Goal: Information Seeking & Learning: Learn about a topic

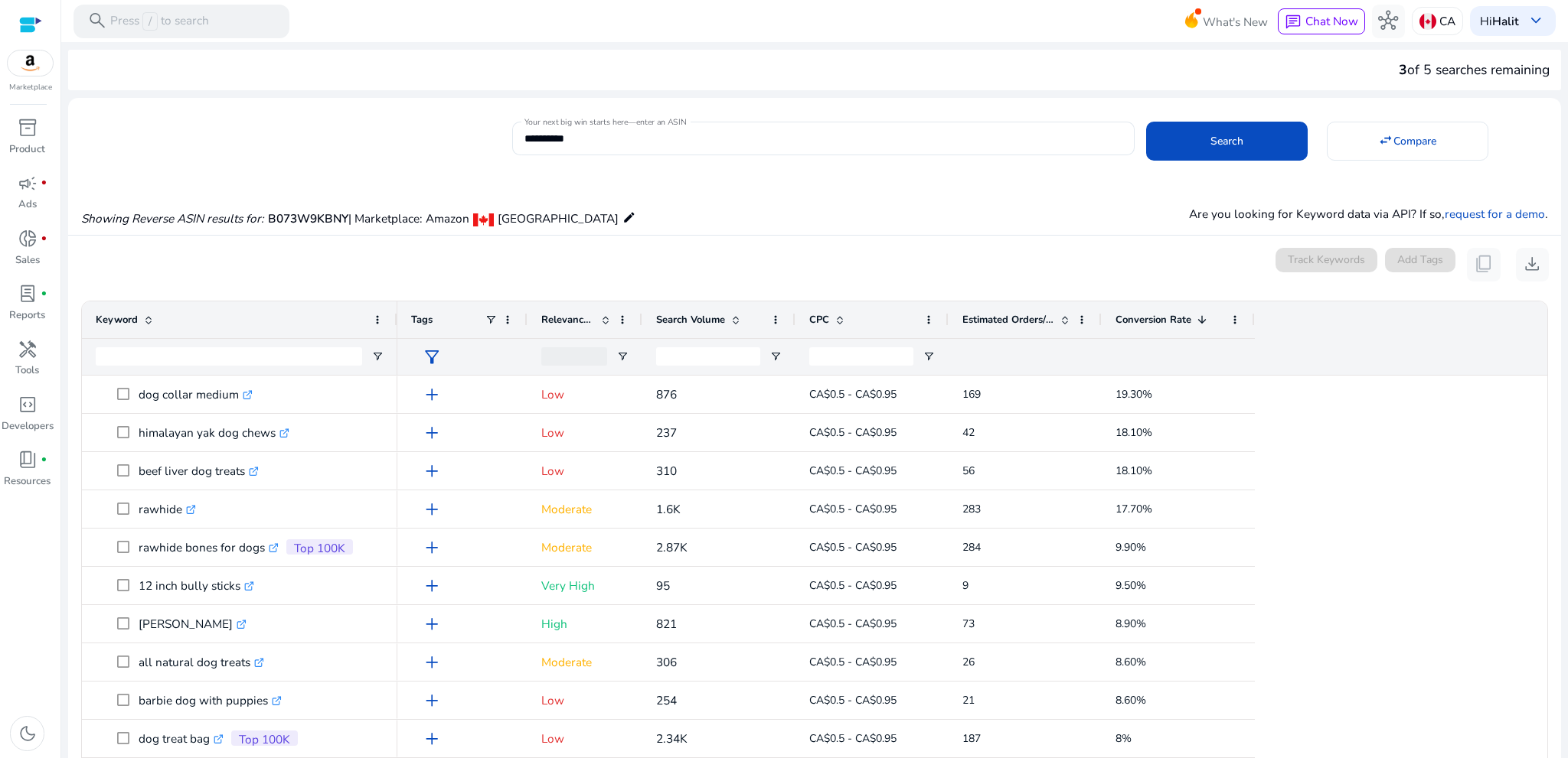
scroll to position [190, 0]
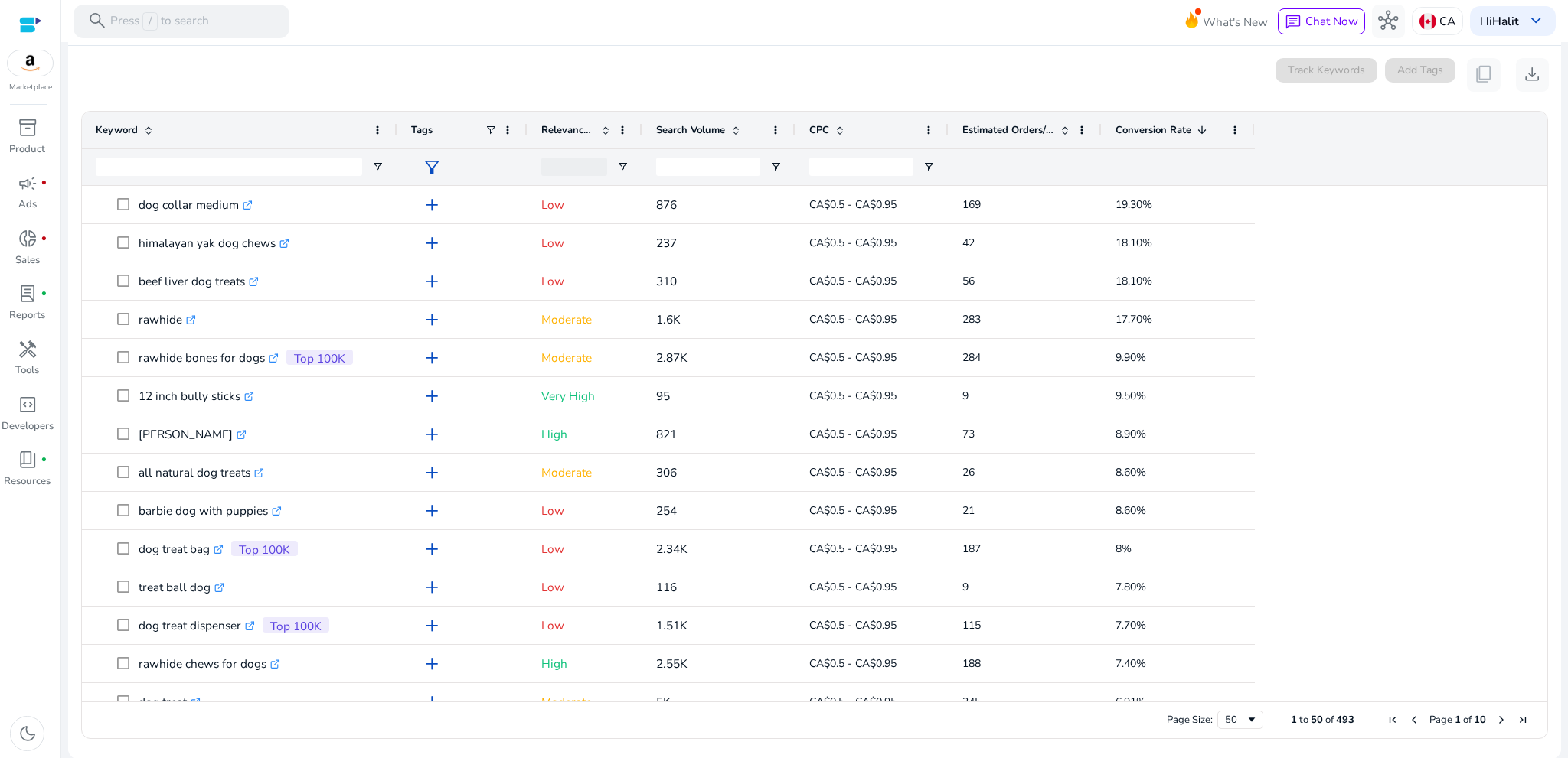
click at [1035, 130] on span "Estimated Orders/Month" at bounding box center [1008, 130] width 92 height 14
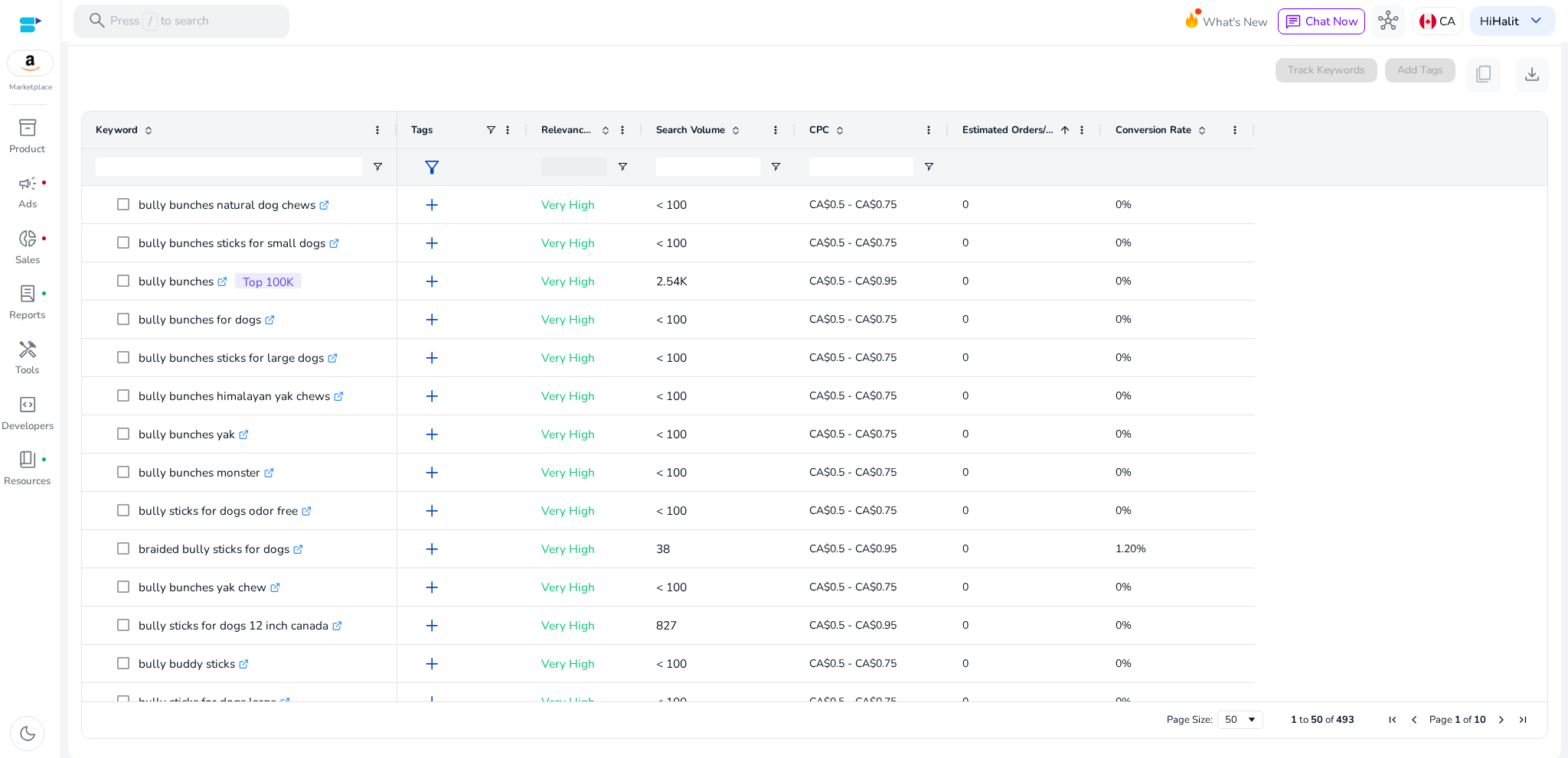
click at [1035, 130] on span "Estimated Orders/Month" at bounding box center [1008, 130] width 92 height 14
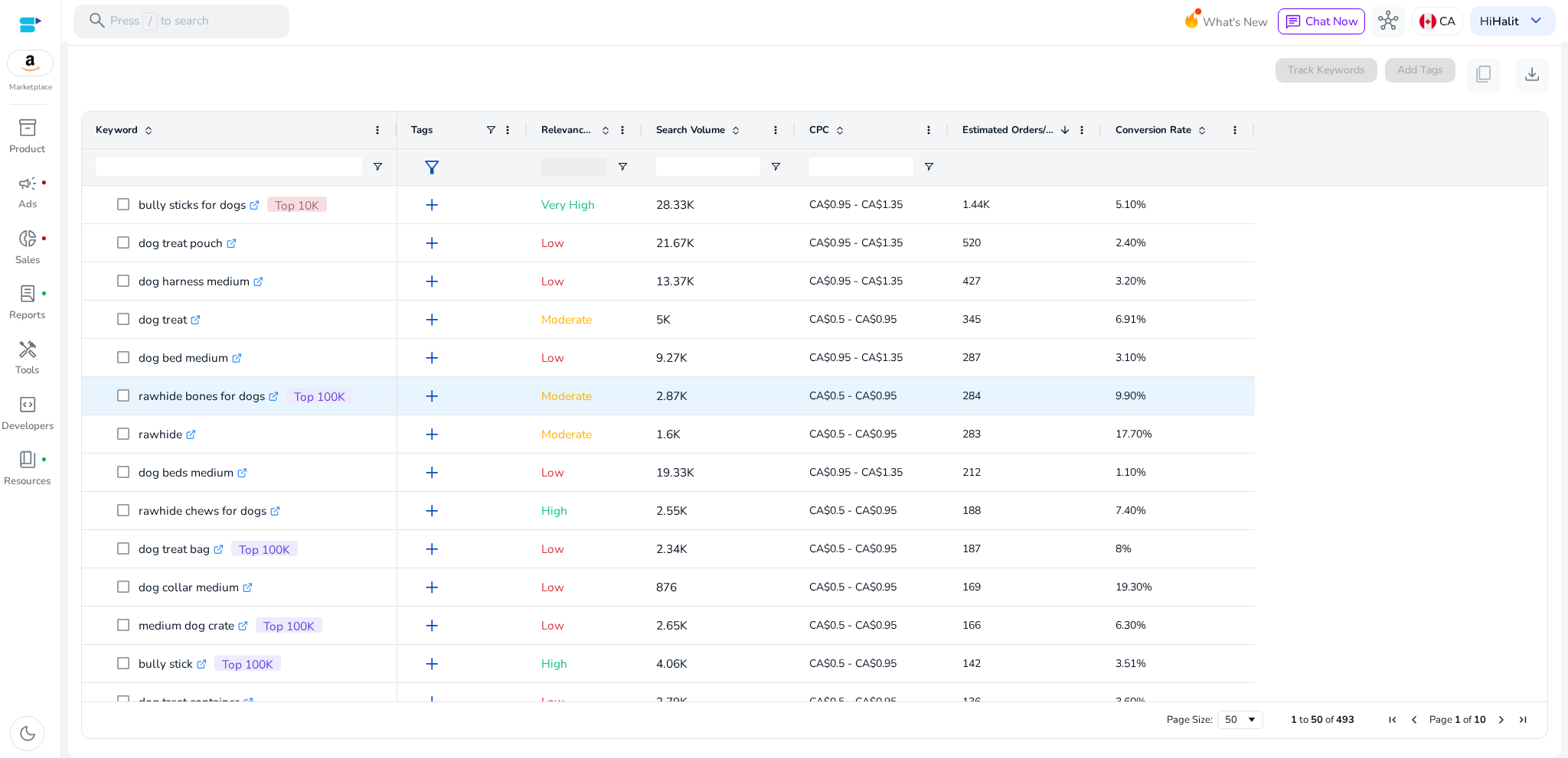
click at [277, 392] on icon at bounding box center [275, 394] width 6 height 6
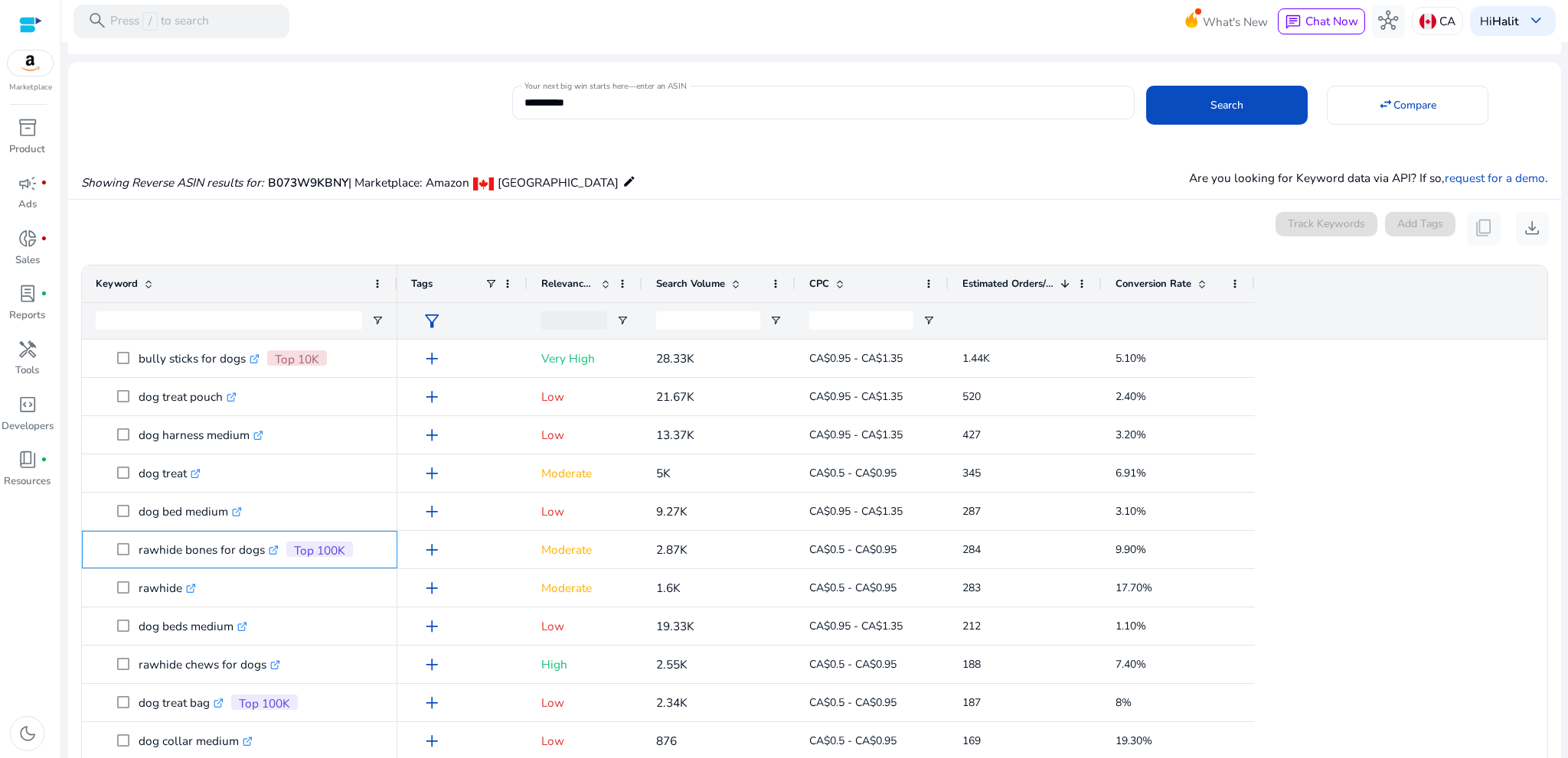
scroll to position [0, 0]
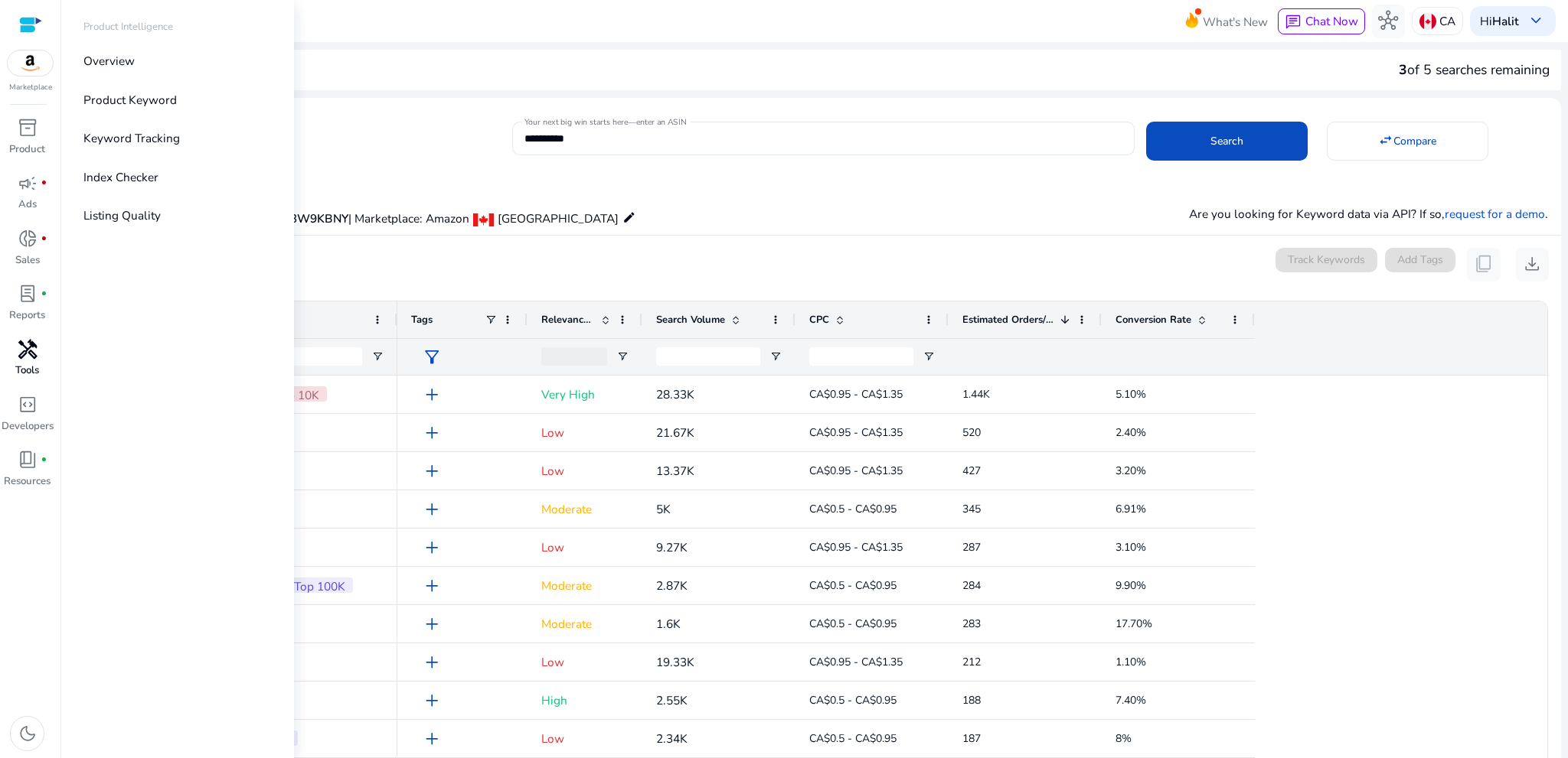
click at [29, 354] on span "handyman" at bounding box center [28, 350] width 20 height 20
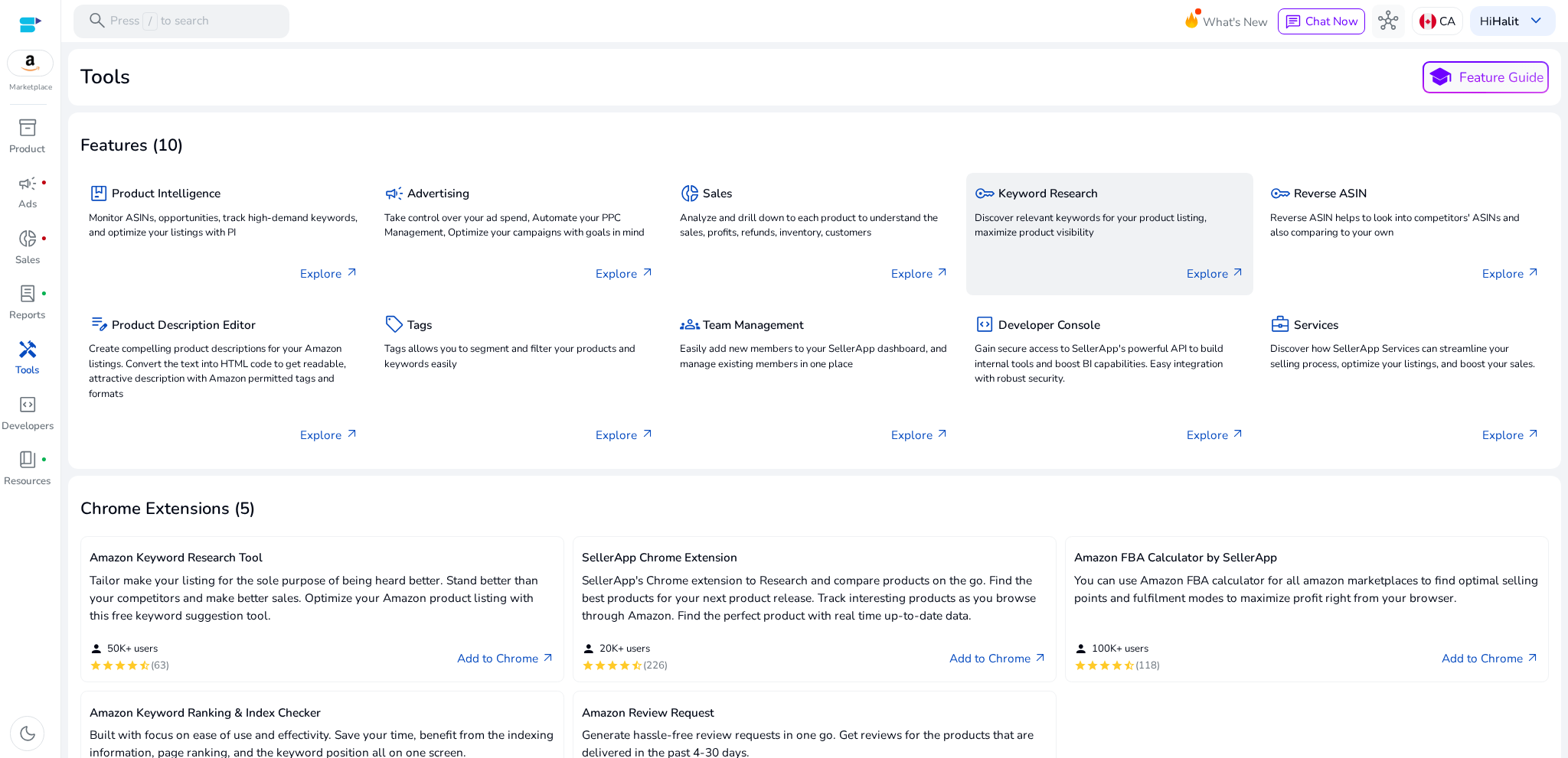
click at [1062, 217] on p "Discover relevant keywords for your product listing, maximize product visibility" at bounding box center [1109, 226] width 270 height 30
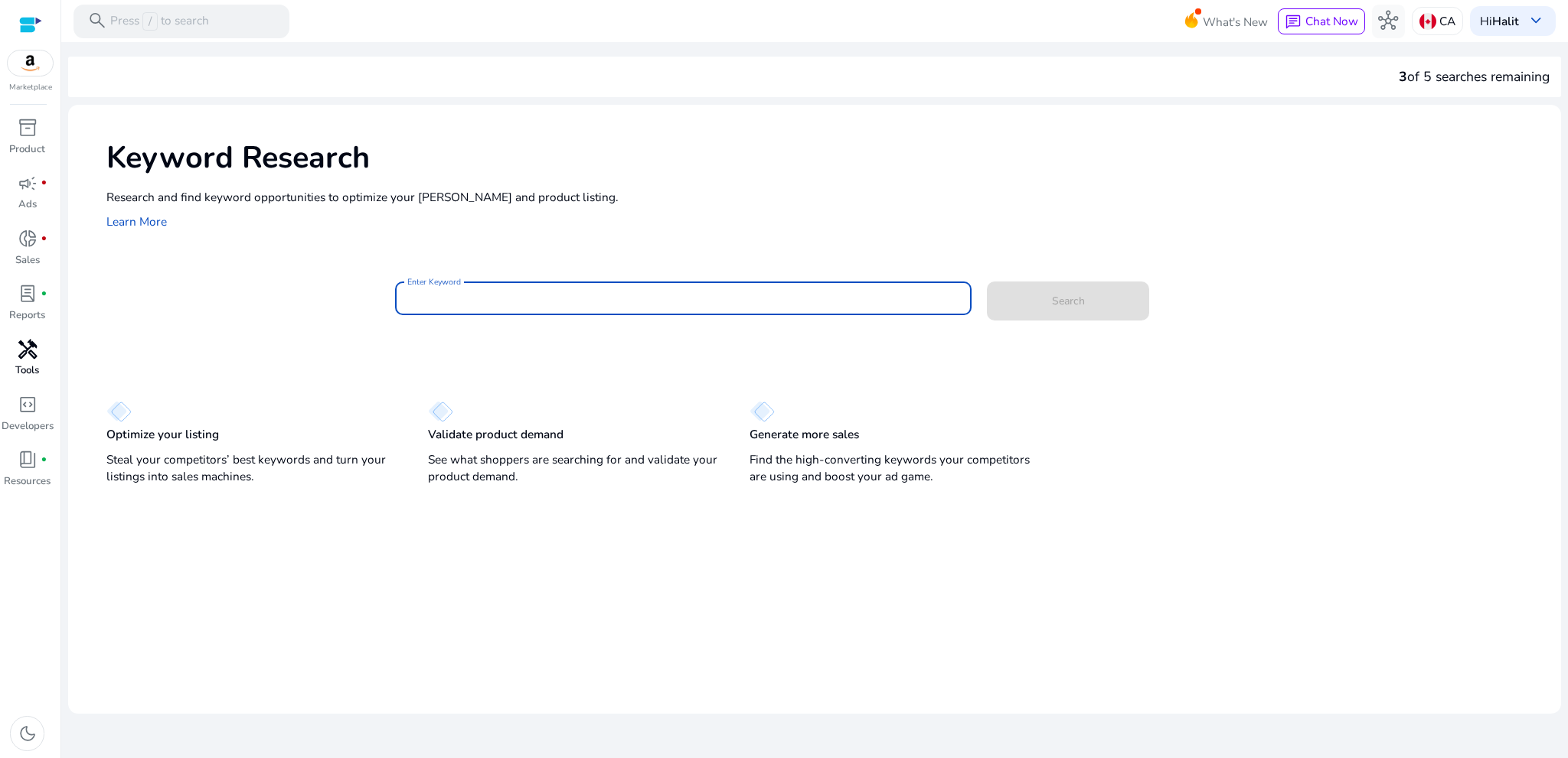
click at [705, 299] on input "Enter Keyword" at bounding box center [684, 298] width 553 height 17
type input "**********"
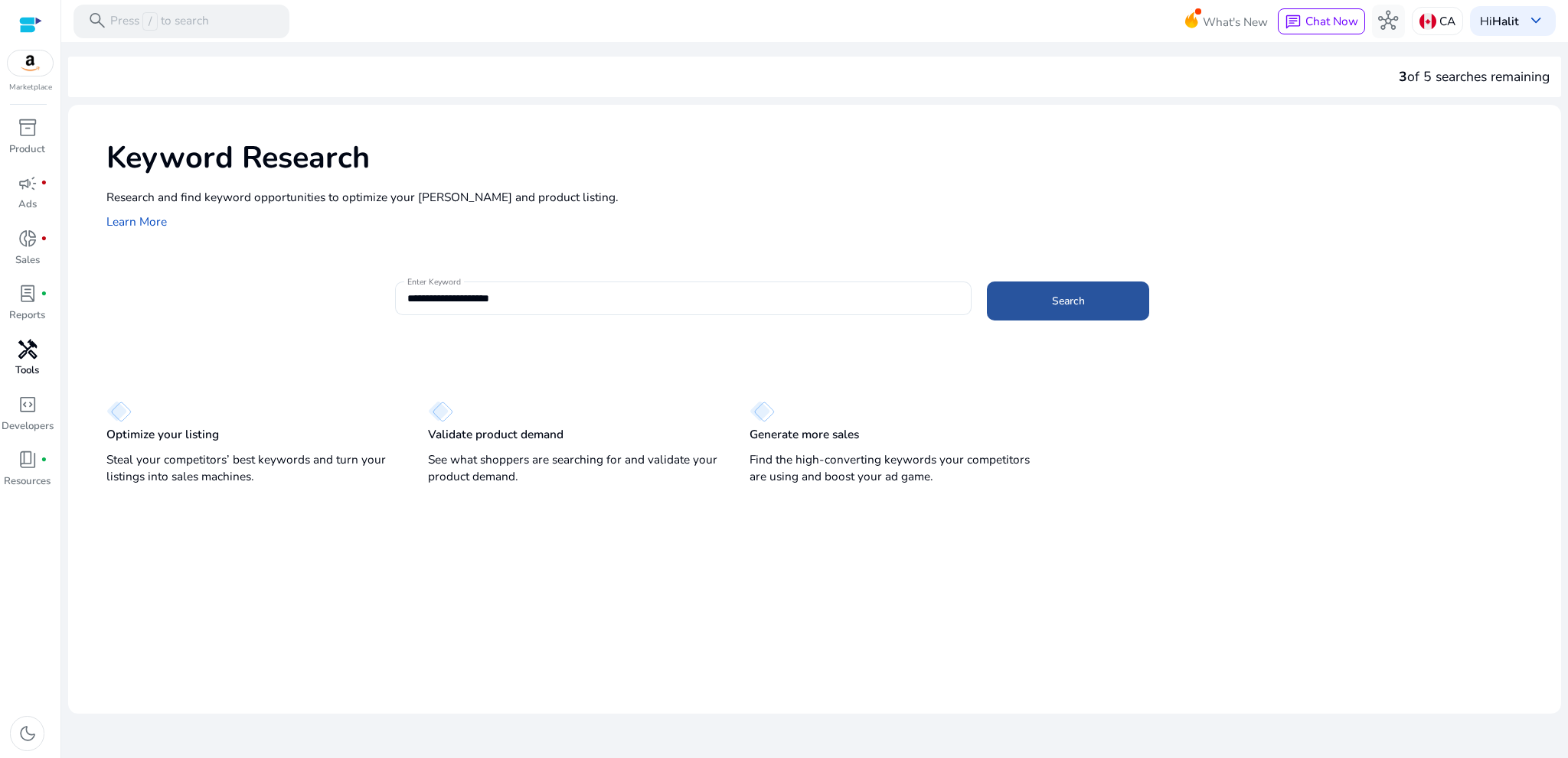
click at [1052, 304] on span "Search" at bounding box center [1068, 301] width 33 height 16
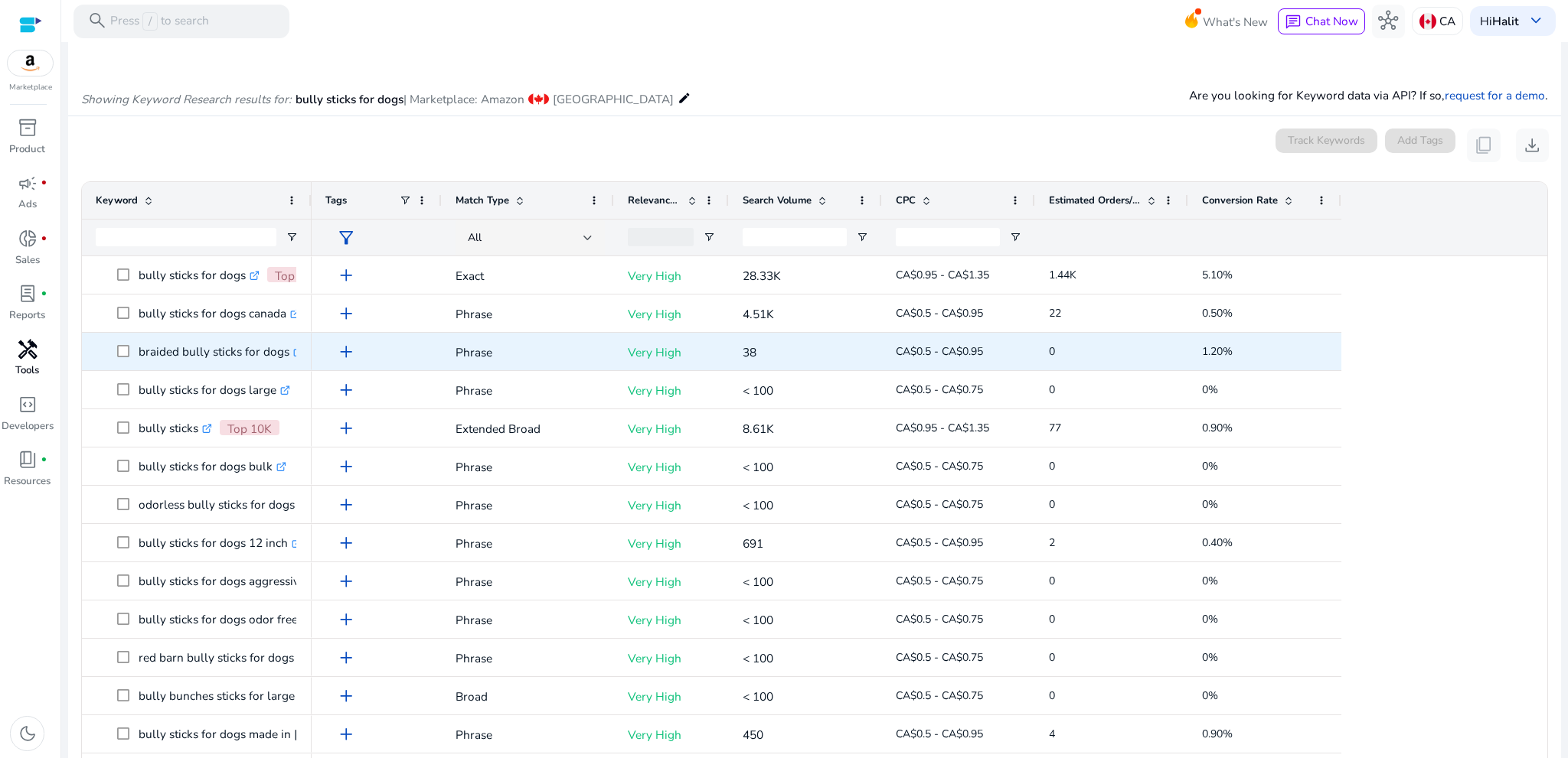
scroll to position [166, 0]
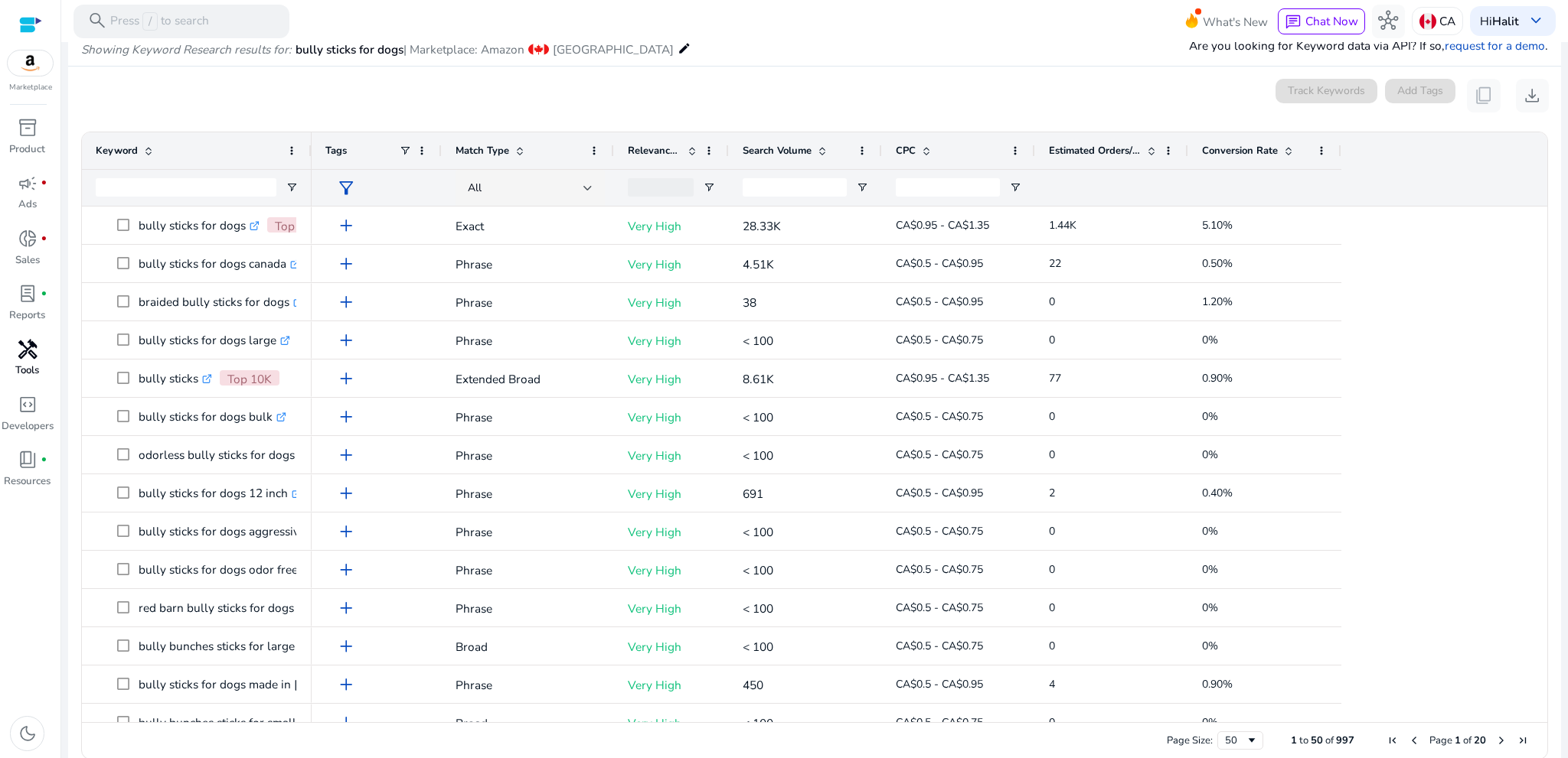
click at [784, 147] on span "Search Volume" at bounding box center [776, 150] width 69 height 14
click at [797, 152] on span "Search Volume" at bounding box center [776, 150] width 69 height 14
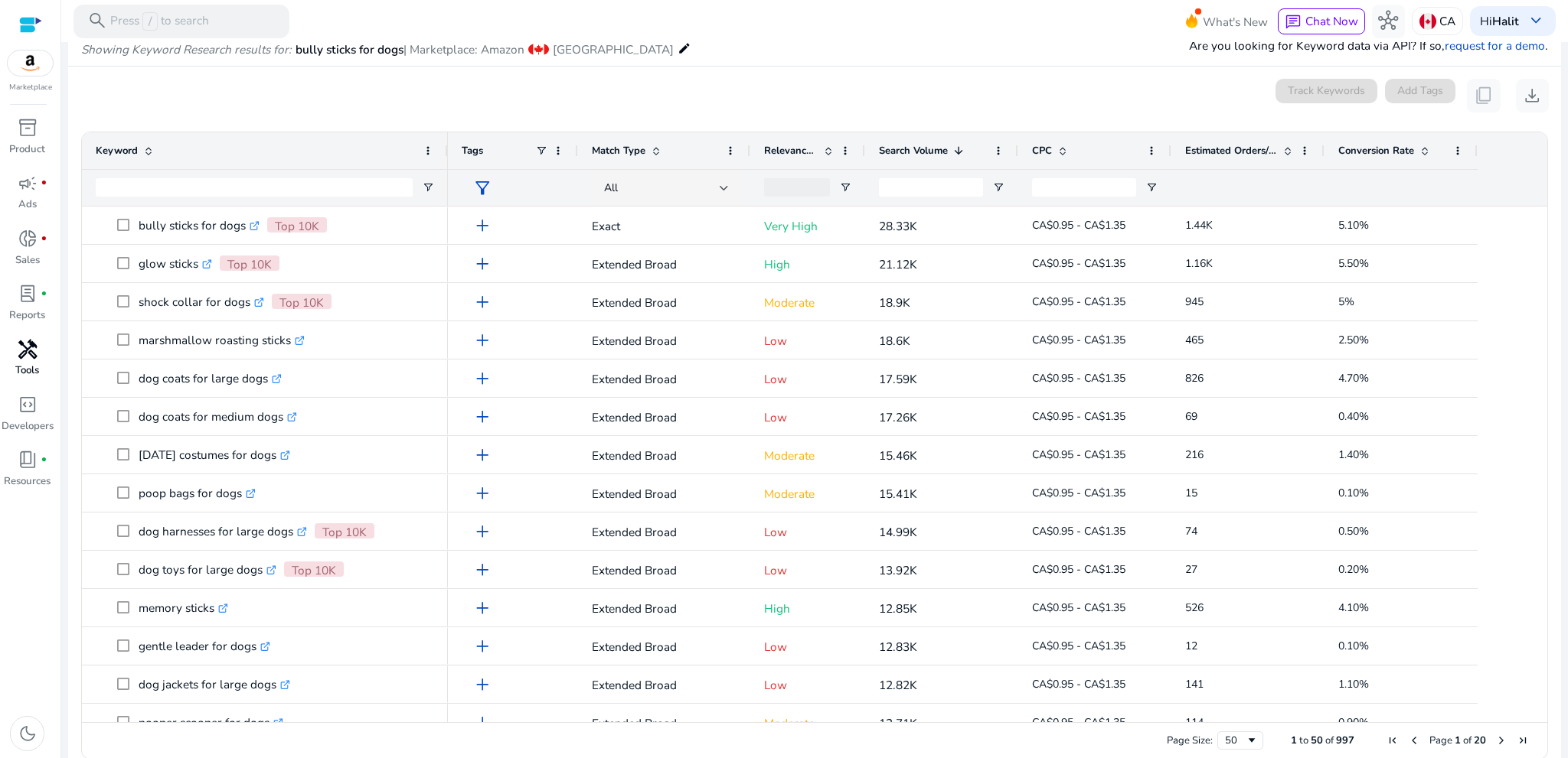
drag, startPoint x: 310, startPoint y: 146, endPoint x: 453, endPoint y: 160, distance: 143.7
click at [448, 160] on div "Keyword" at bounding box center [264, 168] width 366 height 73
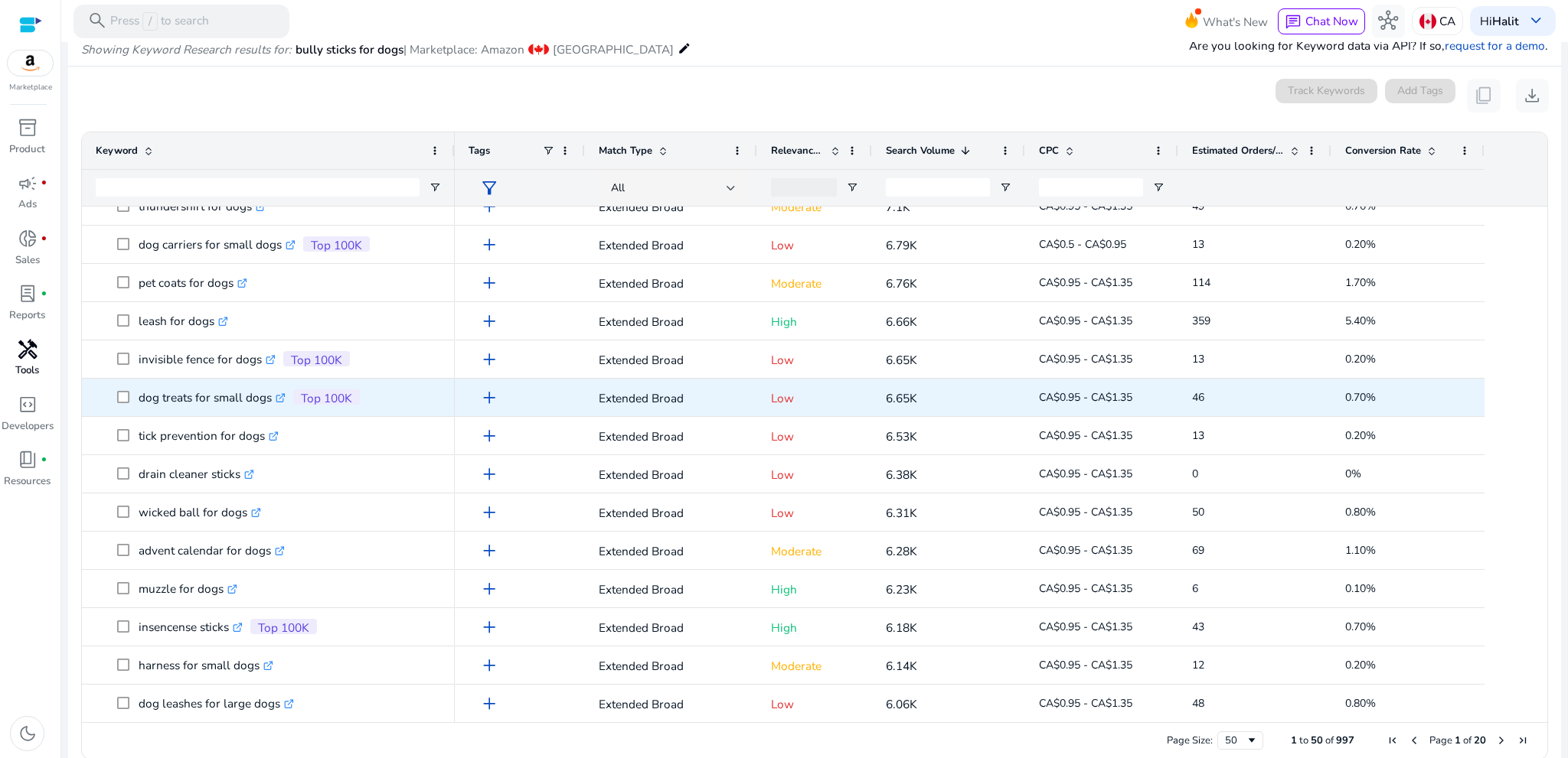
scroll to position [0, 0]
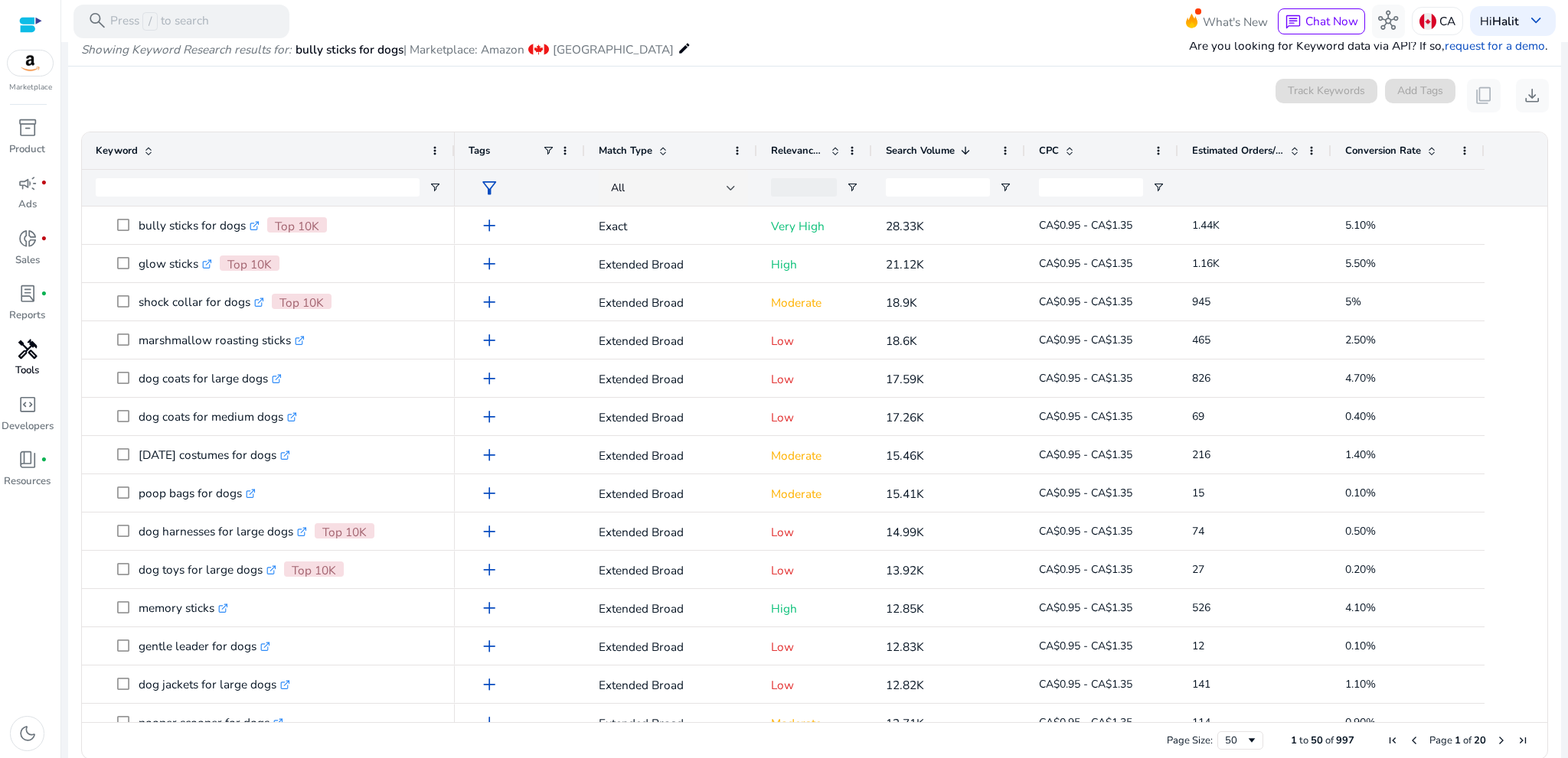
click at [1251, 140] on div "Estimated Orders/Month" at bounding box center [1246, 150] width 108 height 29
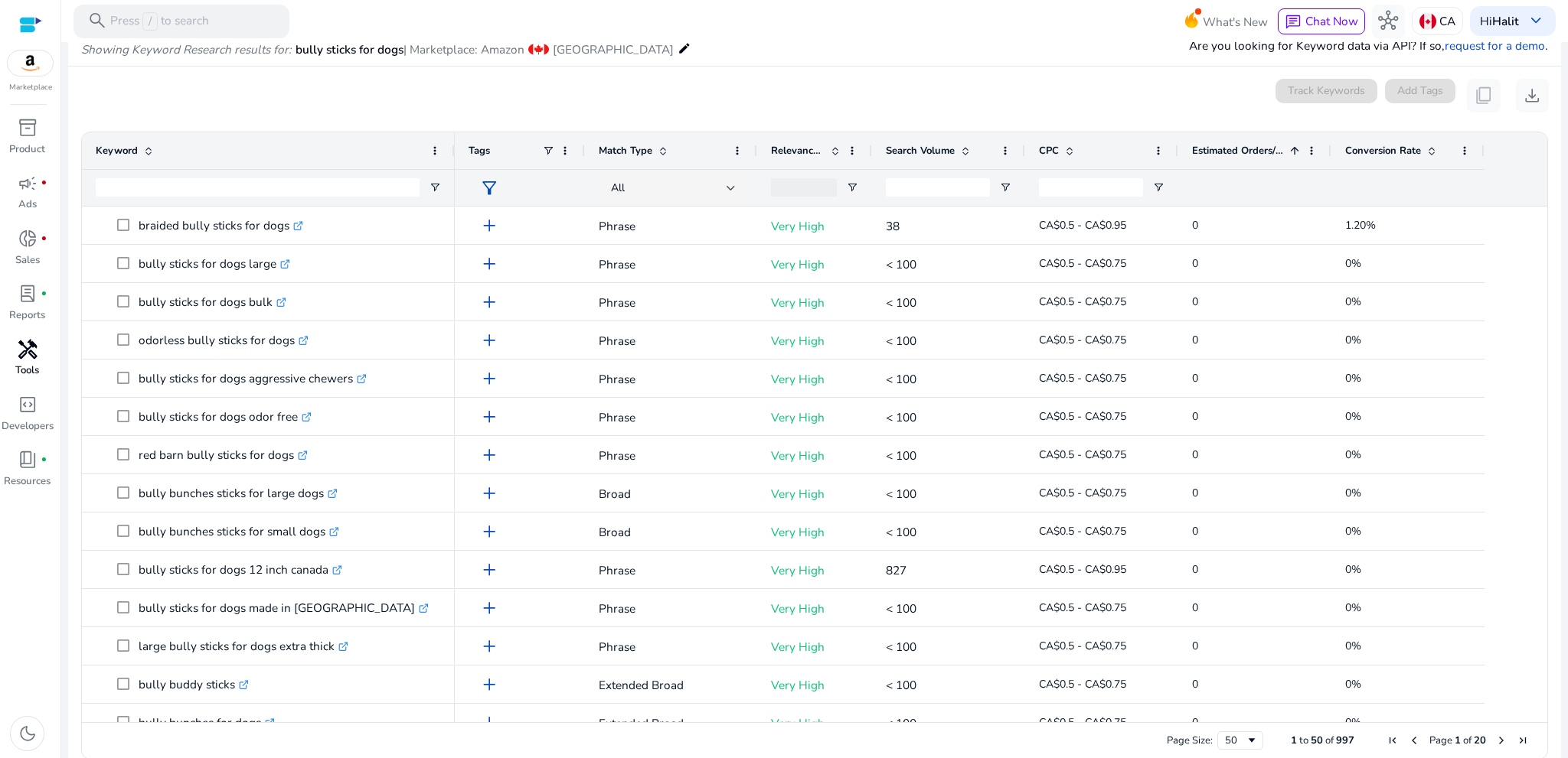
click at [1253, 151] on span "Estimated Orders/Month" at bounding box center [1237, 150] width 92 height 14
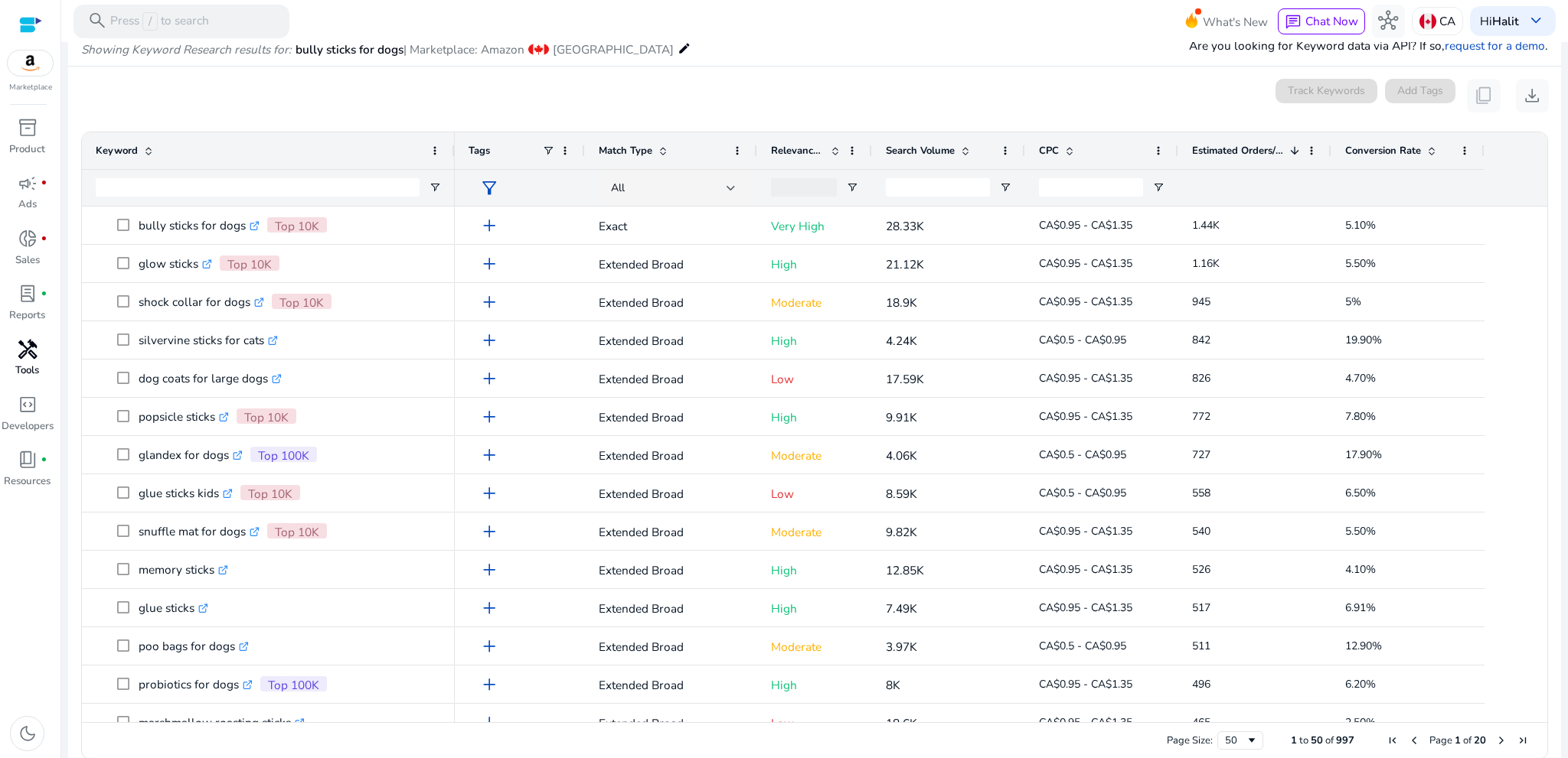
click at [636, 152] on span "Match Type" at bounding box center [625, 150] width 53 height 14
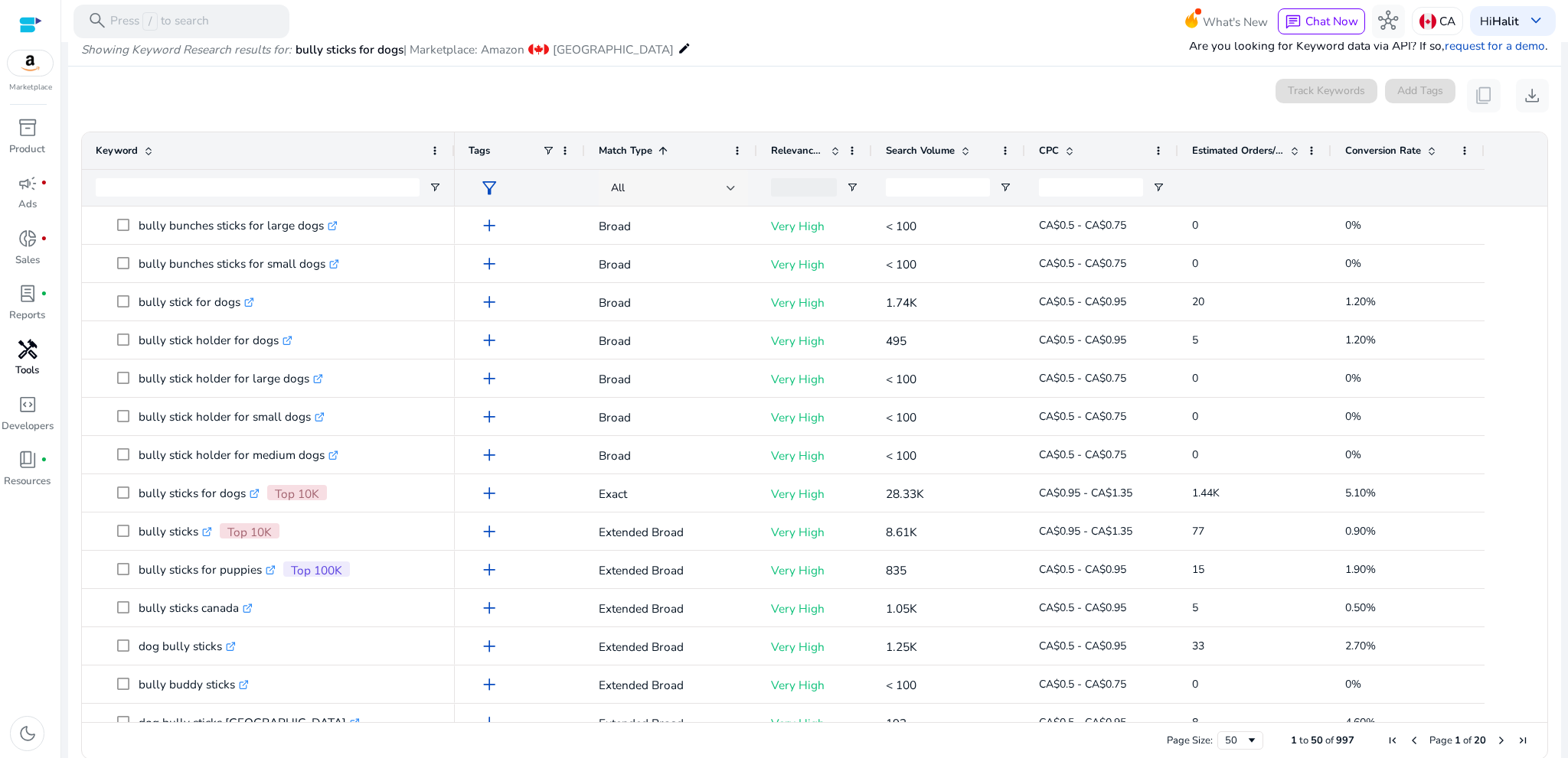
click at [606, 196] on div "All" at bounding box center [673, 188] width 149 height 37
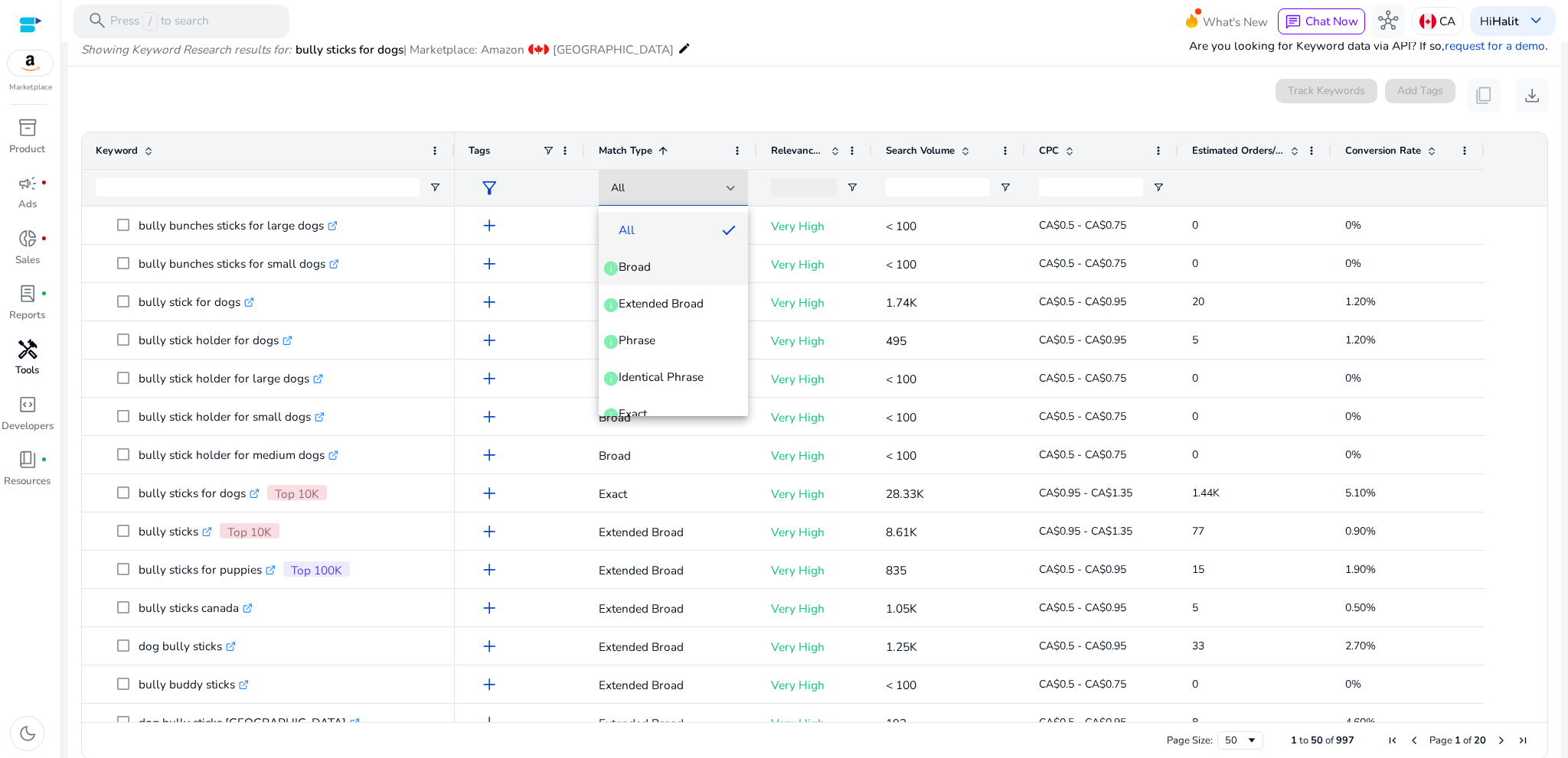
click at [698, 272] on span "Broad info" at bounding box center [673, 267] width 124 height 17
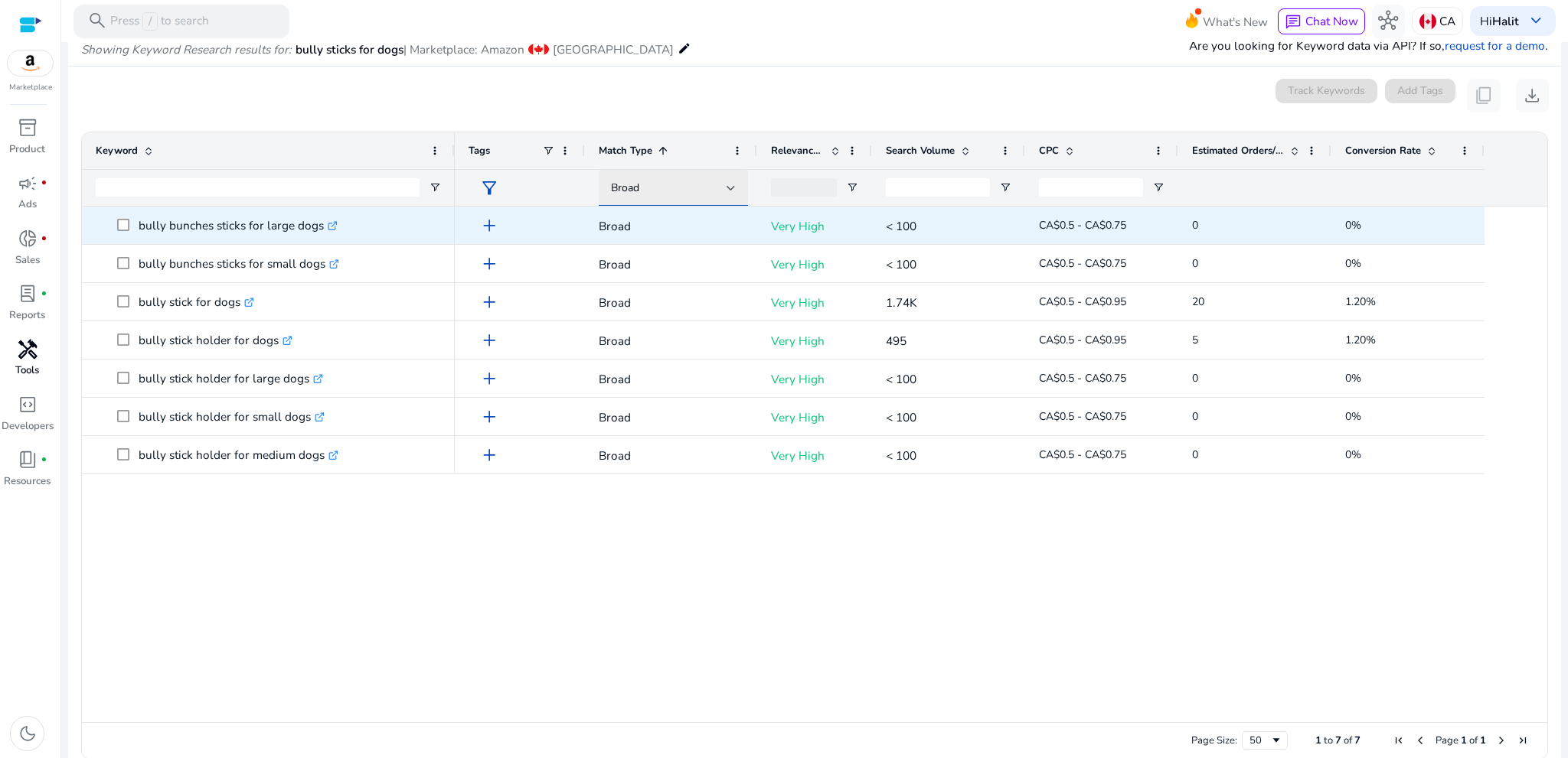
click at [647, 177] on div "Broad" at bounding box center [673, 188] width 124 height 37
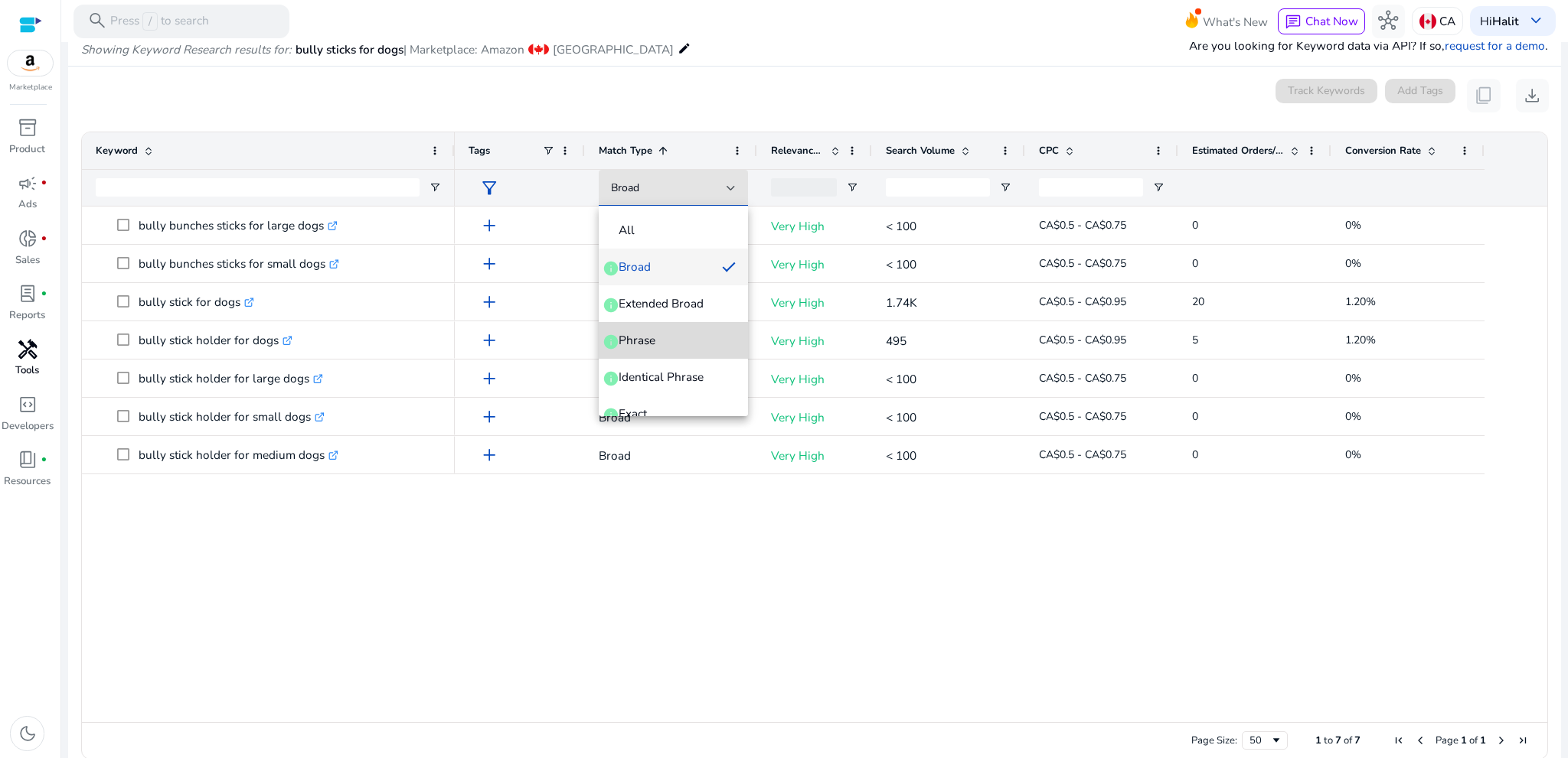
click at [683, 350] on mat-option "Phrase info" at bounding box center [673, 340] width 149 height 37
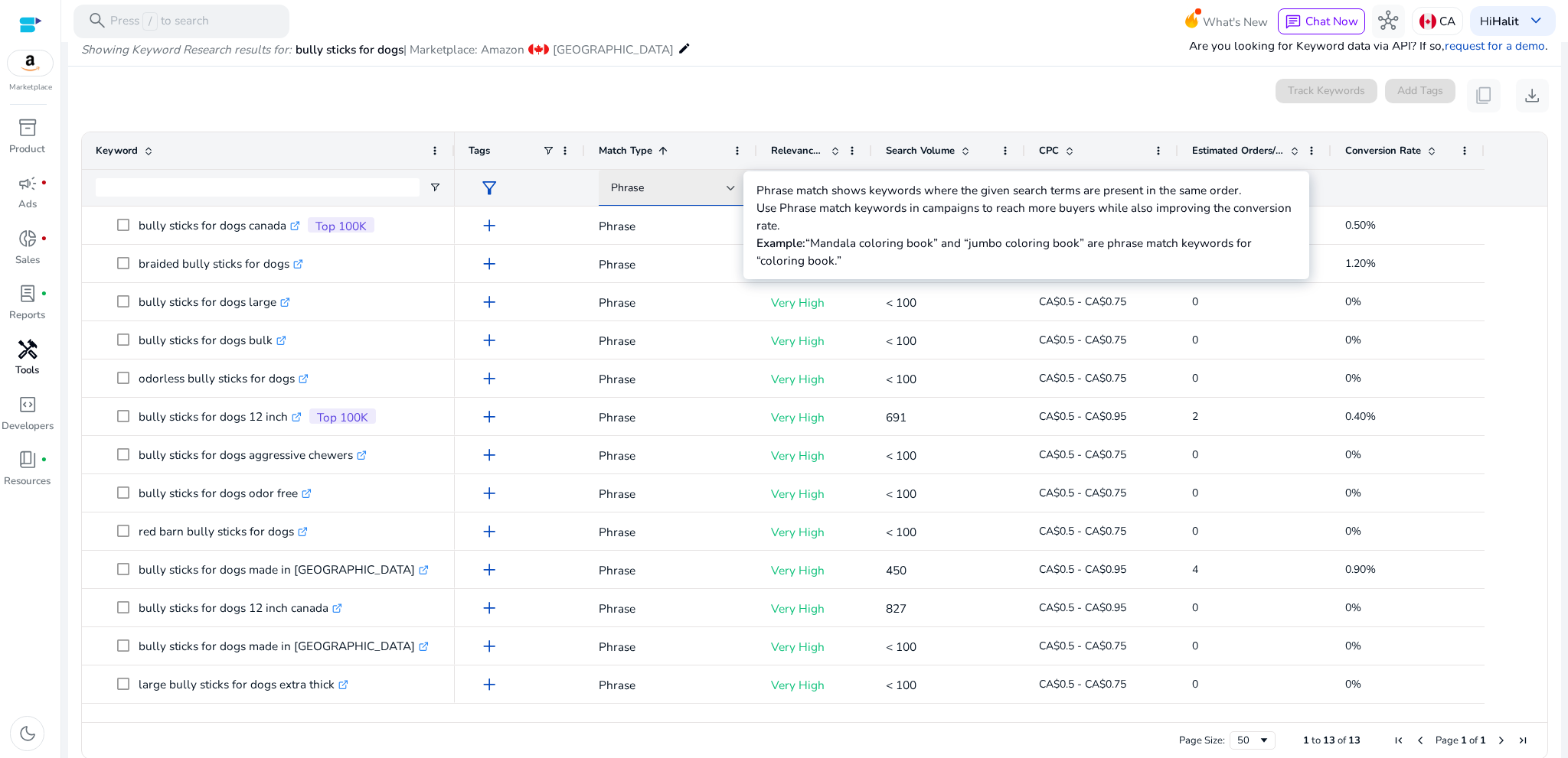
click at [634, 180] on span "Phrase" at bounding box center [627, 187] width 33 height 14
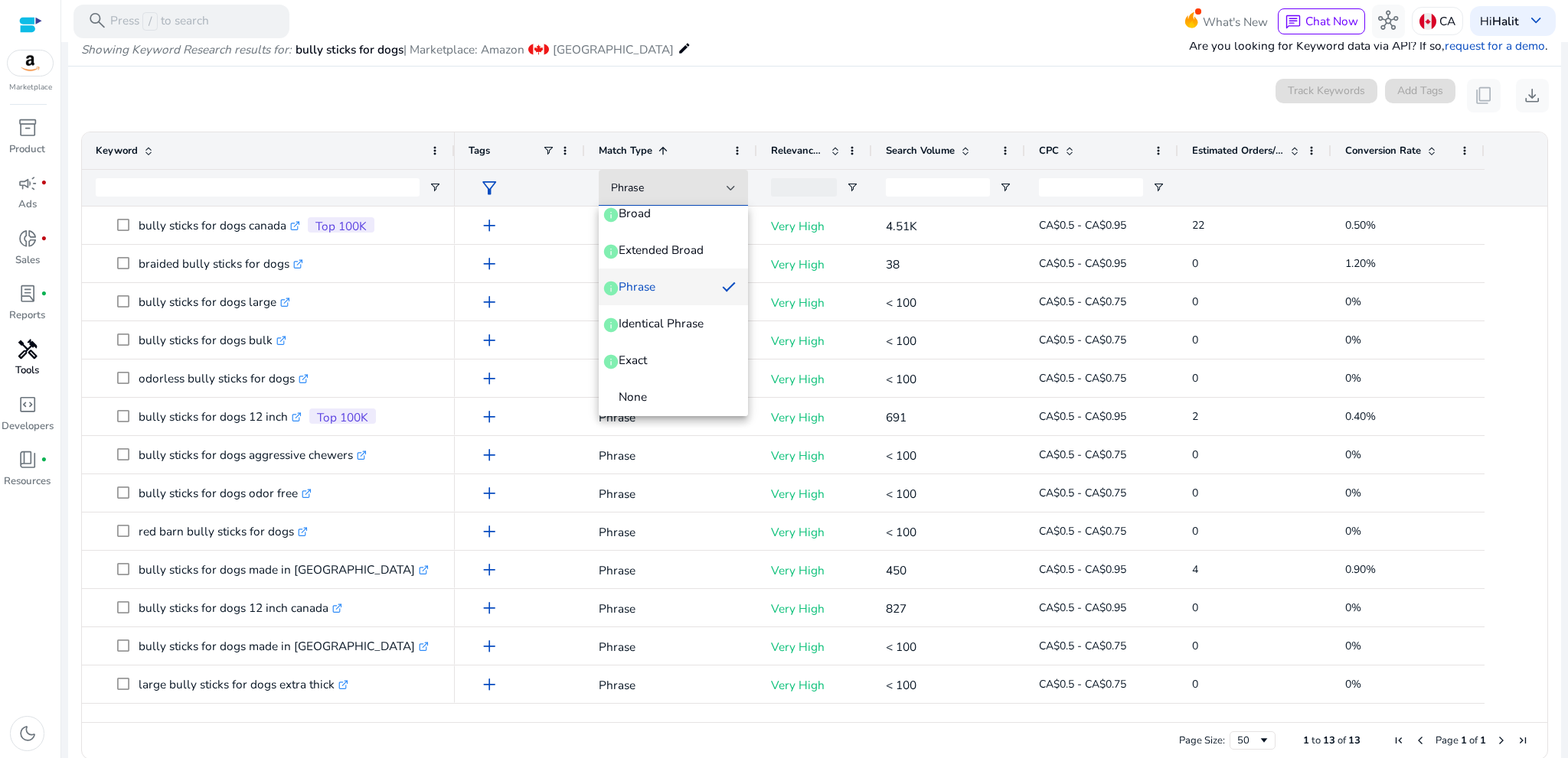
scroll to position [58, 0]
click at [667, 358] on span "Exact info" at bounding box center [673, 356] width 124 height 17
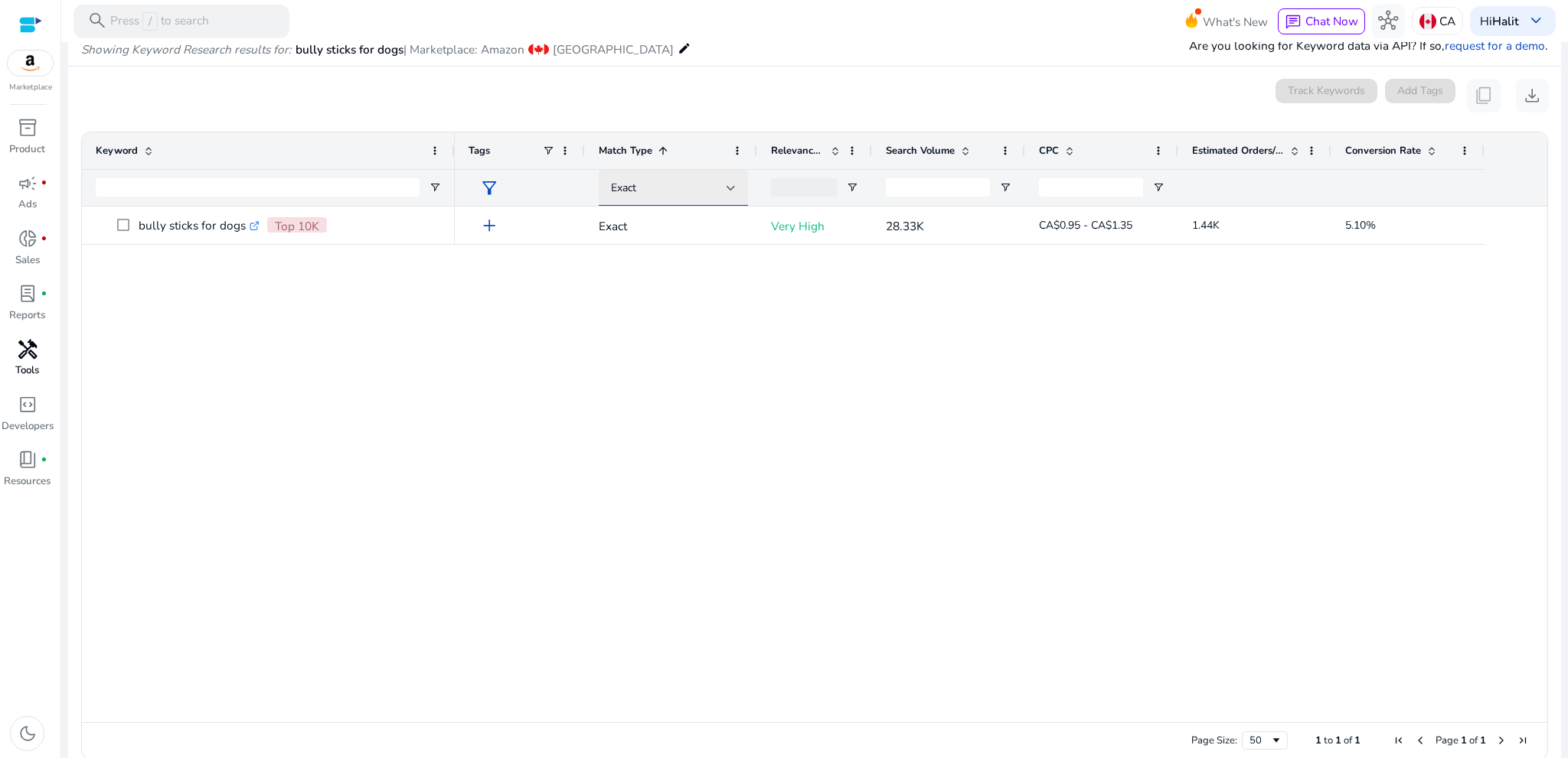
click at [653, 191] on div "Exact" at bounding box center [669, 188] width 116 height 17
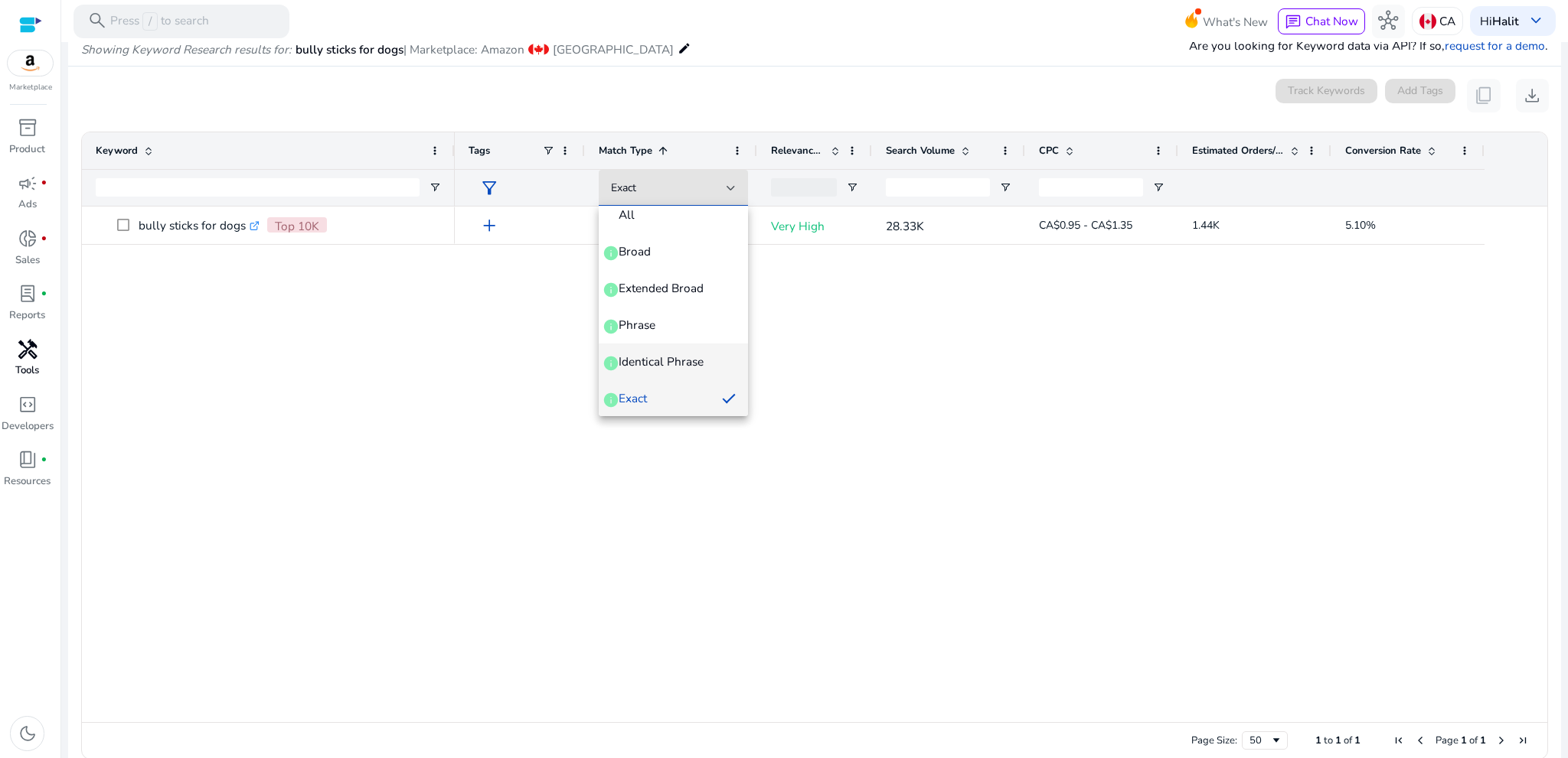
click at [683, 353] on span "Identical Phrase" at bounding box center [660, 362] width 85 height 17
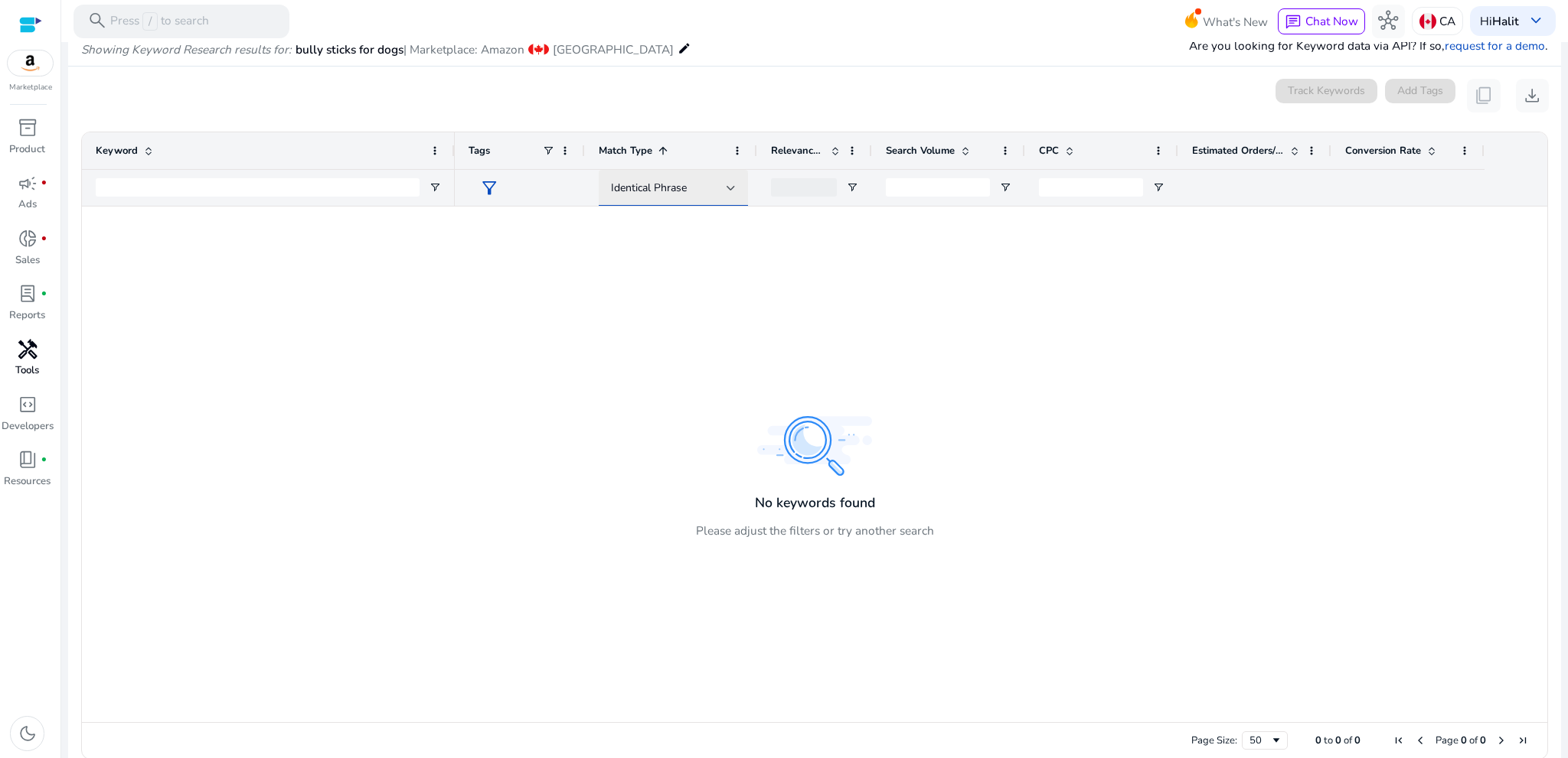
click at [643, 191] on span "Identical Phrase" at bounding box center [649, 187] width 76 height 14
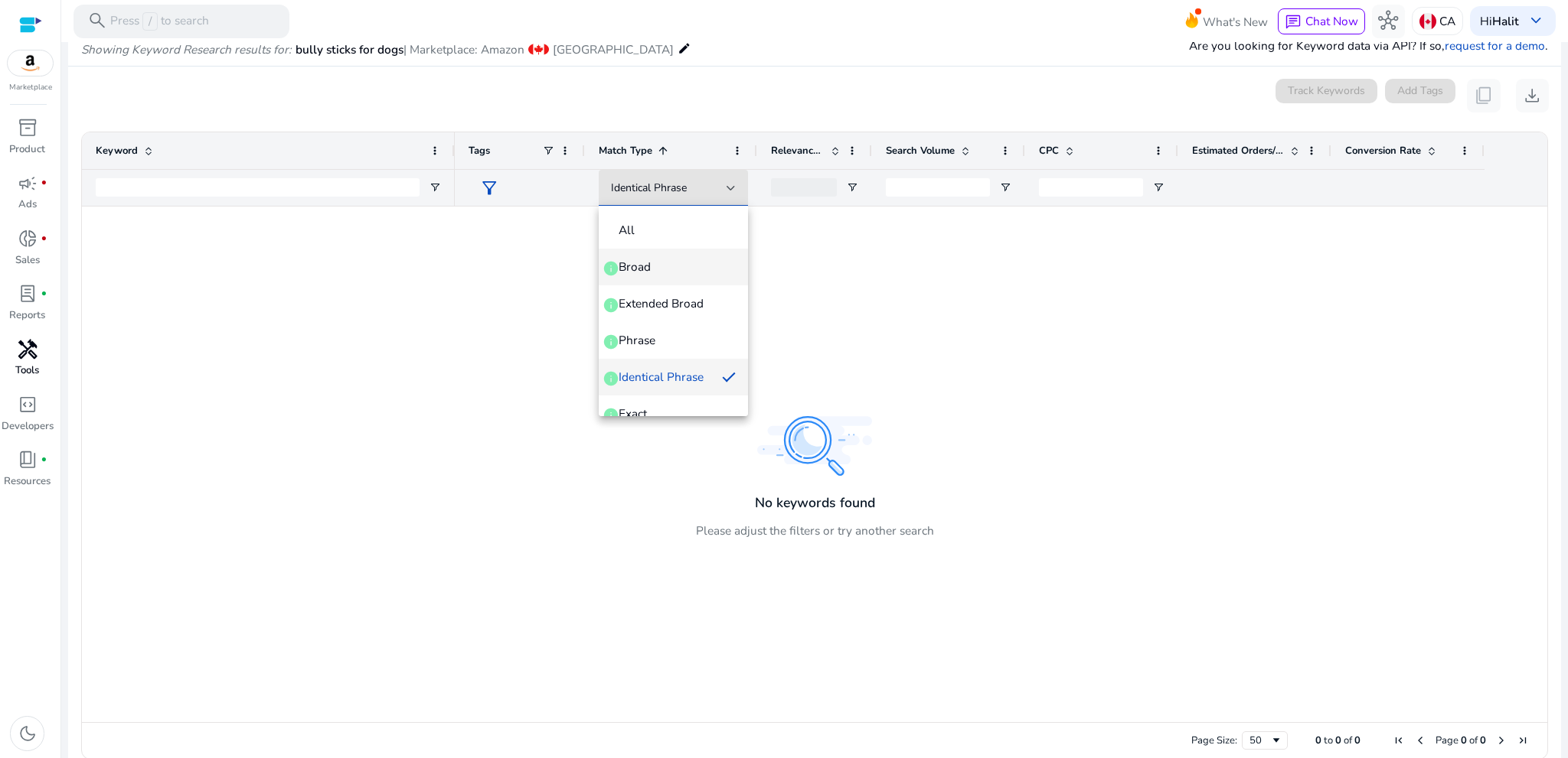
click at [657, 262] on span "Broad info" at bounding box center [673, 267] width 124 height 17
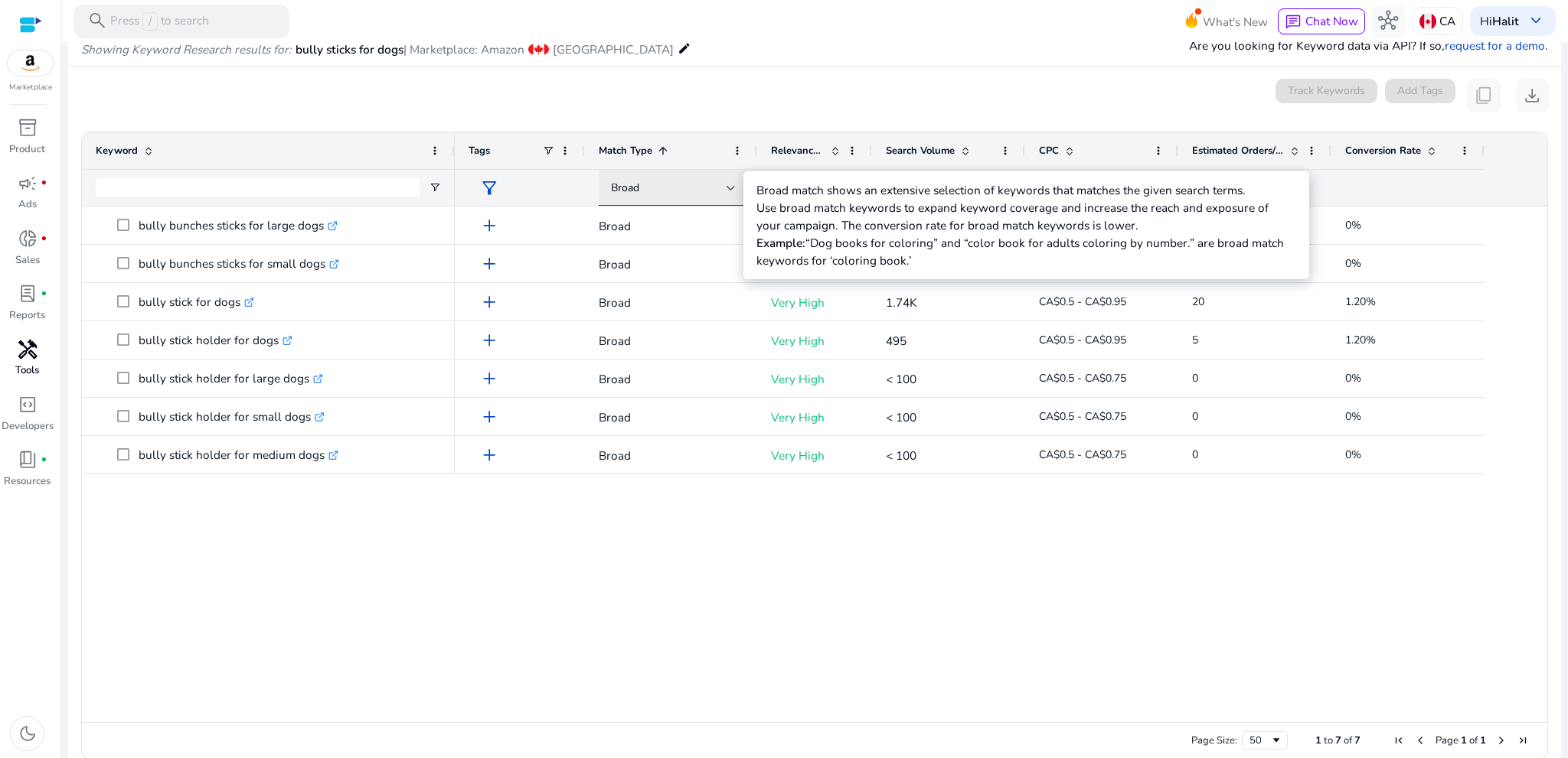
click at [643, 192] on div "Broad" at bounding box center [669, 188] width 116 height 17
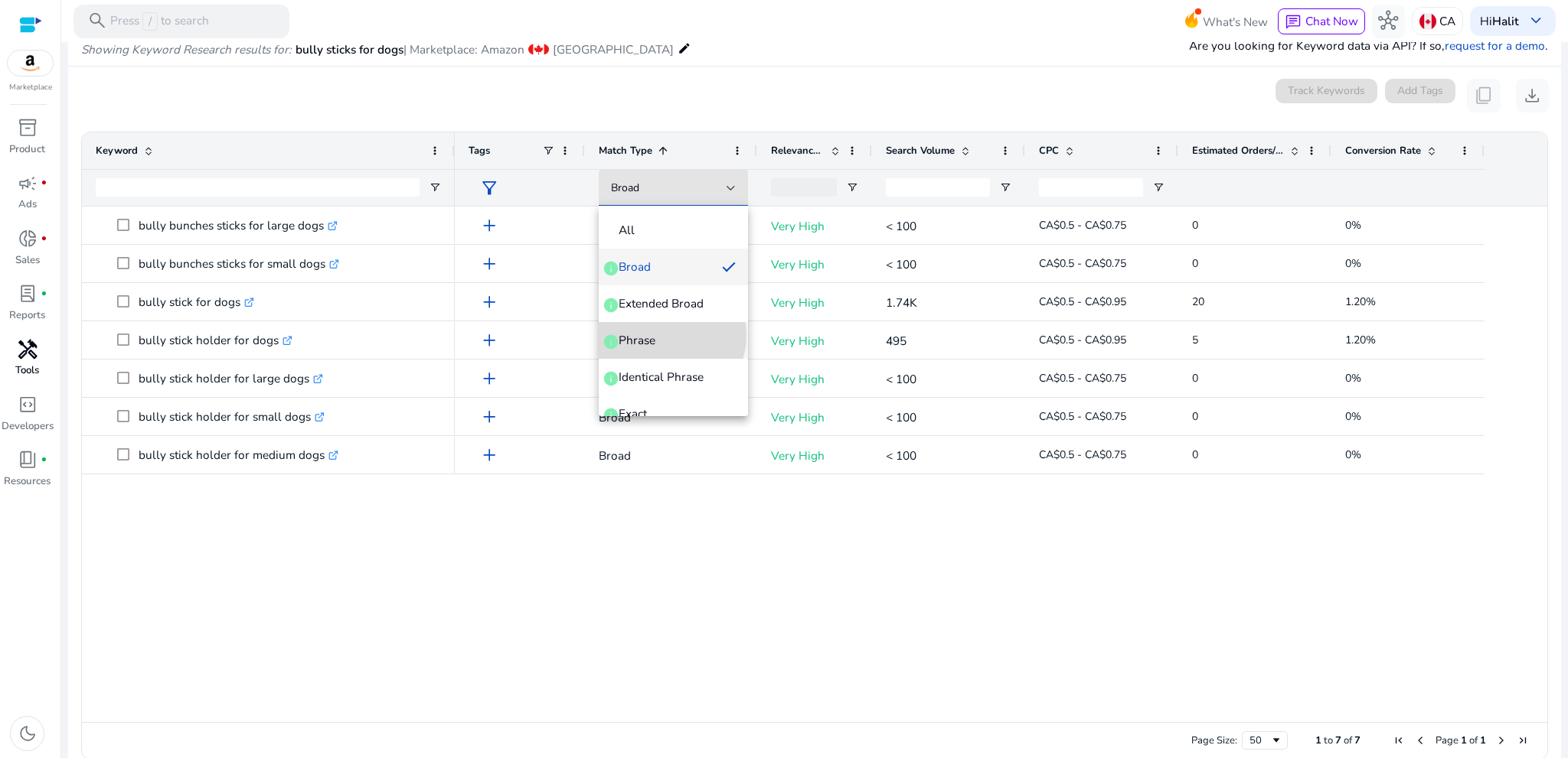
click at [664, 335] on span "Phrase info" at bounding box center [673, 341] width 124 height 17
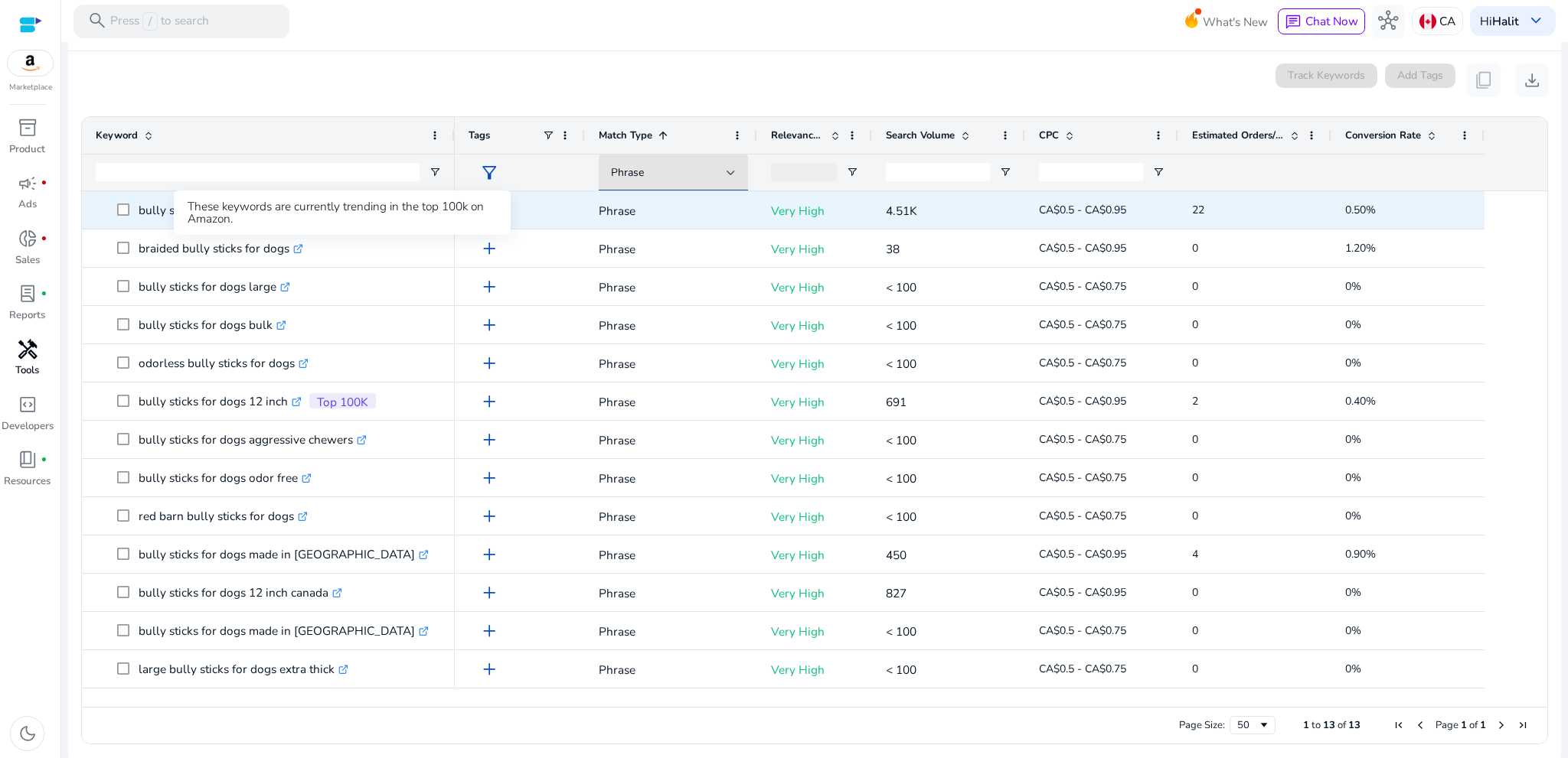
scroll to position [187, 0]
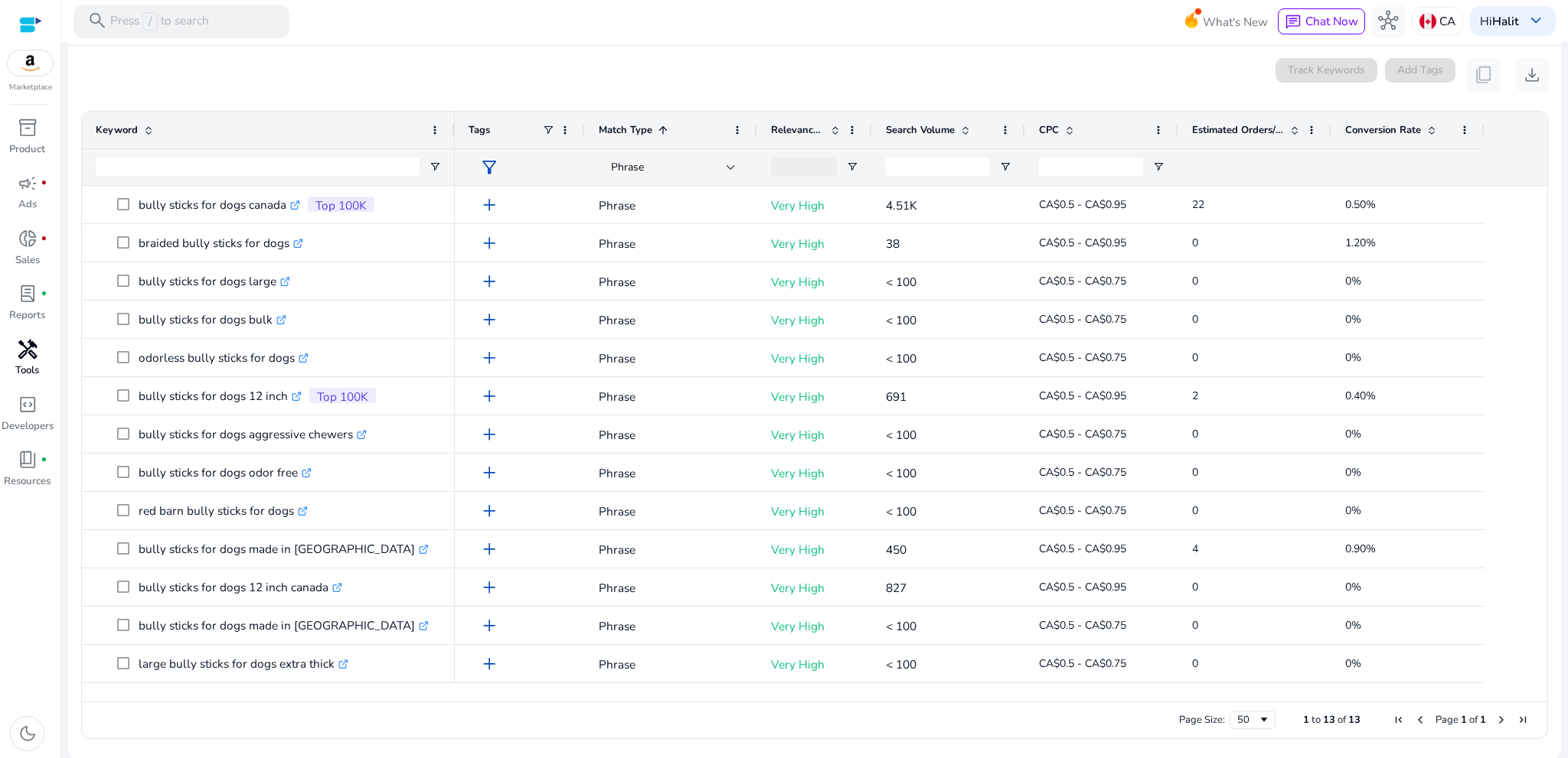
click at [211, 695] on div "bully sticks for dogs canada .st0{fill:#2c8af8} Top 100K braided bully sticks f…" at bounding box center [814, 444] width 1465 height 516
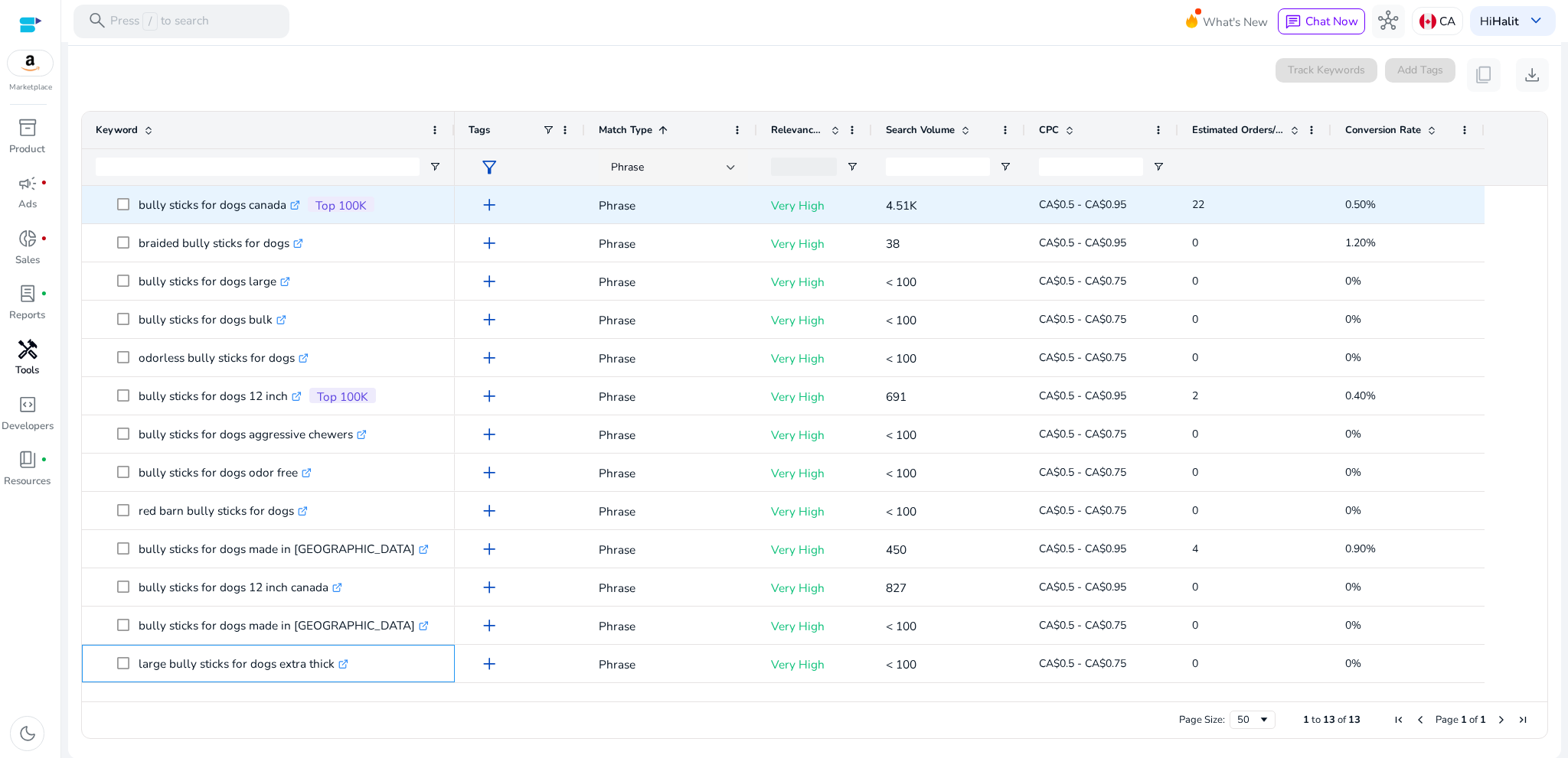
click at [117, 205] on div "bully sticks for dogs canada .st0{fill:#2c8af8} Top 100K braided bully sticks f…" at bounding box center [268, 435] width 373 height 498
copy div "bully sticks for dogs canada .st0{fill:#2c8af8} Top 100K braided bully sticks f…"
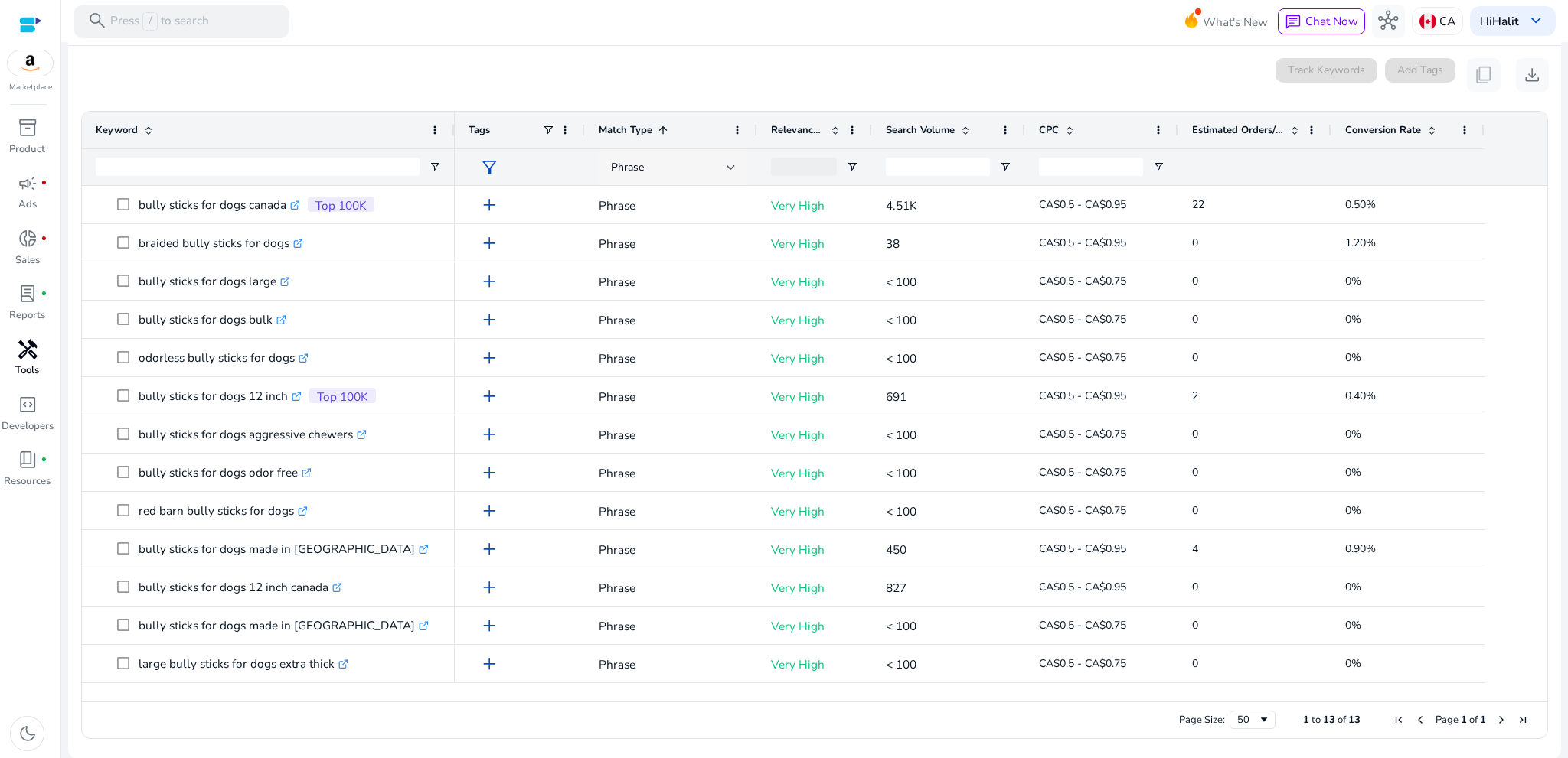
click at [642, 164] on span "Phrase" at bounding box center [627, 166] width 33 height 14
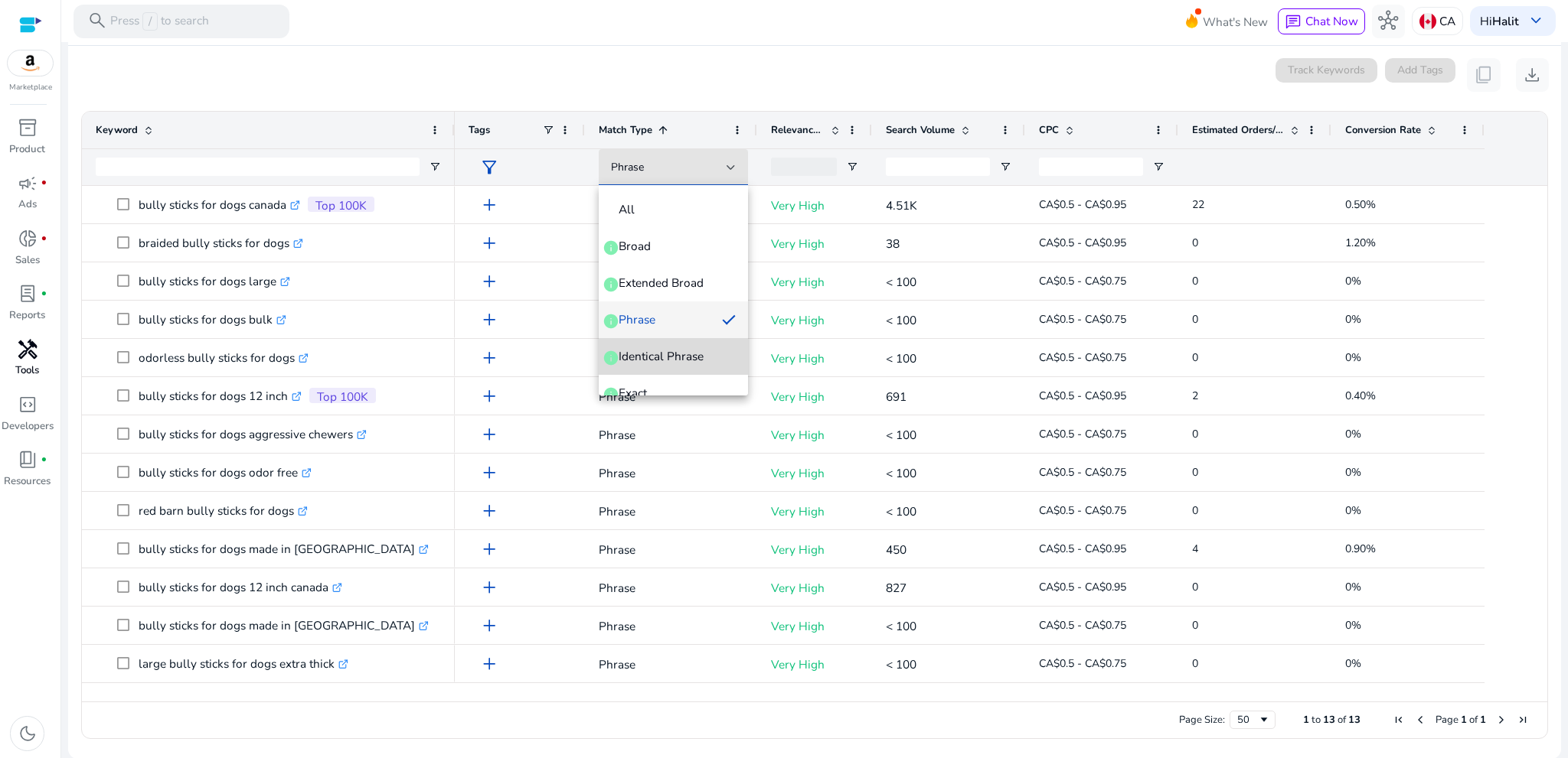
click at [681, 349] on span "Identical Phrase" at bounding box center [660, 357] width 85 height 17
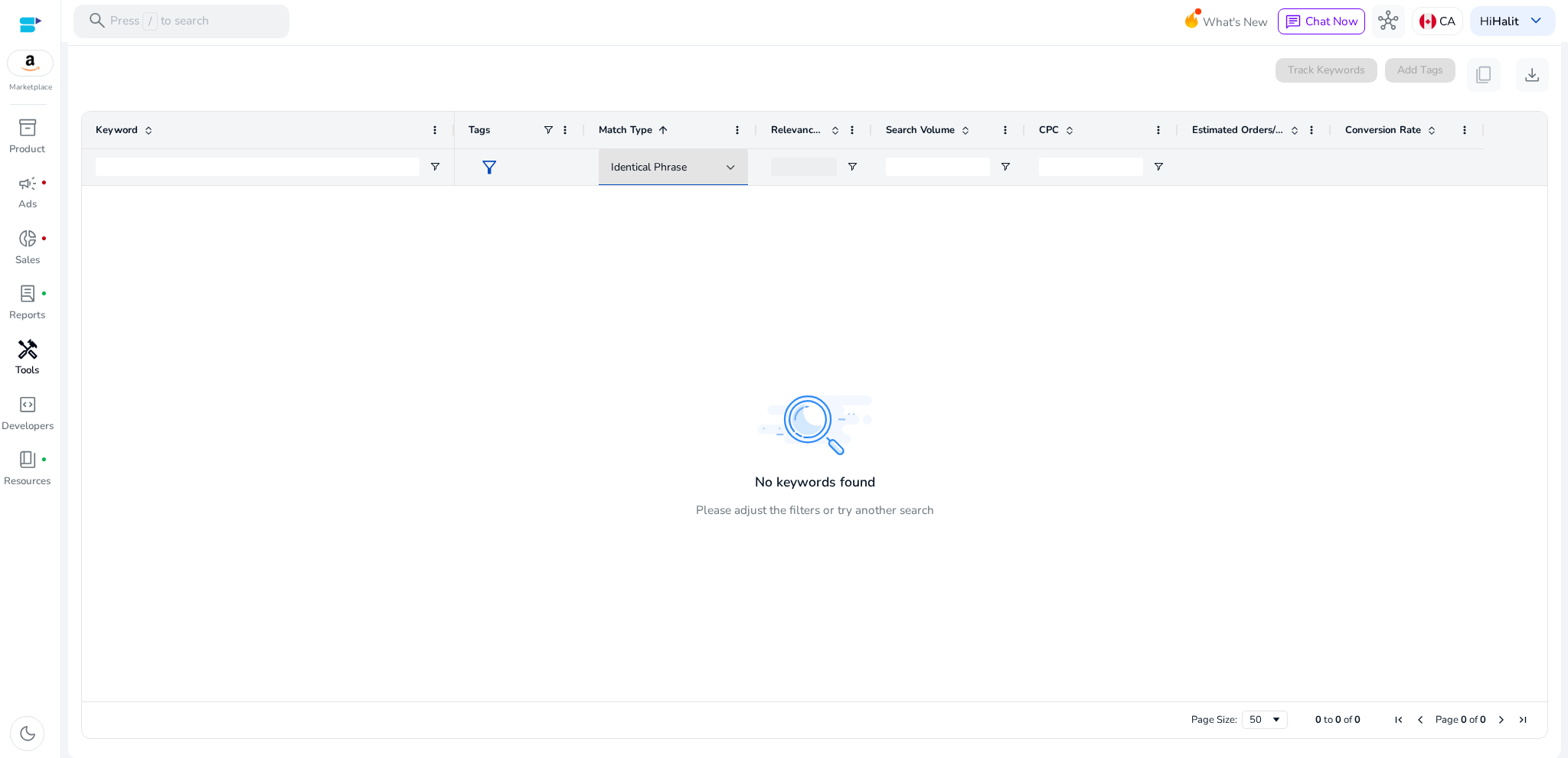
click at [660, 186] on div at bounding box center [1002, 444] width 1093 height 516
click at [660, 178] on div "Identical Phrase" at bounding box center [673, 167] width 124 height 37
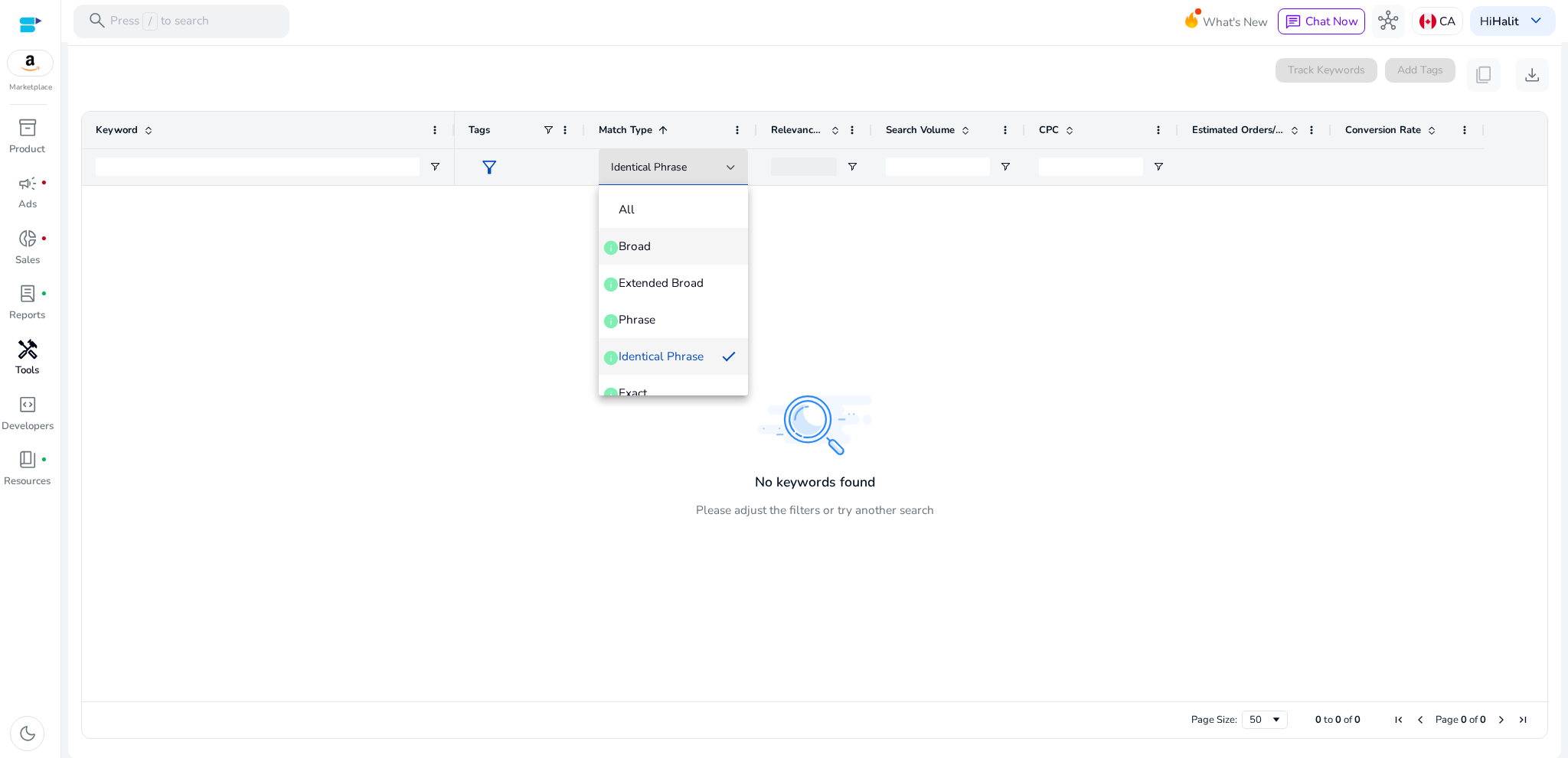
click at [670, 241] on span "Broad info" at bounding box center [673, 247] width 124 height 17
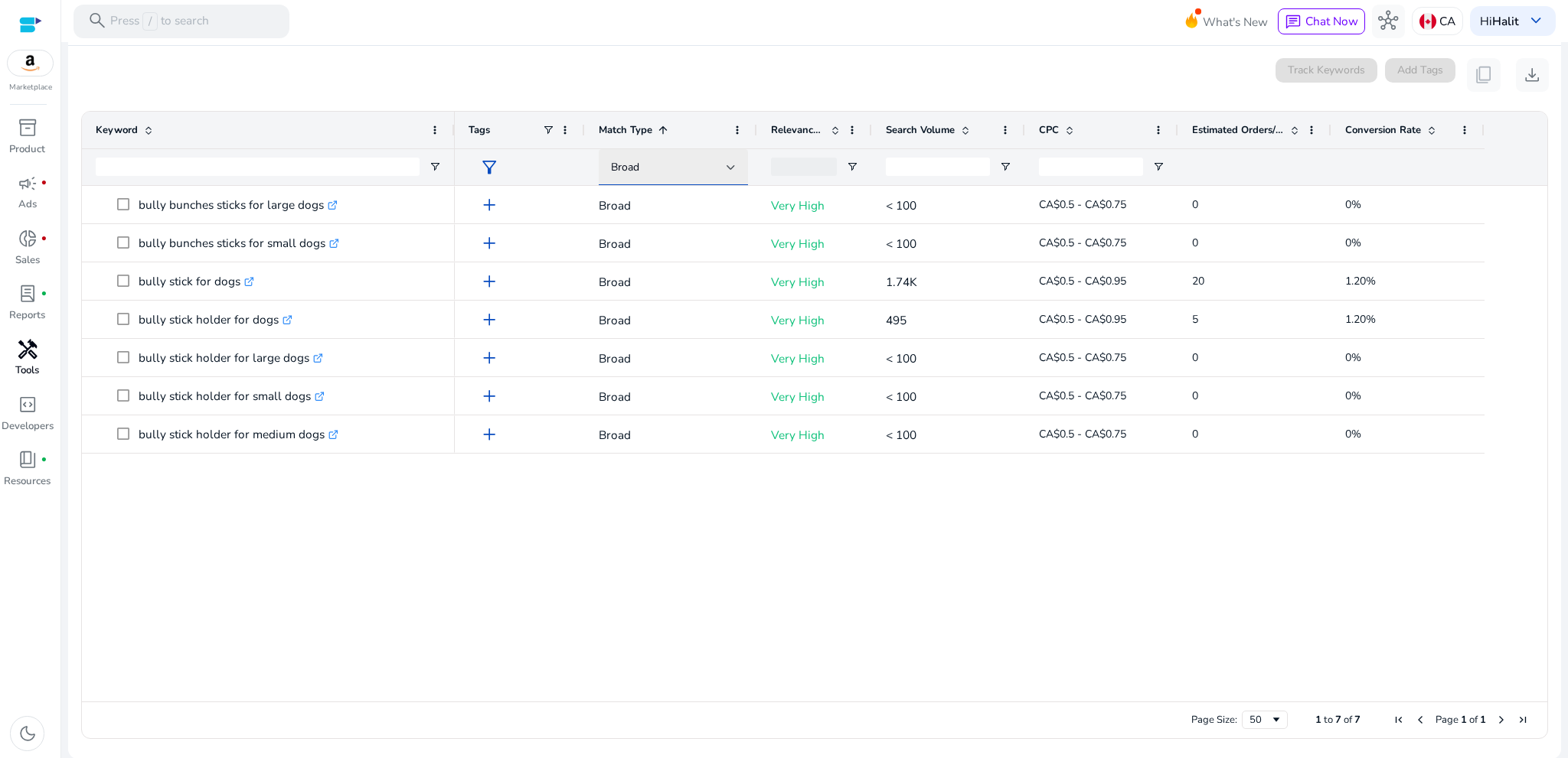
click at [622, 169] on span "Broad" at bounding box center [625, 166] width 29 height 14
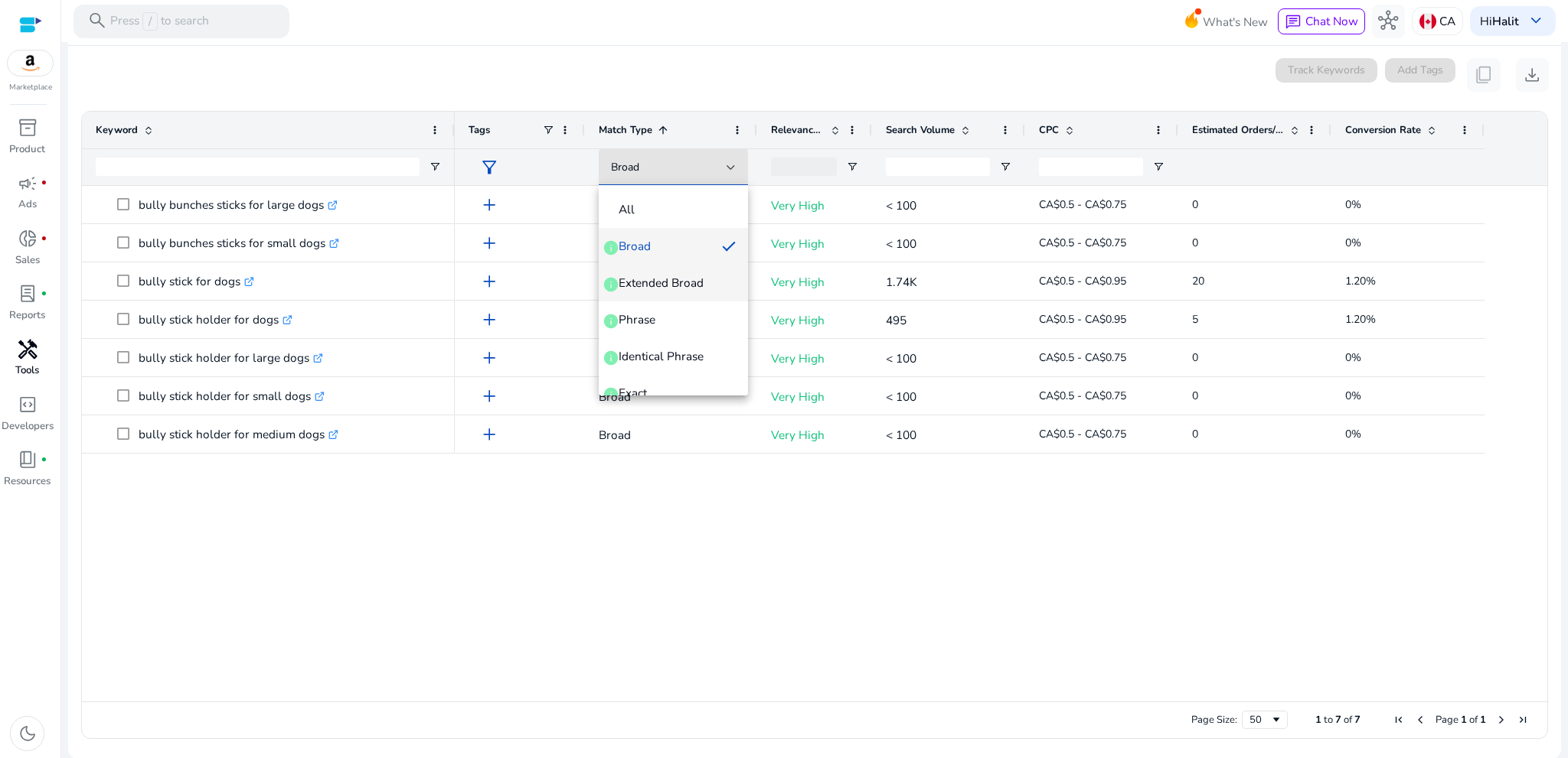
click at [663, 284] on span "Extended Broad" at bounding box center [660, 283] width 85 height 17
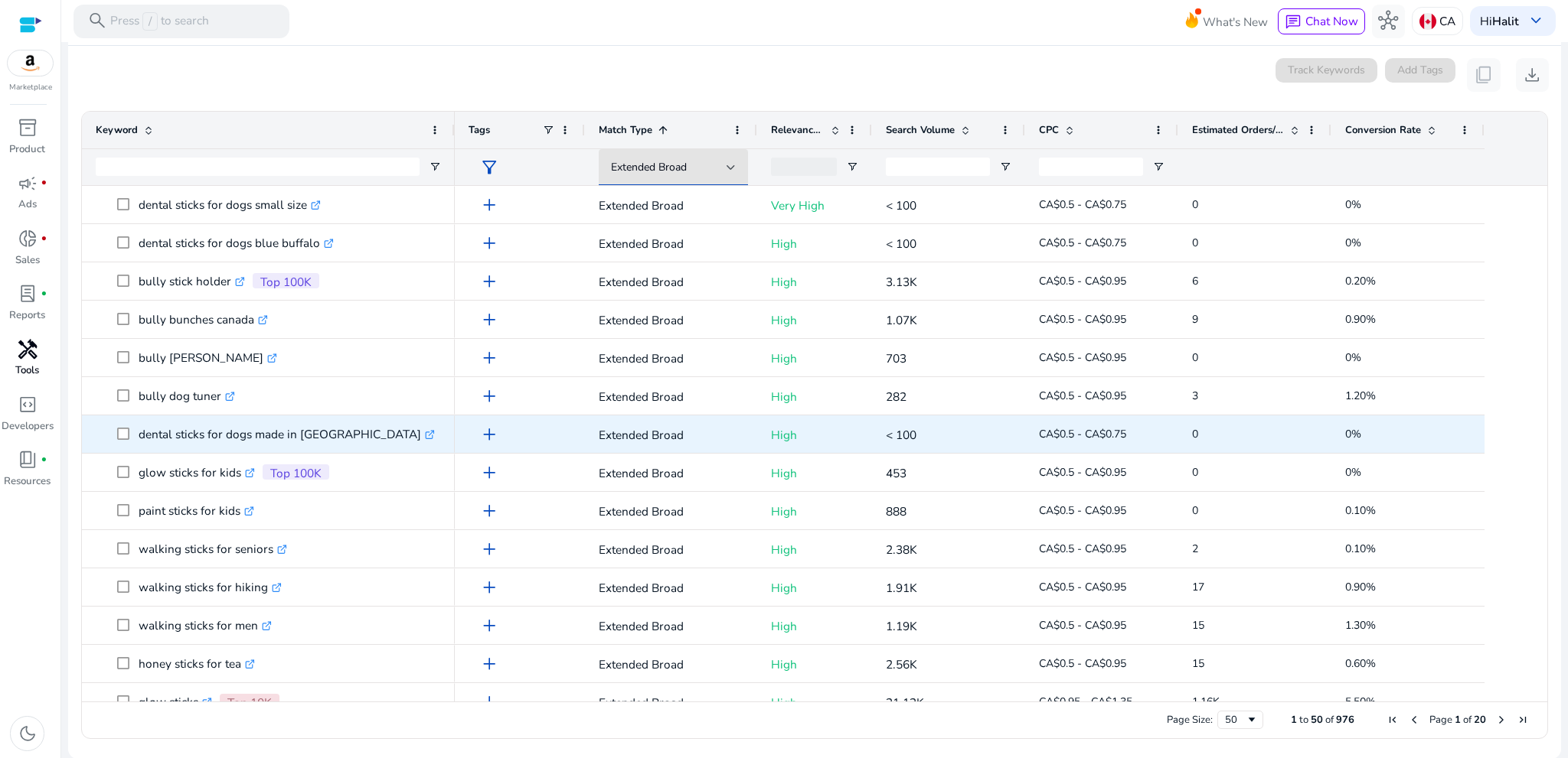
scroll to position [1245, 0]
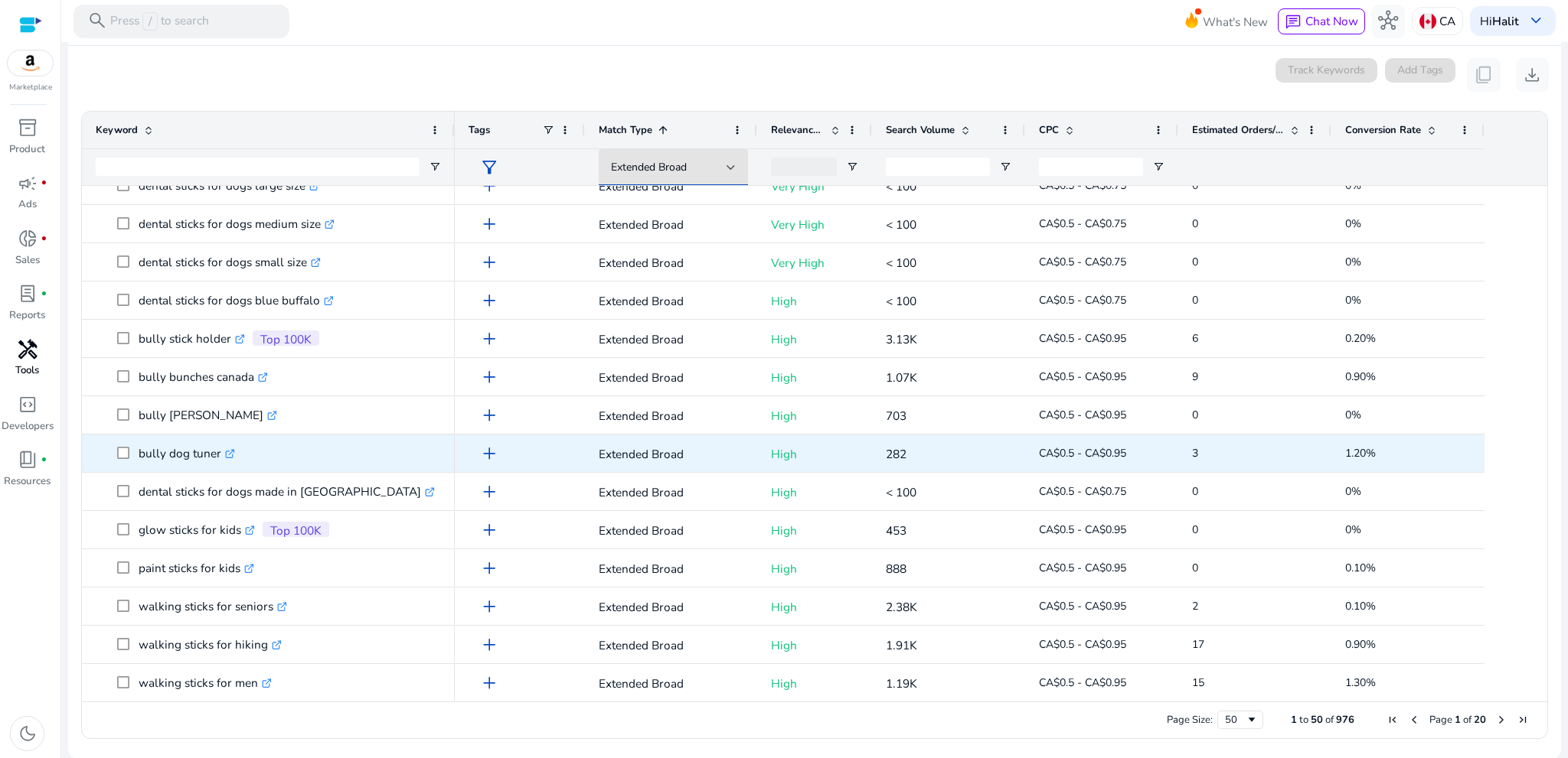
click at [233, 451] on icon ".st0{fill:#2c8af8}" at bounding box center [230, 454] width 10 height 9
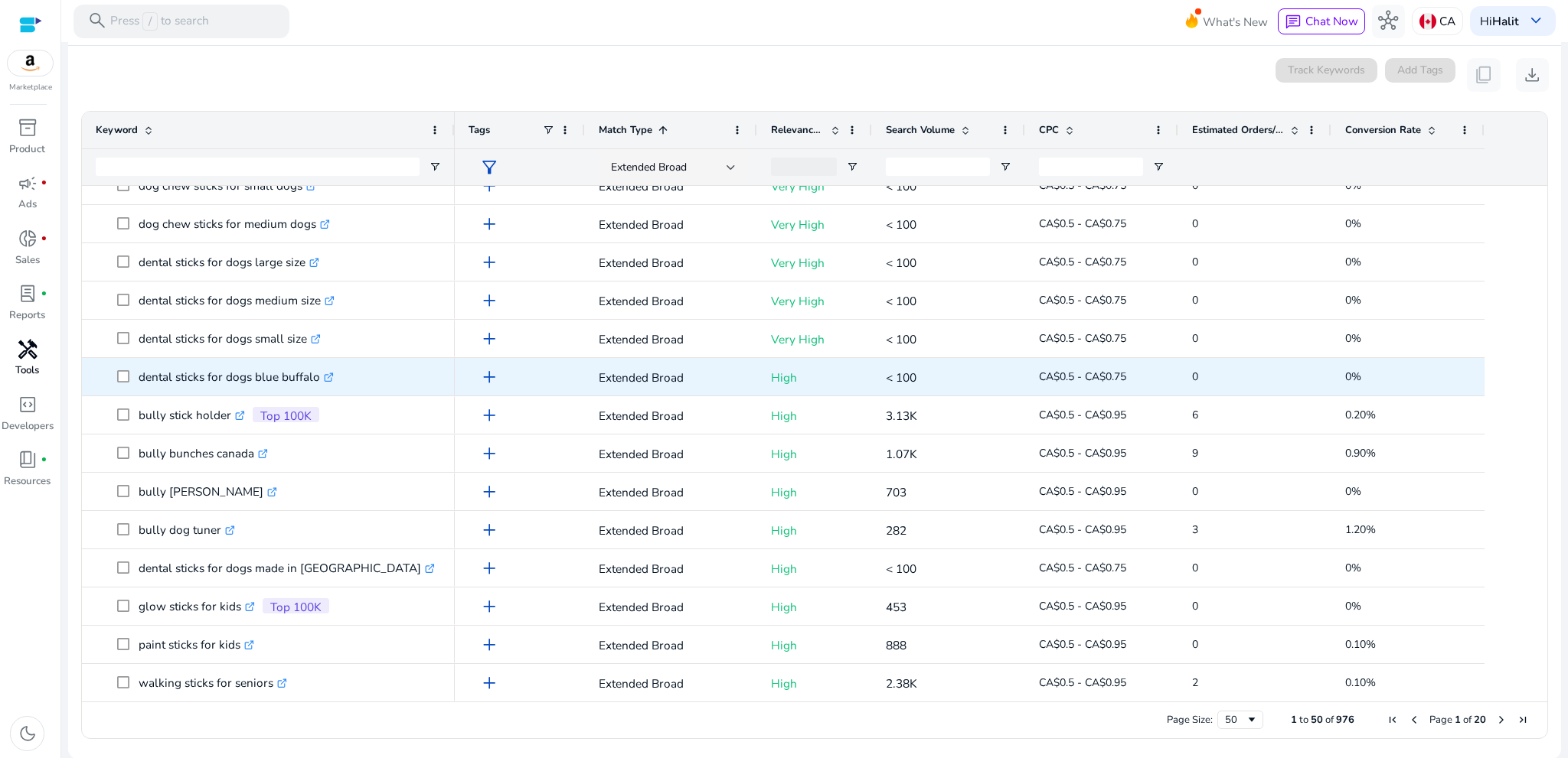
click at [330, 372] on icon ".st0{fill:#2c8af8}" at bounding box center [329, 377] width 10 height 9
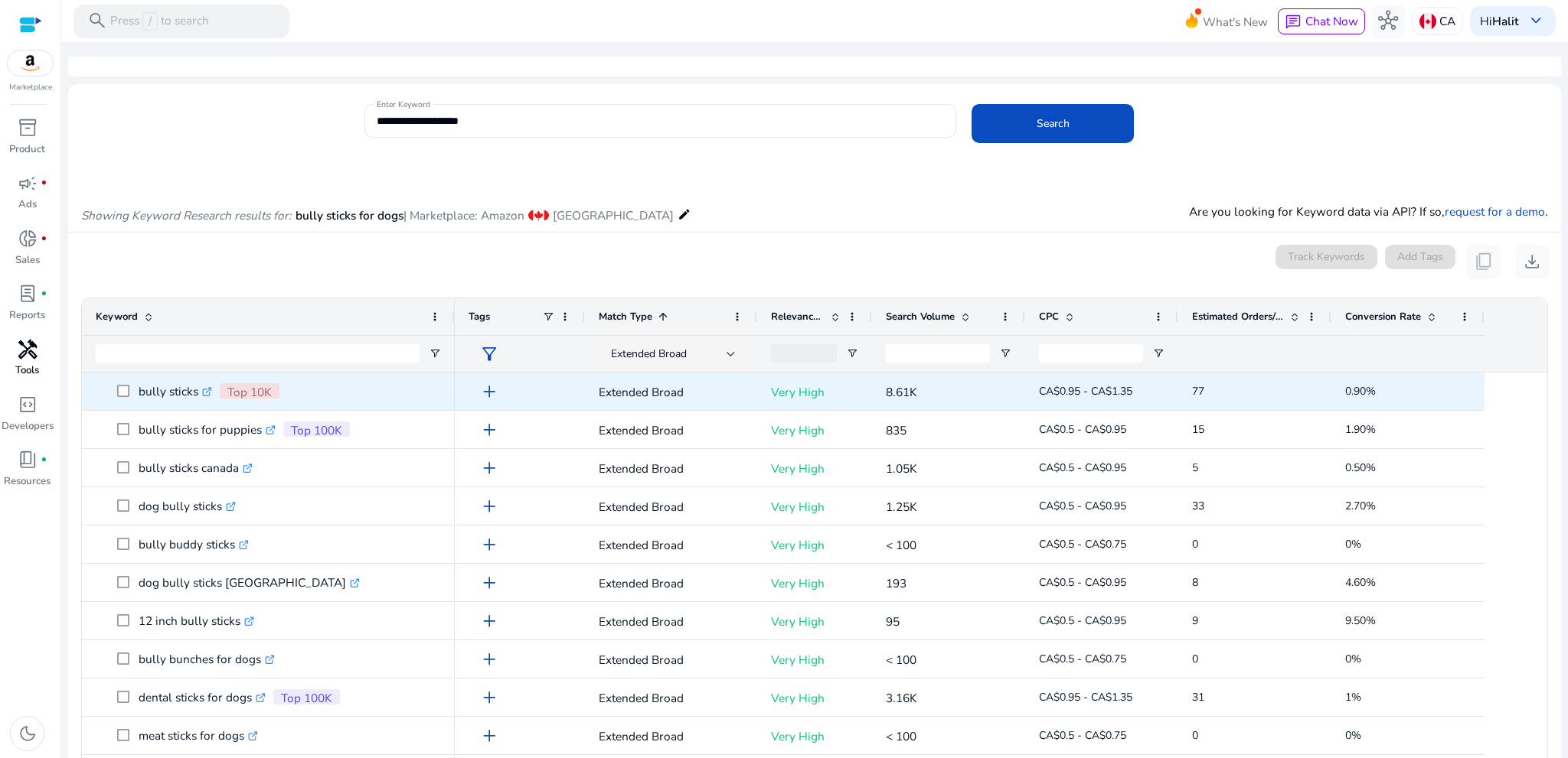
drag, startPoint x: 351, startPoint y: 567, endPoint x: 201, endPoint y: 388, distance: 233.5
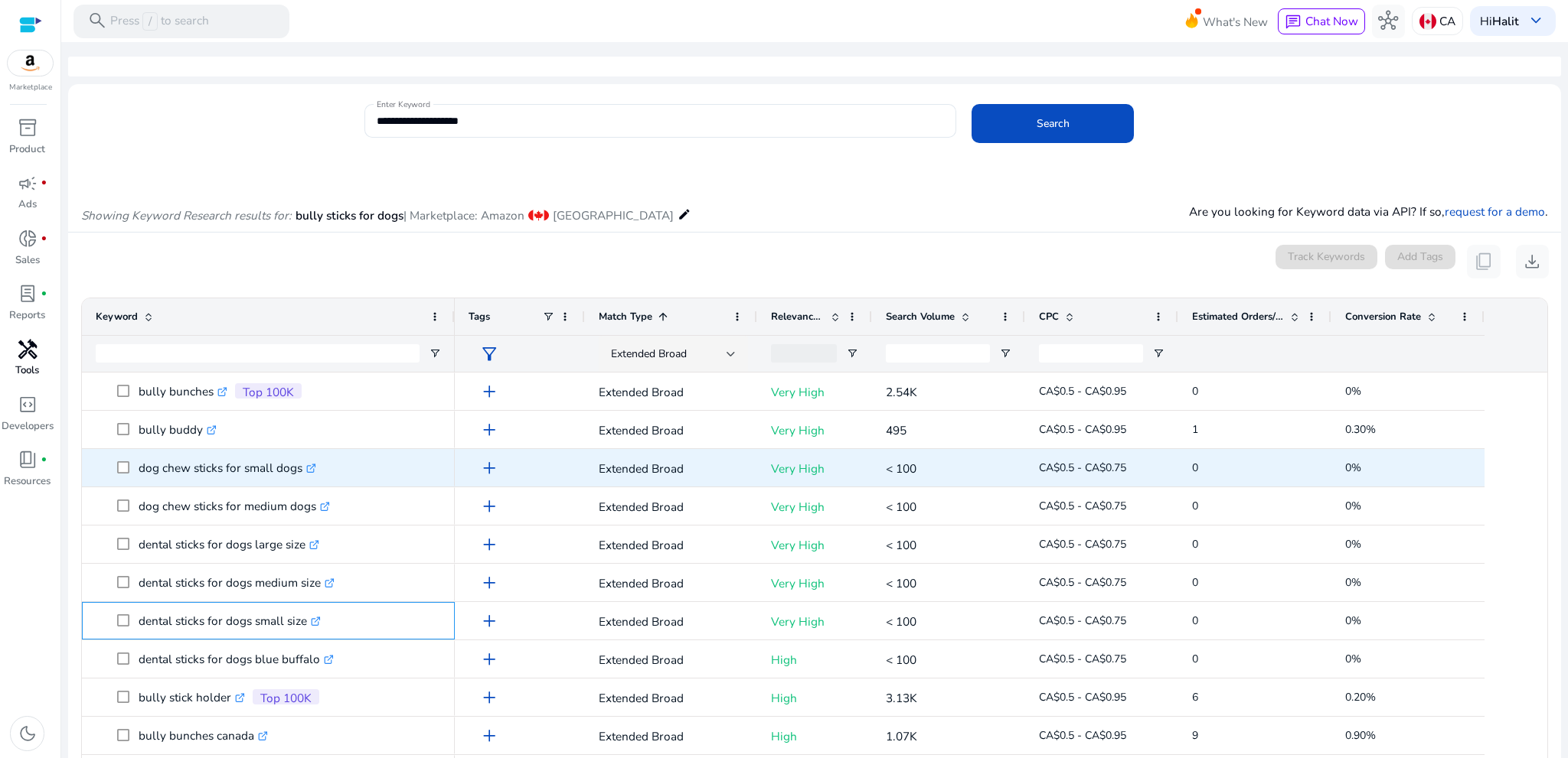
copy div "bully buddy .st0{fill:#2c8af8} bully bunches .st0{fill:#2c8af8} Top 100K bully …"
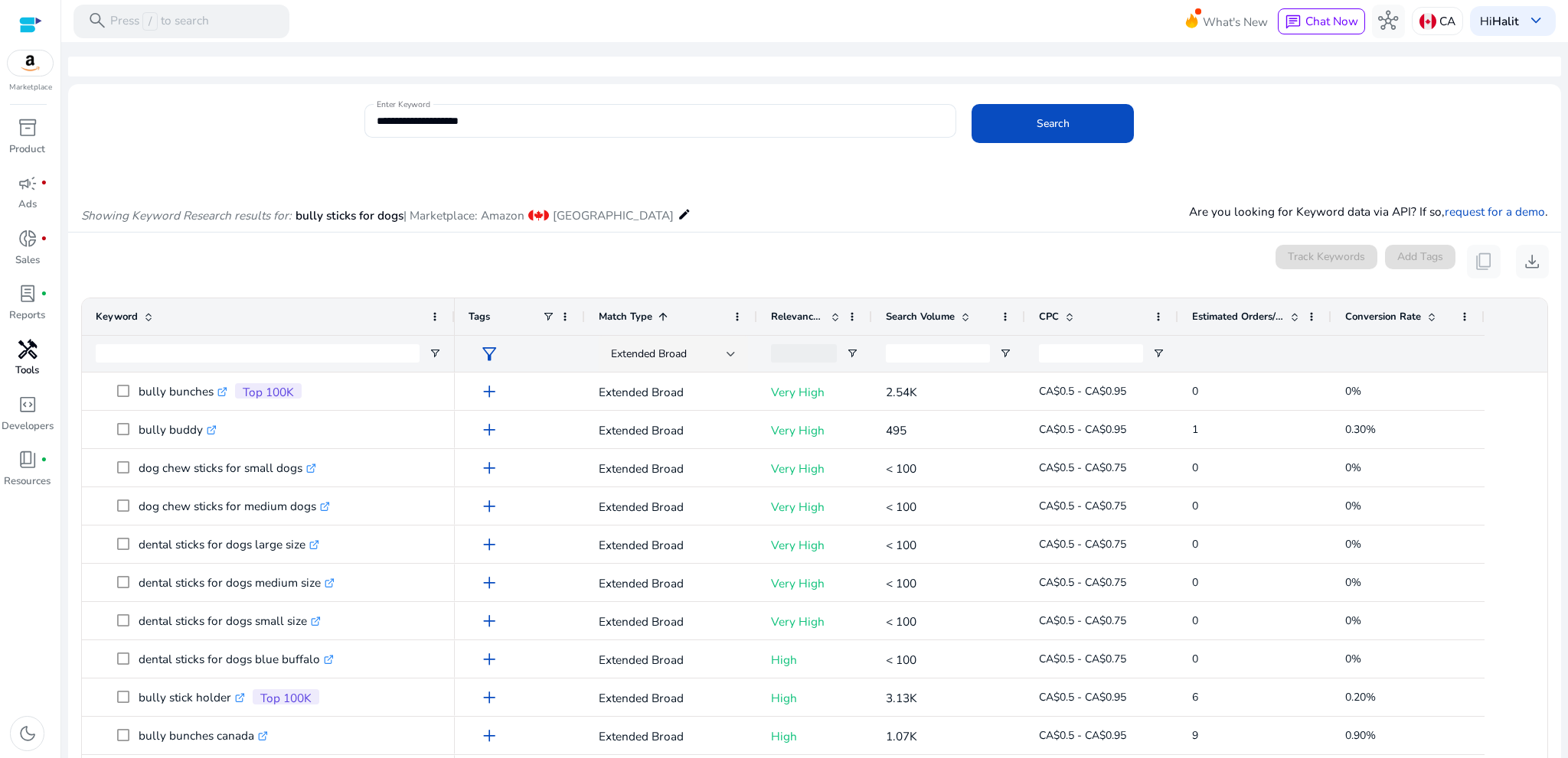
click at [30, 615] on div "inventory_2 Product campaign fiber_manual_record Ads donut_small fiber_manual_r…" at bounding box center [30, 436] width 61 height 643
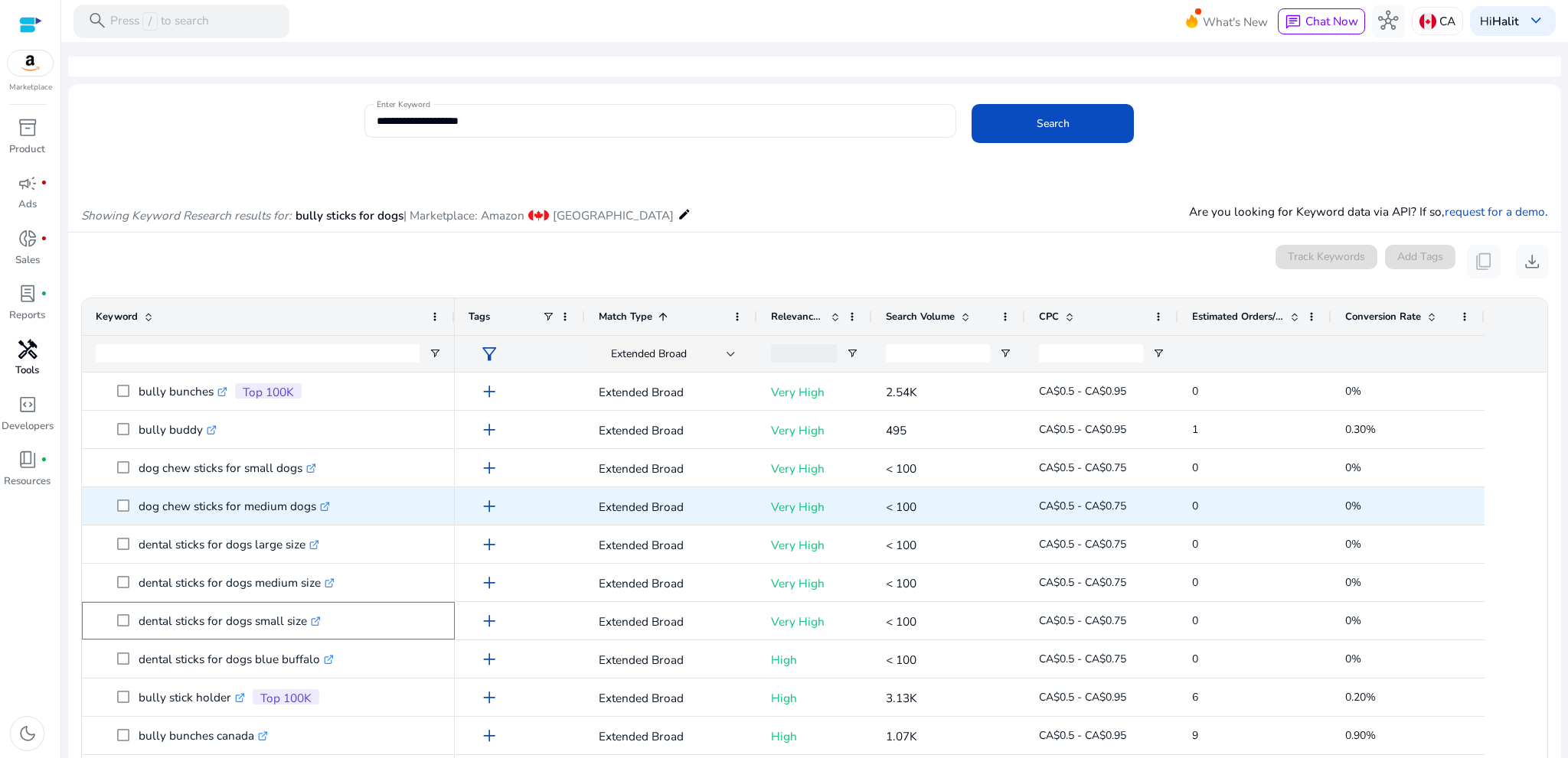
drag, startPoint x: 335, startPoint y: 620, endPoint x: 168, endPoint y: 517, distance: 196.2
click at [168, 517] on div "dental sticks for dogs small size .st0{fill:#2c8af8} bully buddy .st0{fill:#2c8…" at bounding box center [268, 487] width 373 height 1913
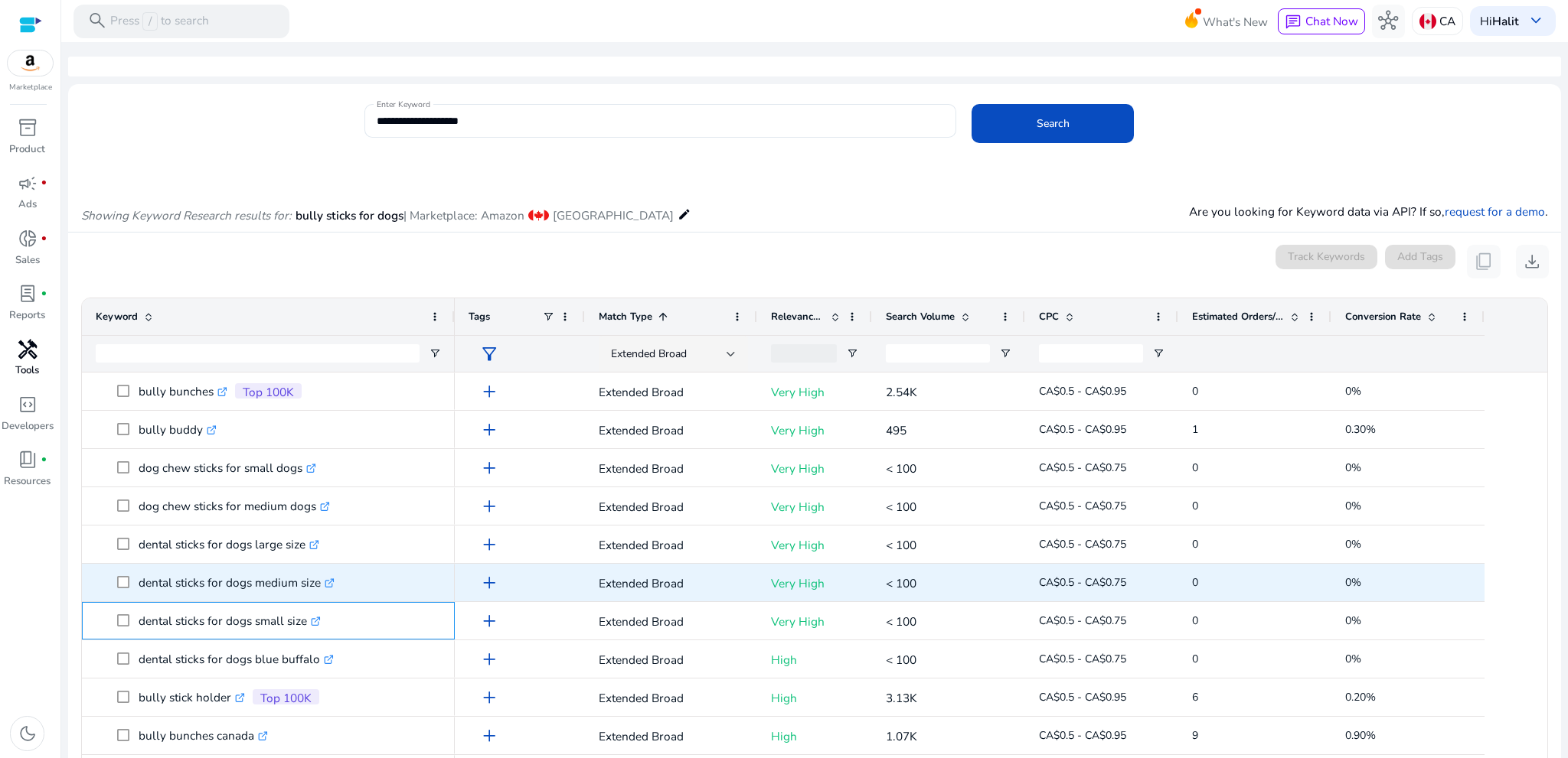
drag, startPoint x: 305, startPoint y: 618, endPoint x: 135, endPoint y: 566, distance: 177.8
click at [135, 566] on div "dental sticks for dogs small size .st0{fill:#2c8af8} bully buddy .st0{fill:#2c8…" at bounding box center [268, 487] width 373 height 1913
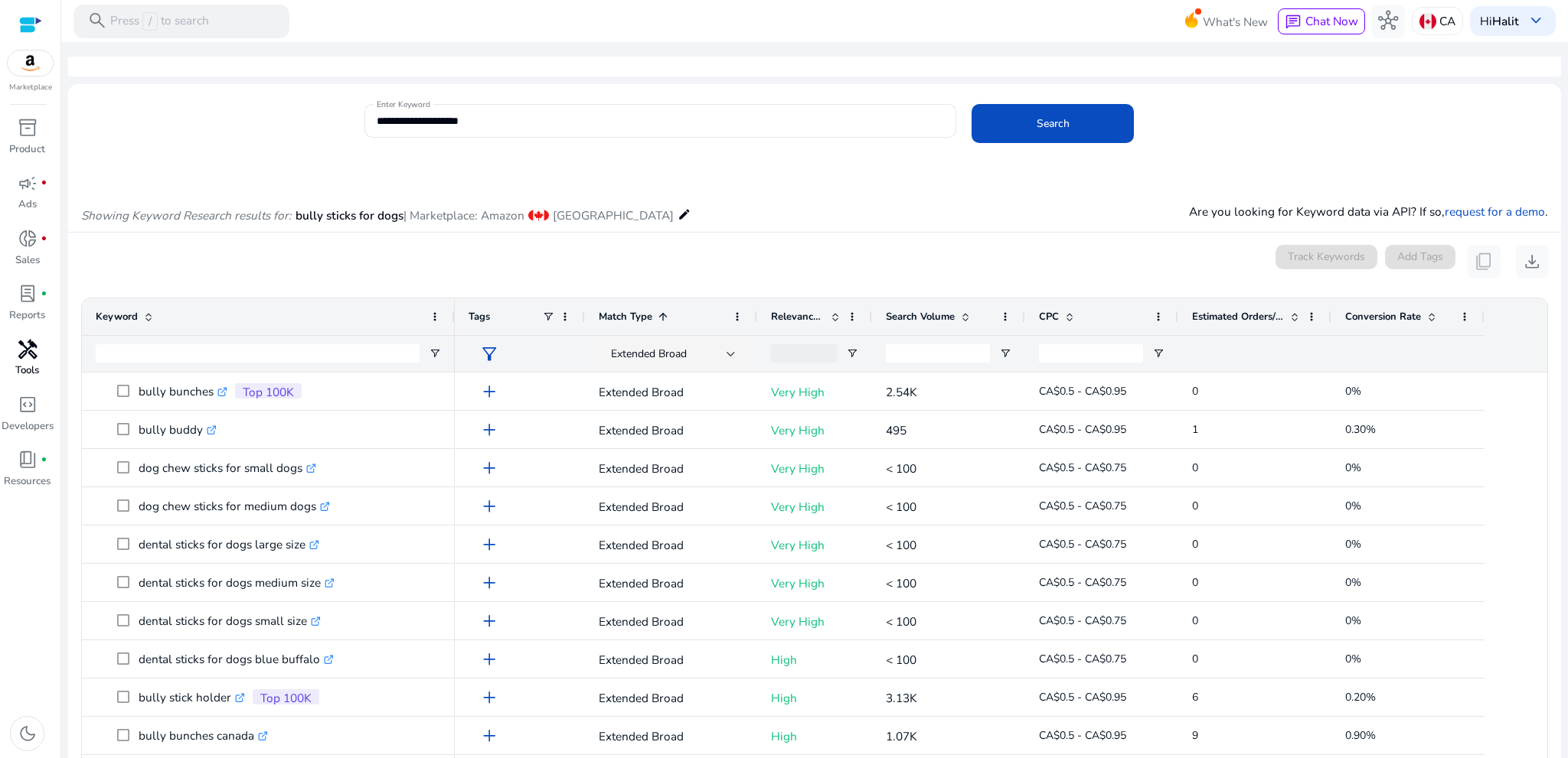
click at [54, 540] on div "inventory_2 Product campaign fiber_manual_record Ads donut_small fiber_manual_r…" at bounding box center [30, 436] width 61 height 643
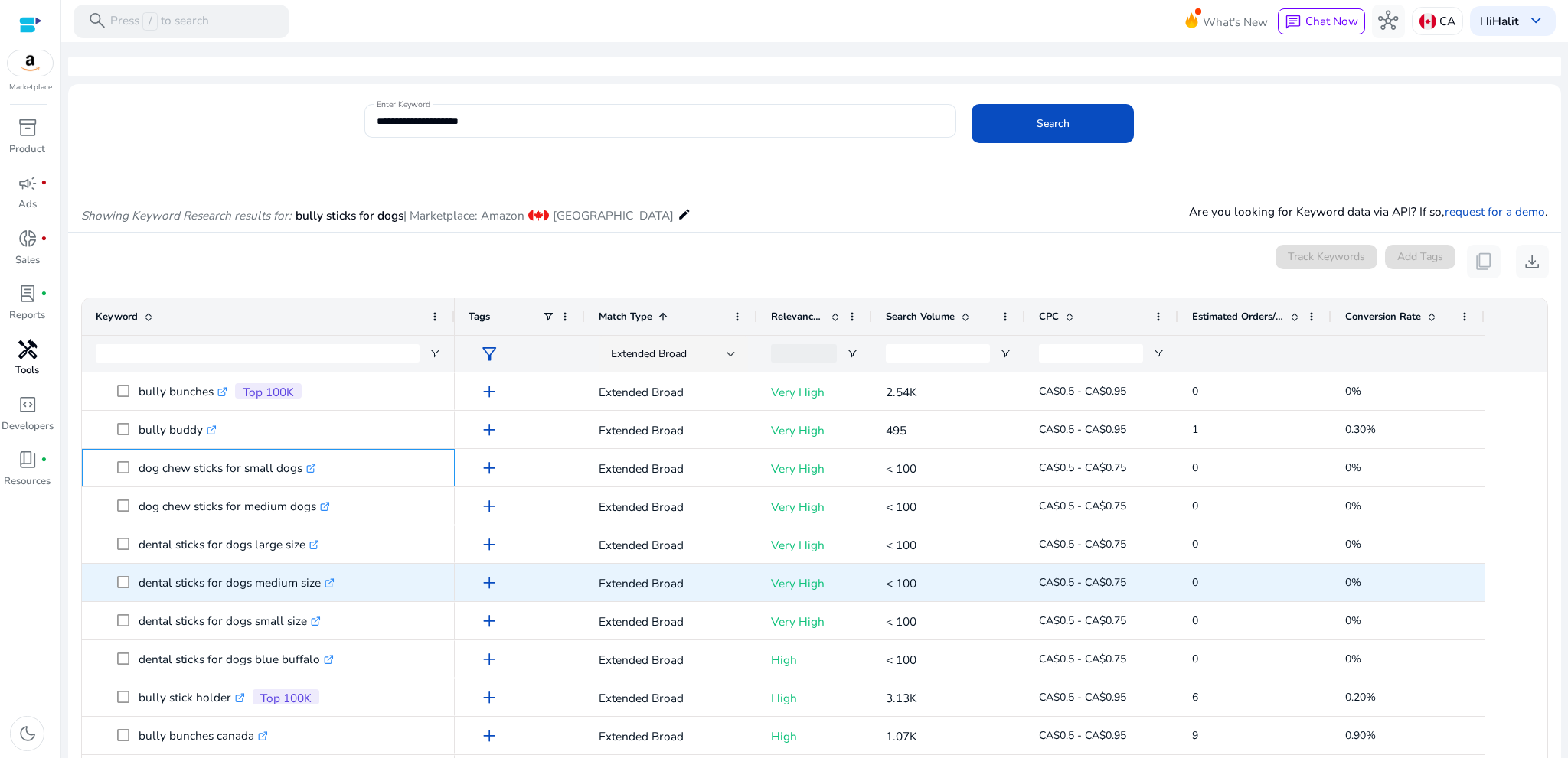
drag, startPoint x: 142, startPoint y: 460, endPoint x: 322, endPoint y: 591, distance: 222.6
click at [322, 591] on div "dental sticks for dogs small size .st0{fill:#2c8af8} bully buddy .st0{fill:#2c8…" at bounding box center [268, 487] width 373 height 1913
copy div "dog chew sticks for small dogs .st0{fill:#2c8af8} dog chew sticks for medium do…"
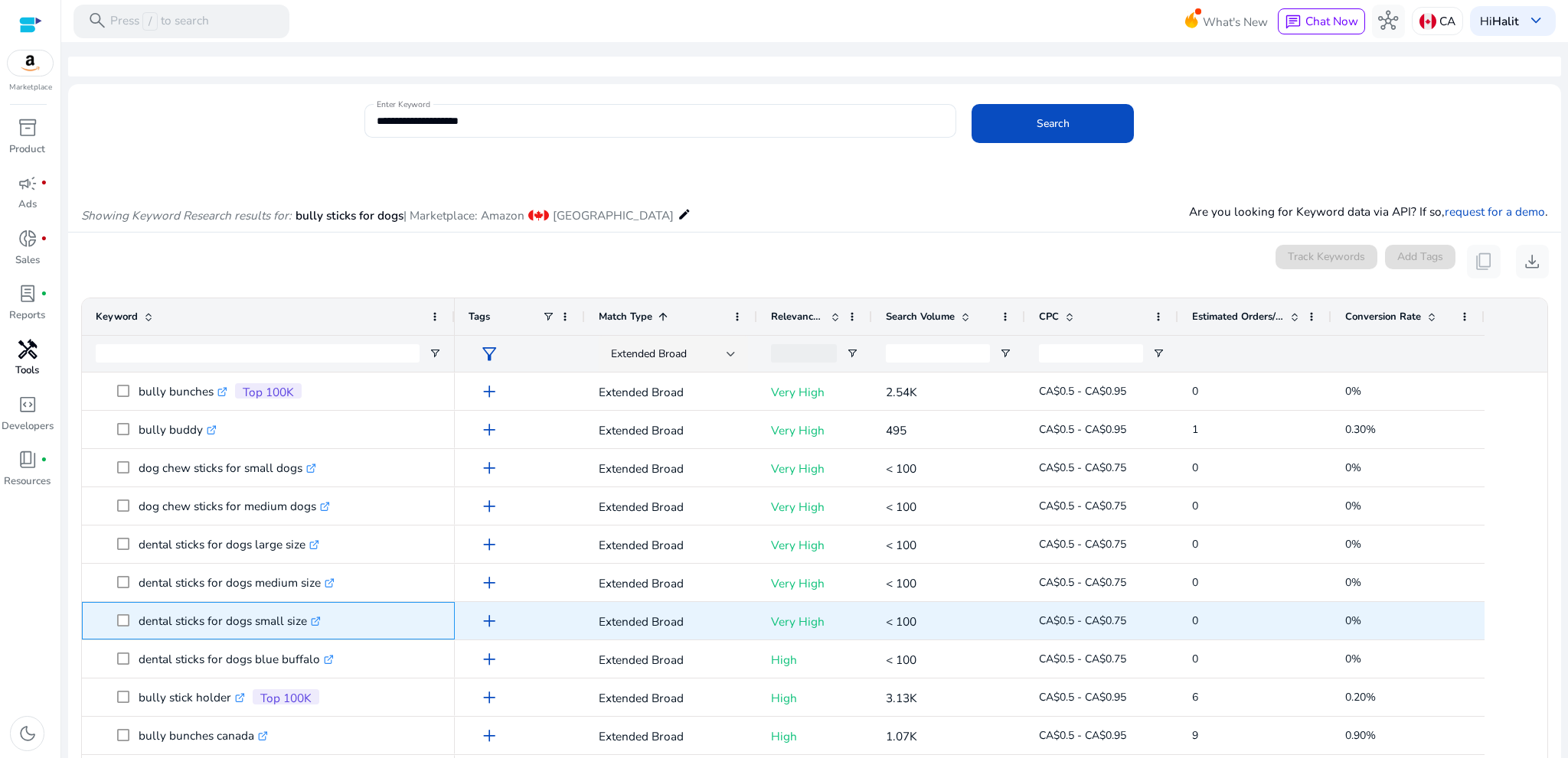
drag, startPoint x: 139, startPoint y: 622, endPoint x: 303, endPoint y: 624, distance: 164.0
click at [303, 624] on span "dental sticks for dogs small size .st0{fill:#2c8af8}" at bounding box center [278, 620] width 324 height 31
copy span "dental sticks for dogs small size"
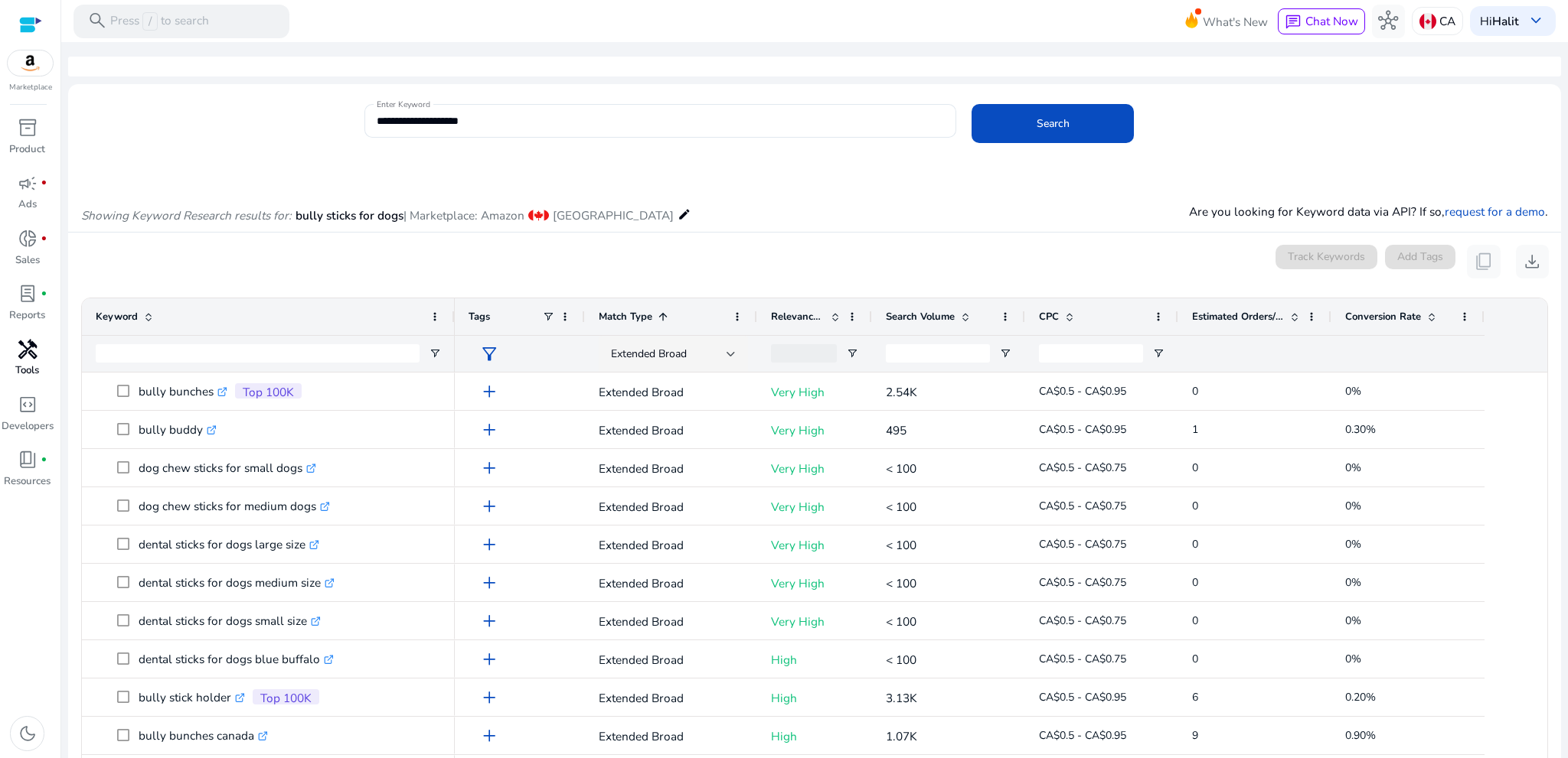
click at [54, 597] on div "inventory_2 Product campaign fiber_manual_record Ads donut_small fiber_manual_r…" at bounding box center [30, 436] width 61 height 643
click at [927, 311] on span "Search Volume" at bounding box center [920, 316] width 69 height 14
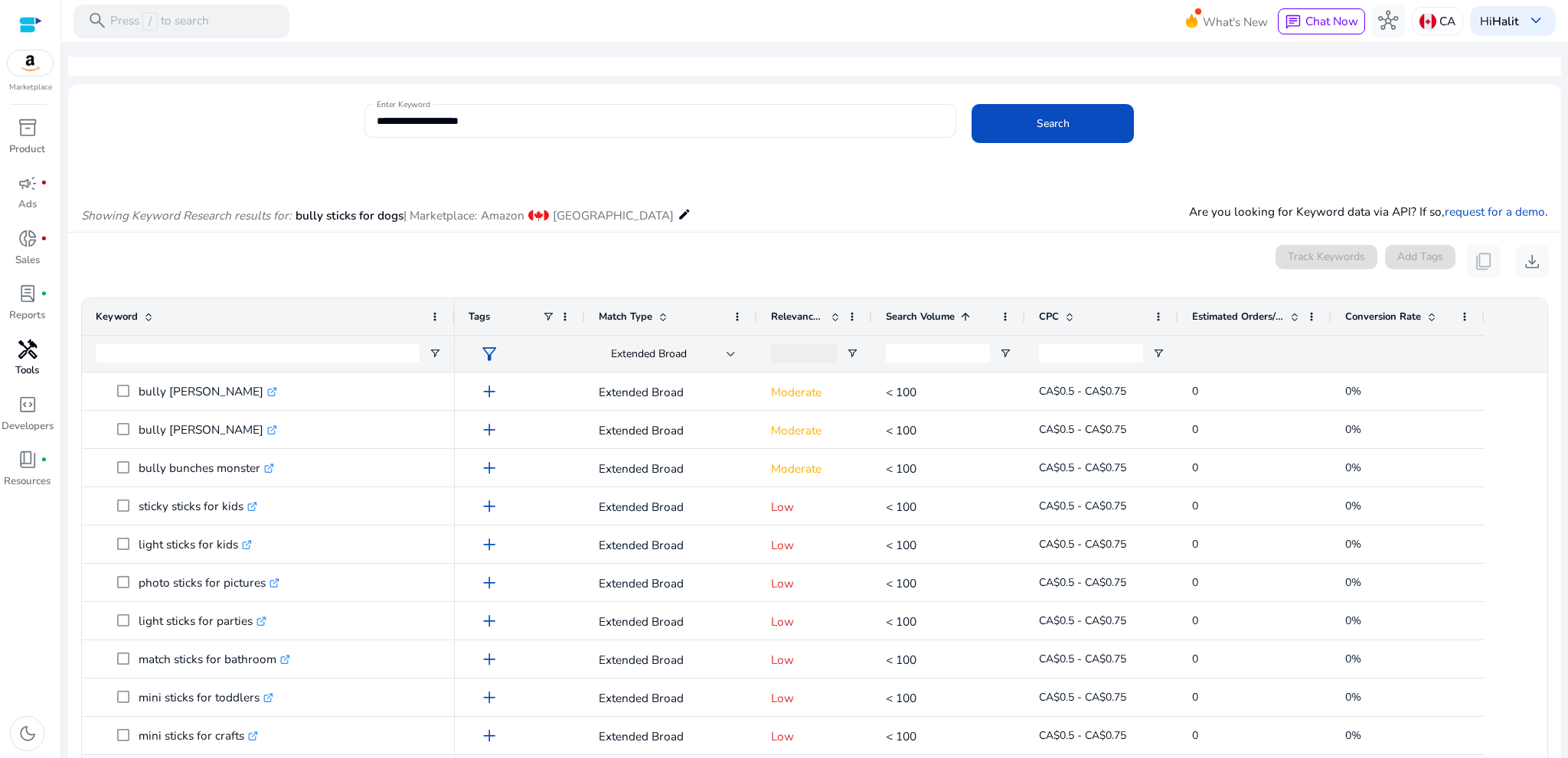
click at [927, 310] on span "Search Volume" at bounding box center [920, 316] width 69 height 14
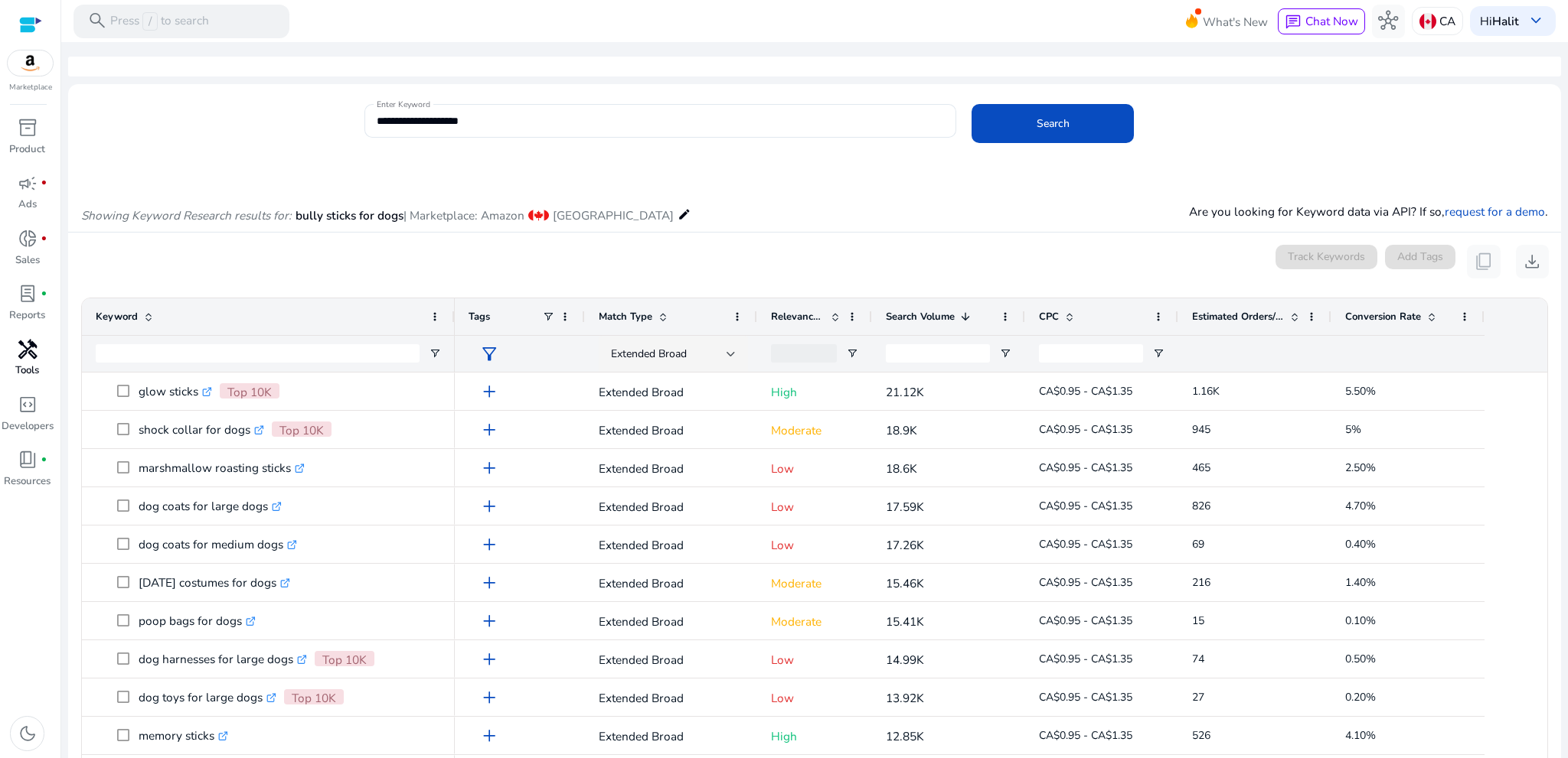
click at [36, 69] on img at bounding box center [30, 63] width 46 height 26
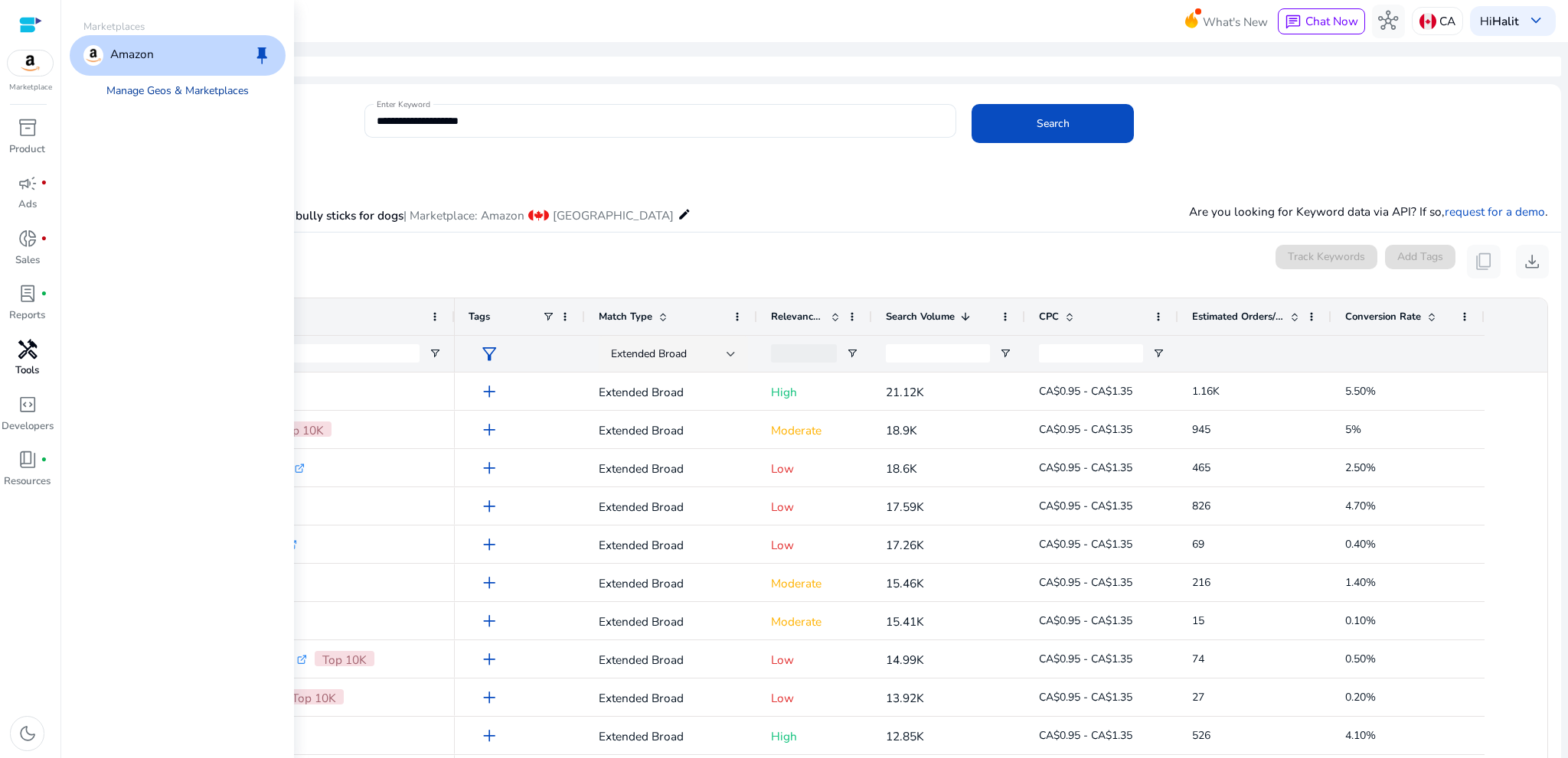
click at [171, 95] on link "Manage Geos & Marketplaces" at bounding box center [177, 91] width 169 height 30
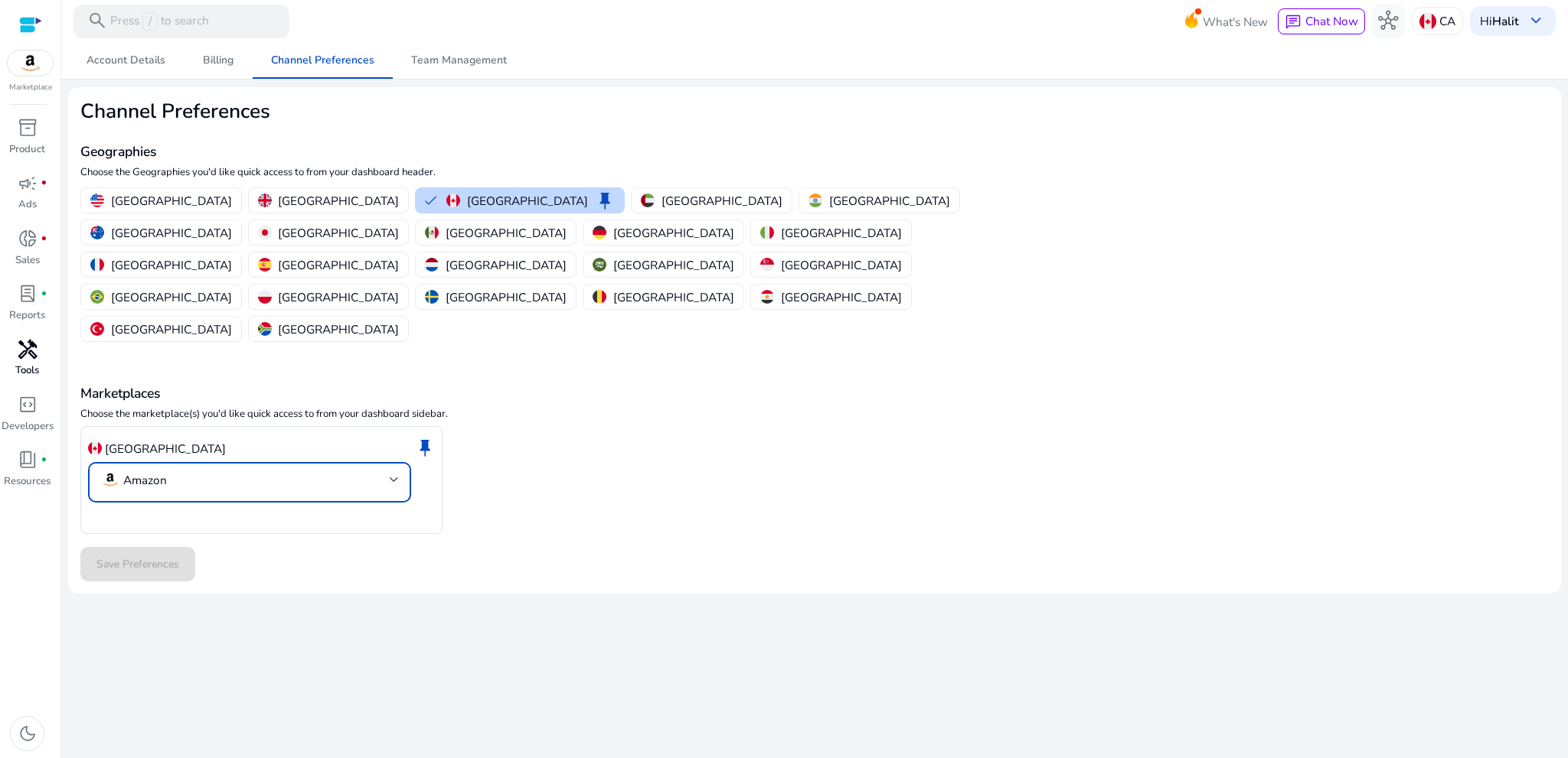
click at [303, 470] on mat-select-trigger "Amazon" at bounding box center [245, 480] width 290 height 20
click at [459, 396] on div at bounding box center [784, 379] width 1568 height 758
click at [28, 27] on div at bounding box center [30, 25] width 23 height 18
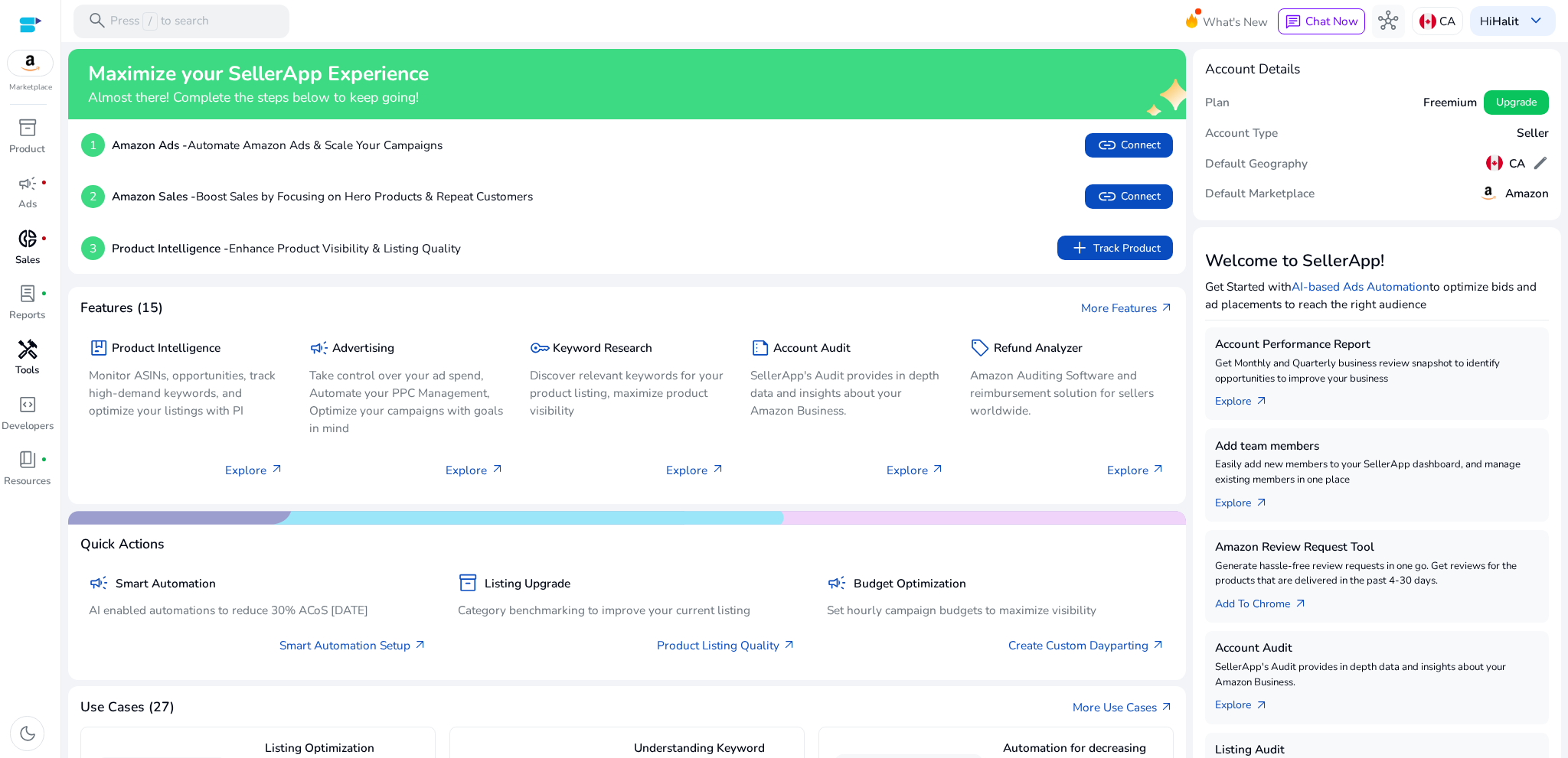
click at [33, 237] on span "donut_small" at bounding box center [28, 238] width 20 height 20
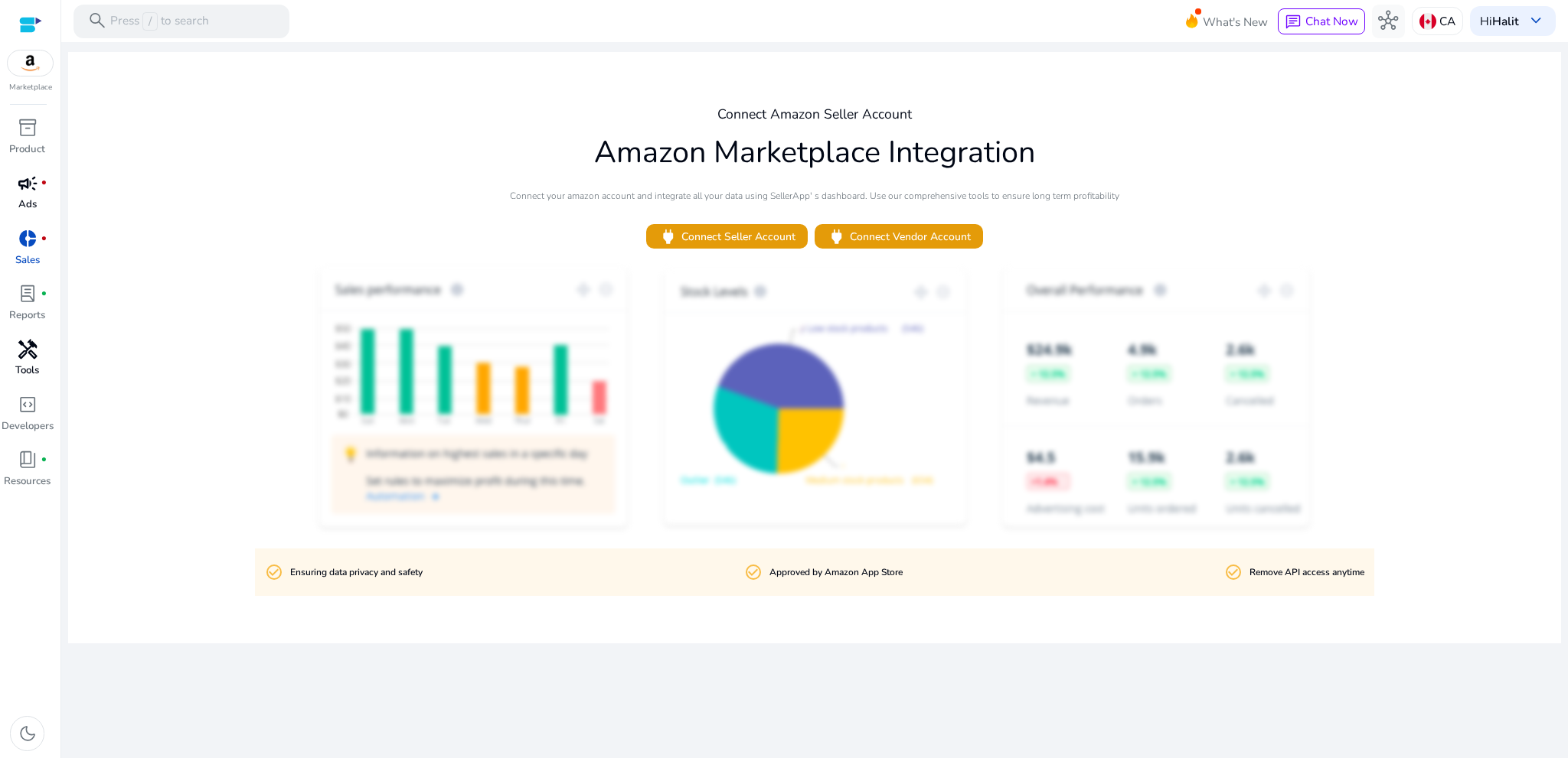
click at [39, 195] on div "campaign fiber_manual_record" at bounding box center [27, 183] width 47 height 27
click at [41, 311] on p "Reports" at bounding box center [28, 316] width 36 height 15
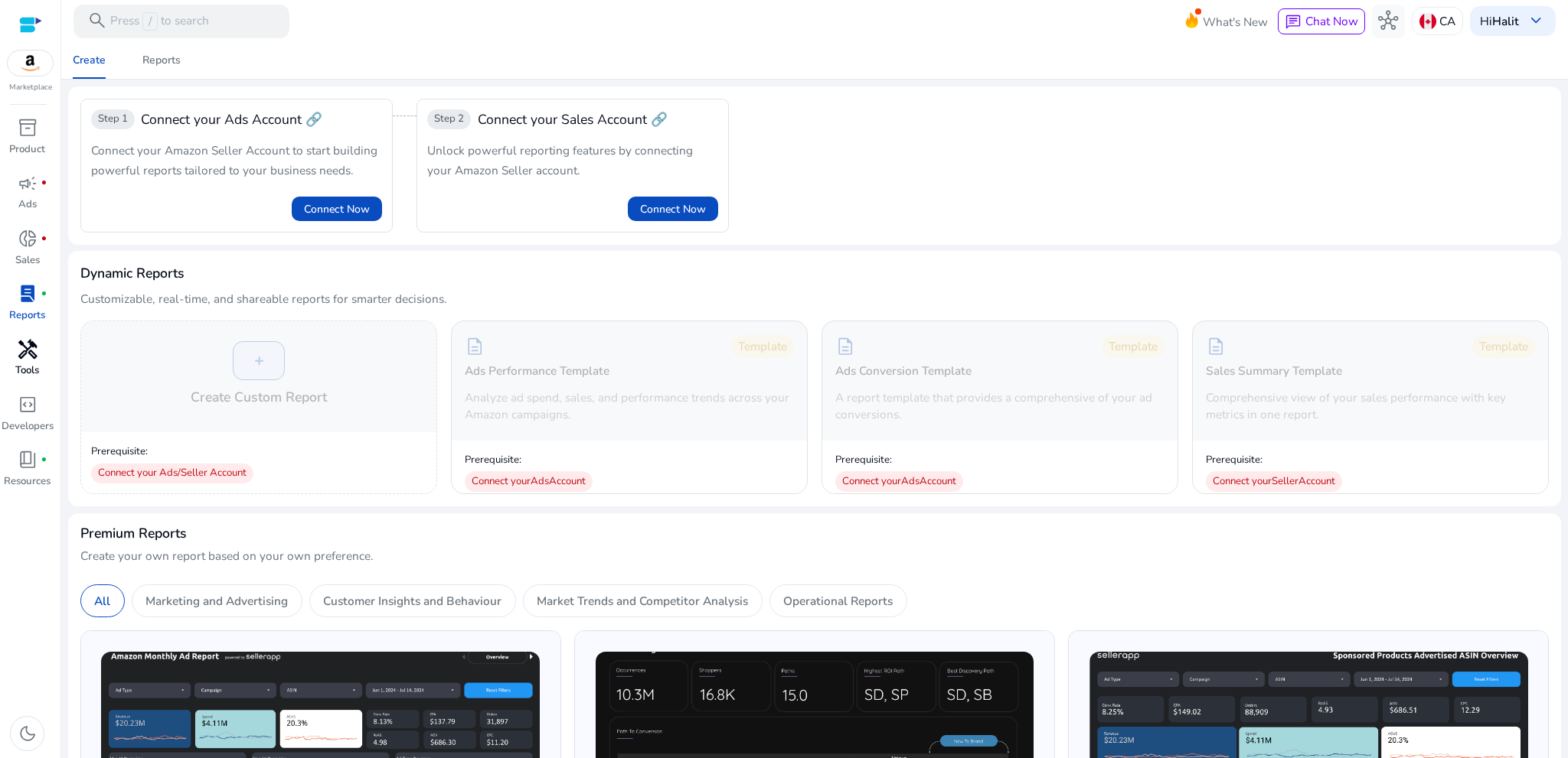
click at [42, 357] on div "handyman" at bounding box center [27, 350] width 47 height 27
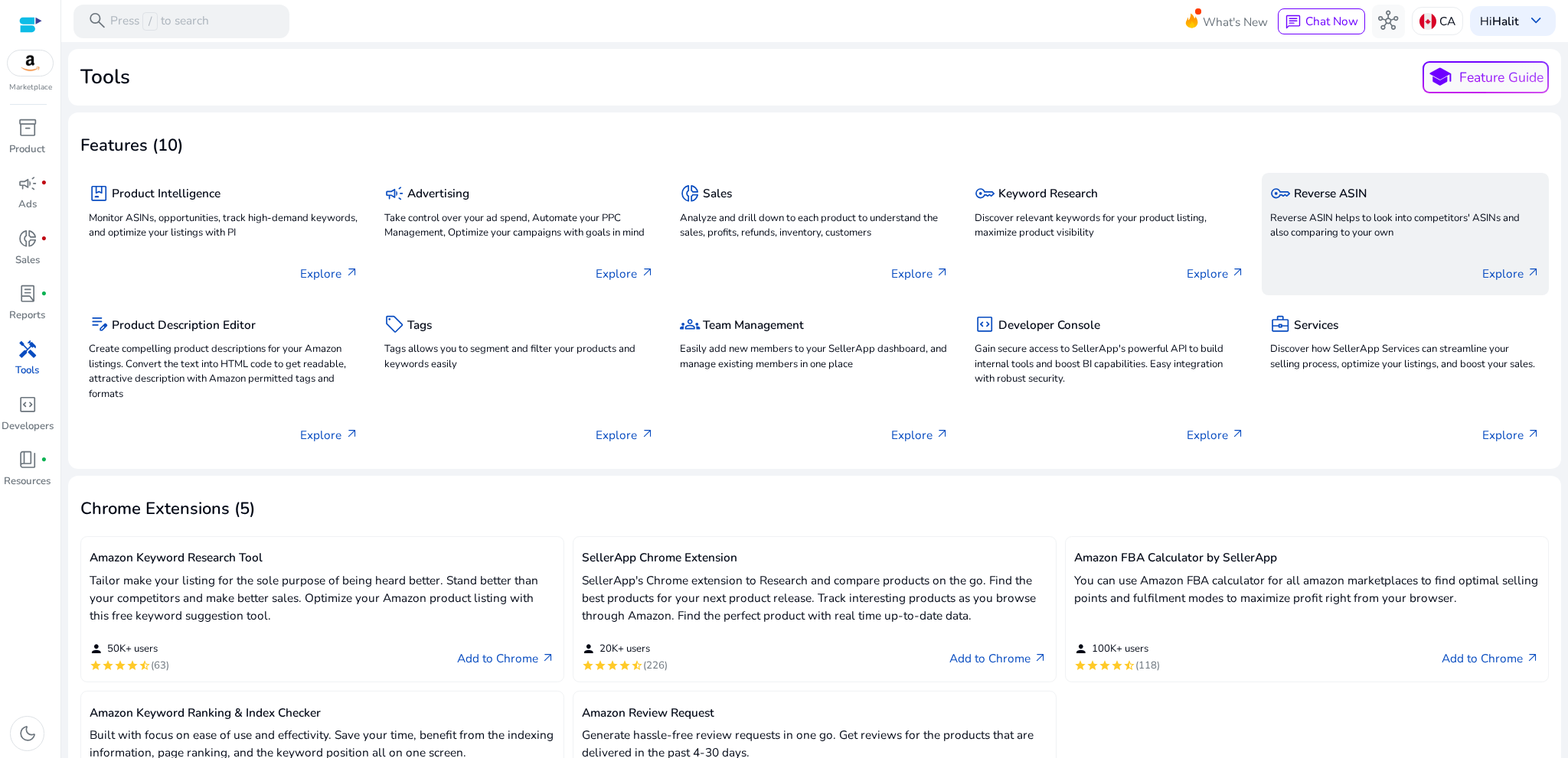
click at [1311, 215] on p "Reverse ASIN helps to look into competitors' ASINs and also comparing to your o…" at bounding box center [1405, 226] width 270 height 30
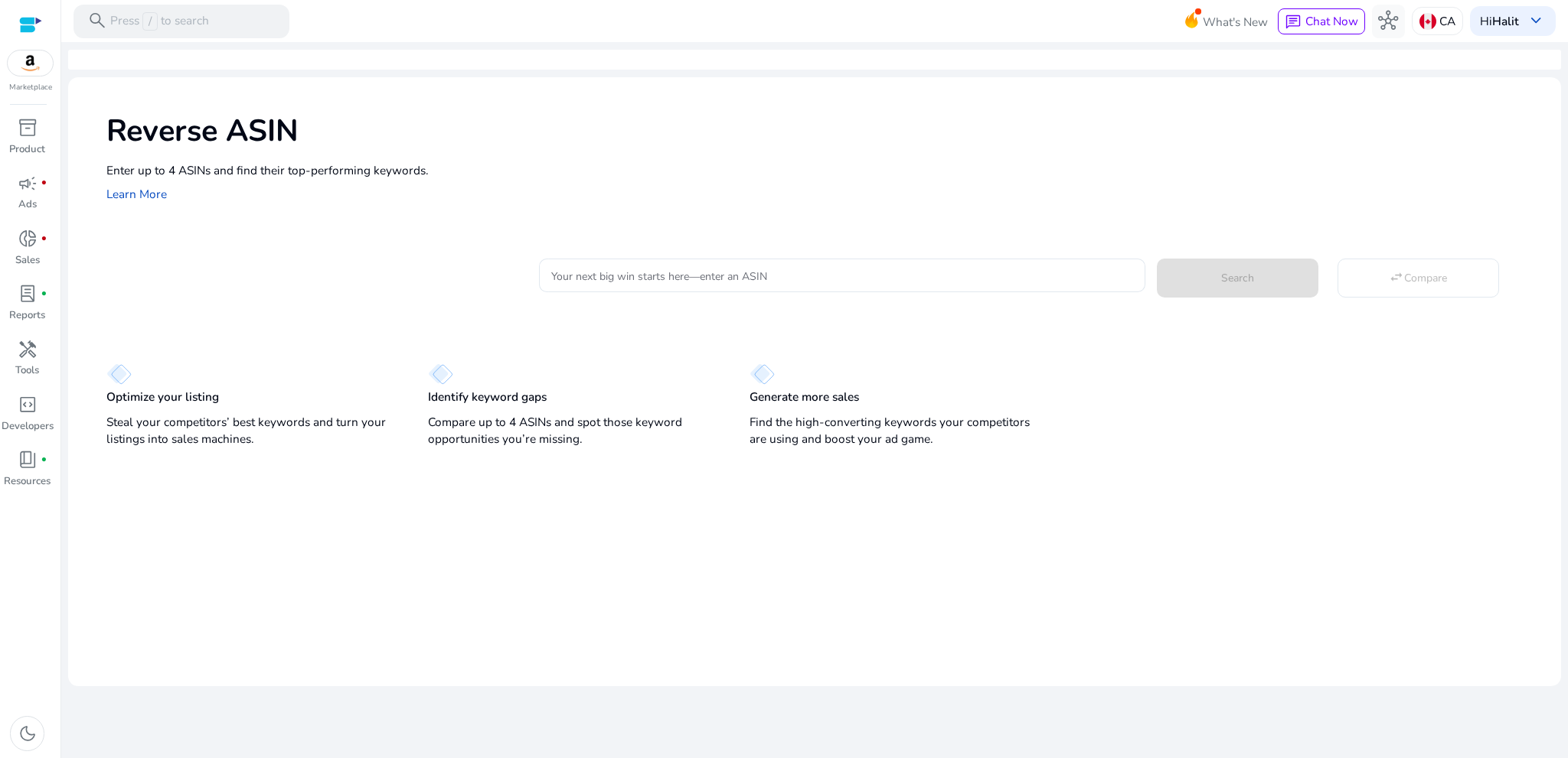
click at [859, 294] on mat-card "Your next big win starts here—enter an ASIN Search swap_horiz Compare" at bounding box center [833, 274] width 1455 height 64
click at [855, 267] on input "Your next big win starts here—enter an ASIN" at bounding box center [841, 275] width 581 height 17
paste input "**********"
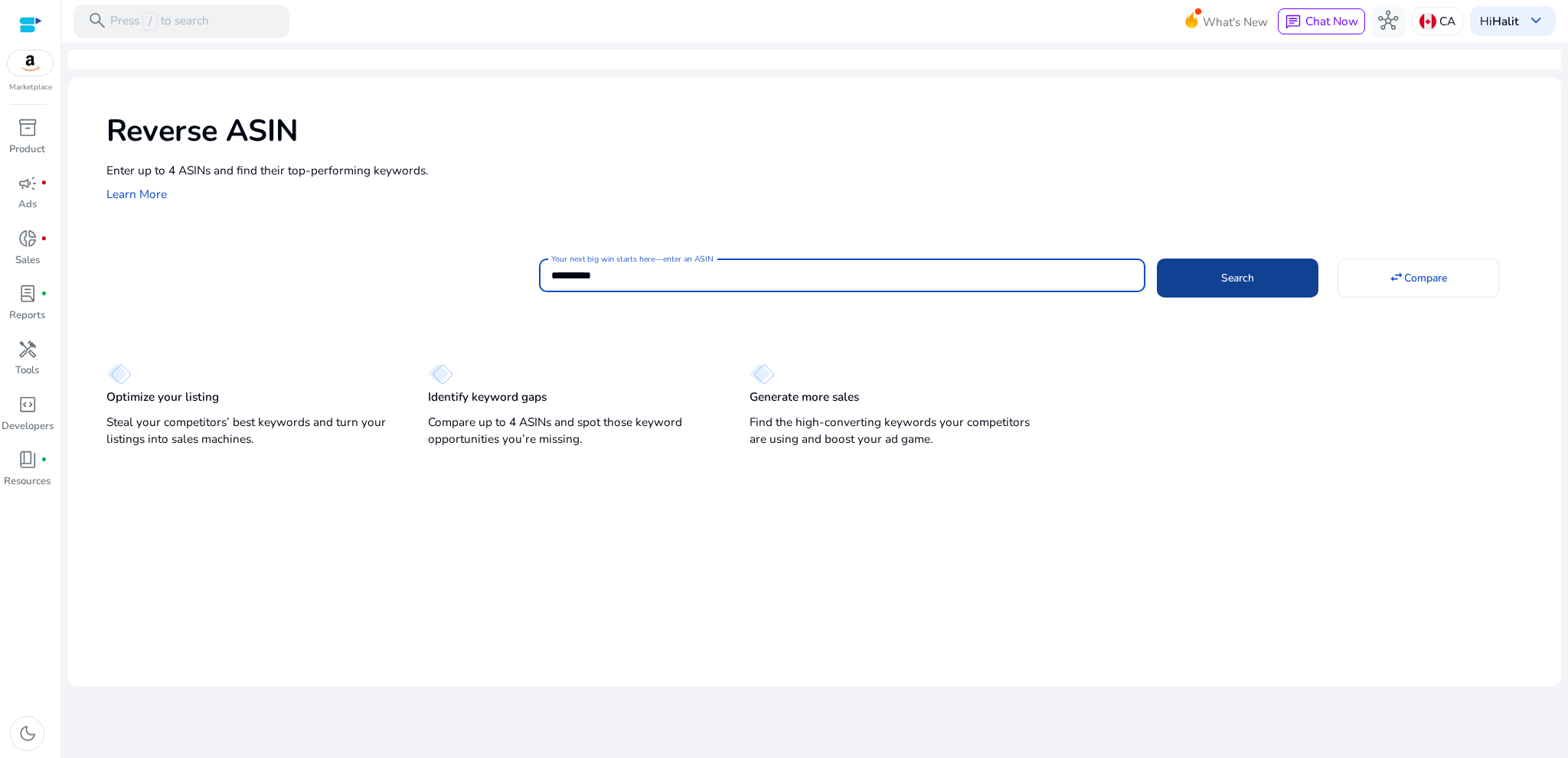
type input "**********"
click at [1213, 282] on span at bounding box center [1237, 277] width 162 height 37
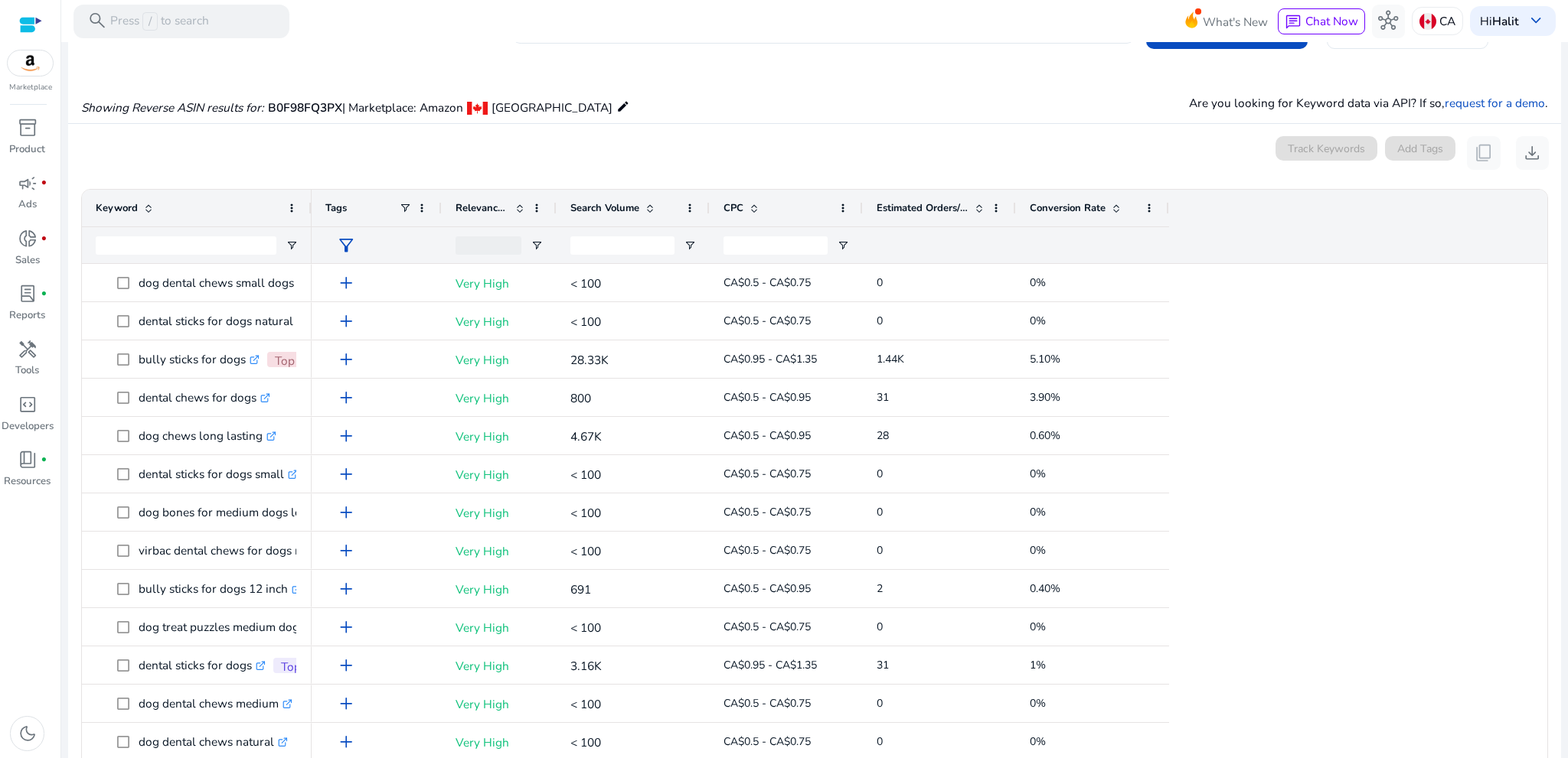
scroll to position [148, 0]
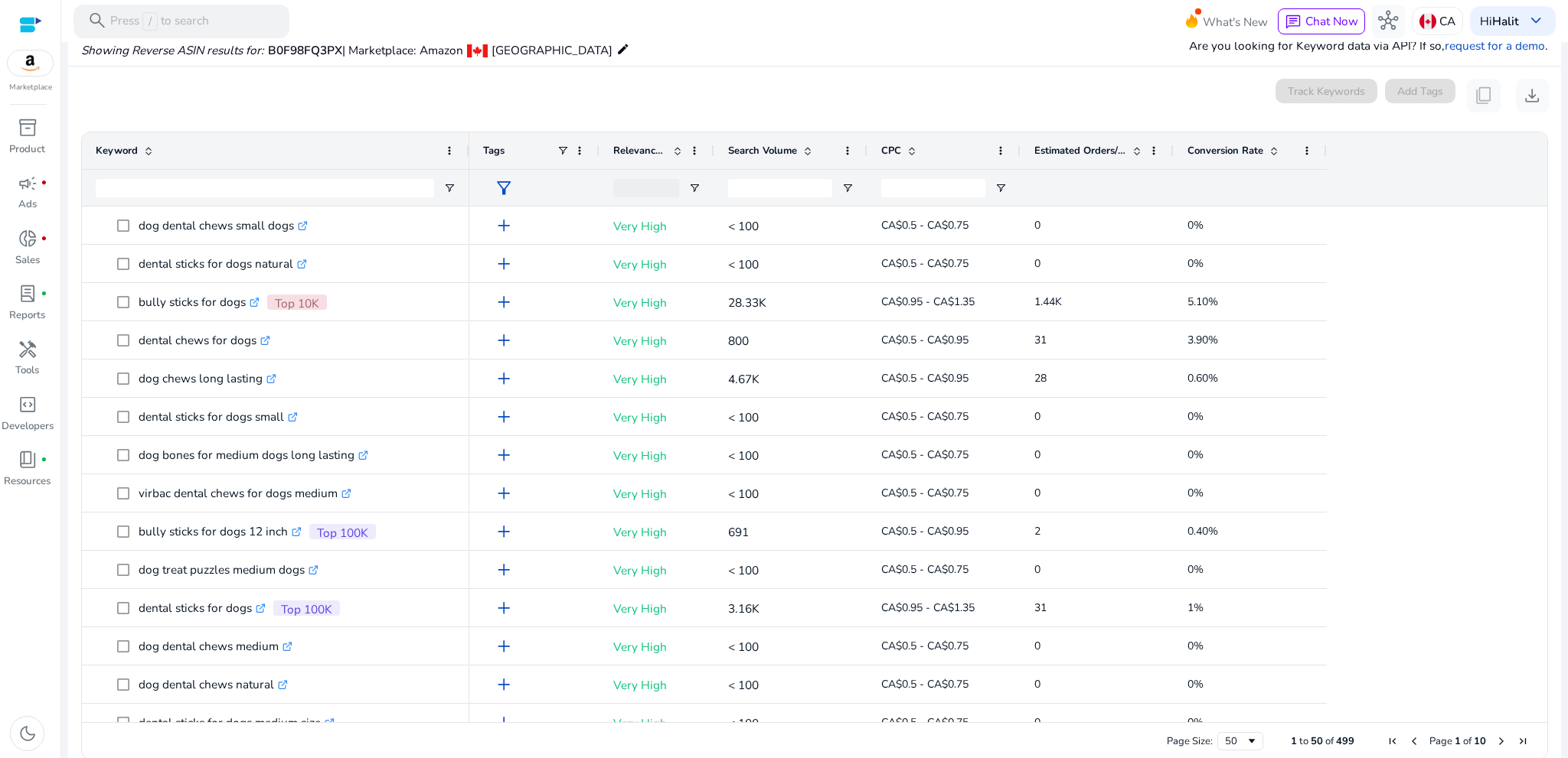
drag, startPoint x: 307, startPoint y: 143, endPoint x: 465, endPoint y: 156, distance: 158.5
click at [466, 156] on div at bounding box center [468, 150] width 6 height 37
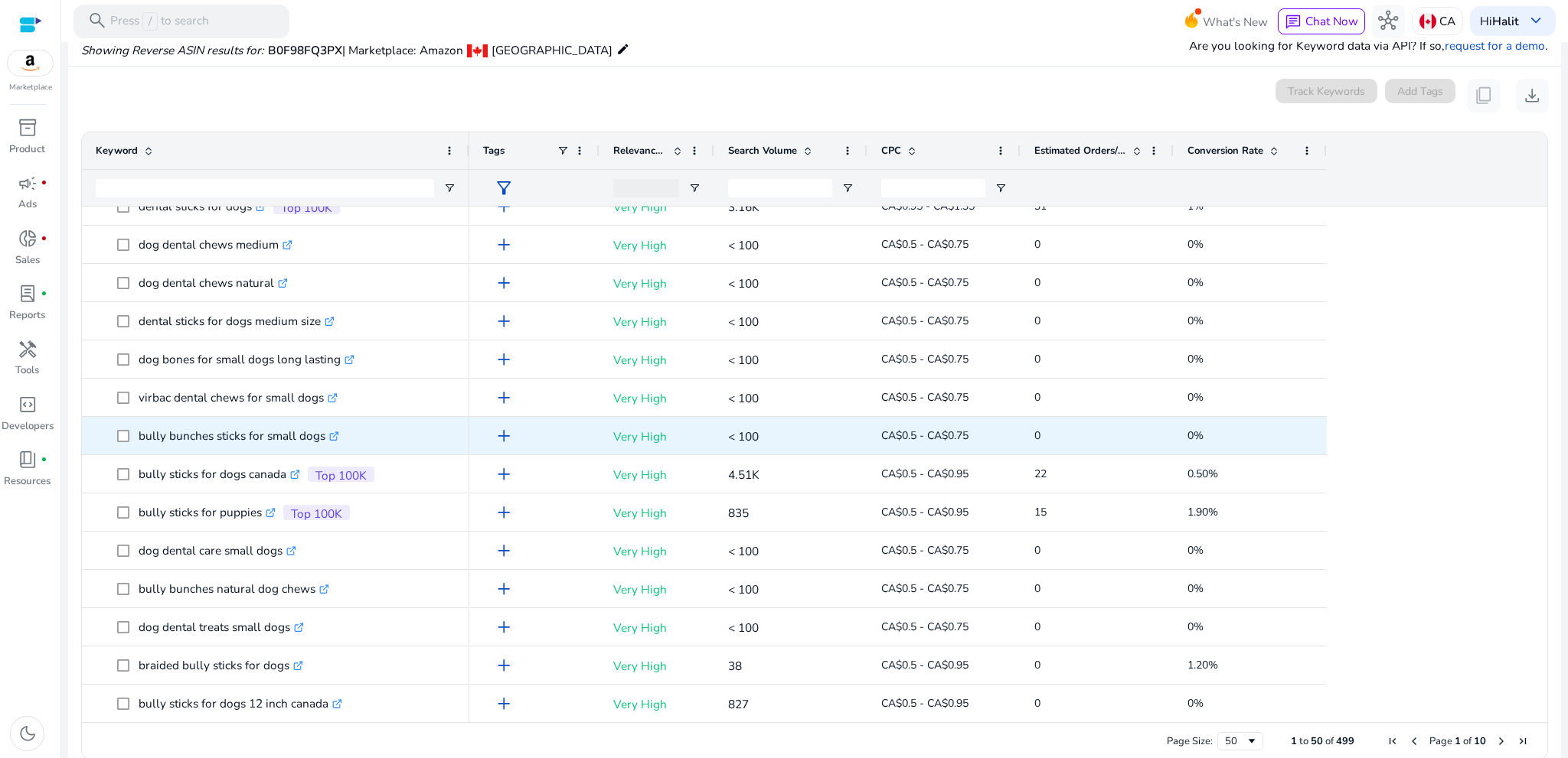
scroll to position [179, 0]
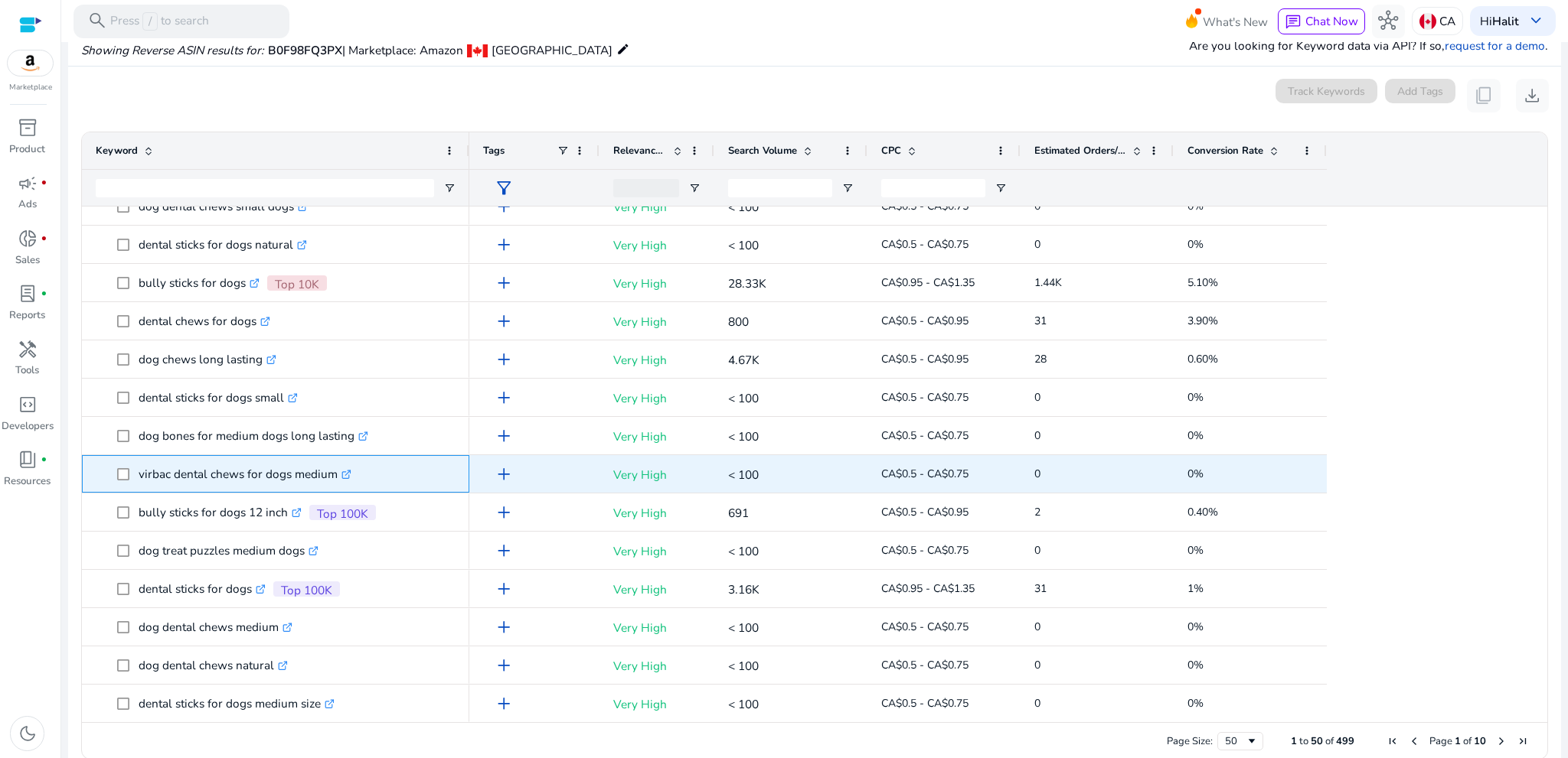
click at [351, 470] on icon at bounding box center [349, 472] width 4 height 4
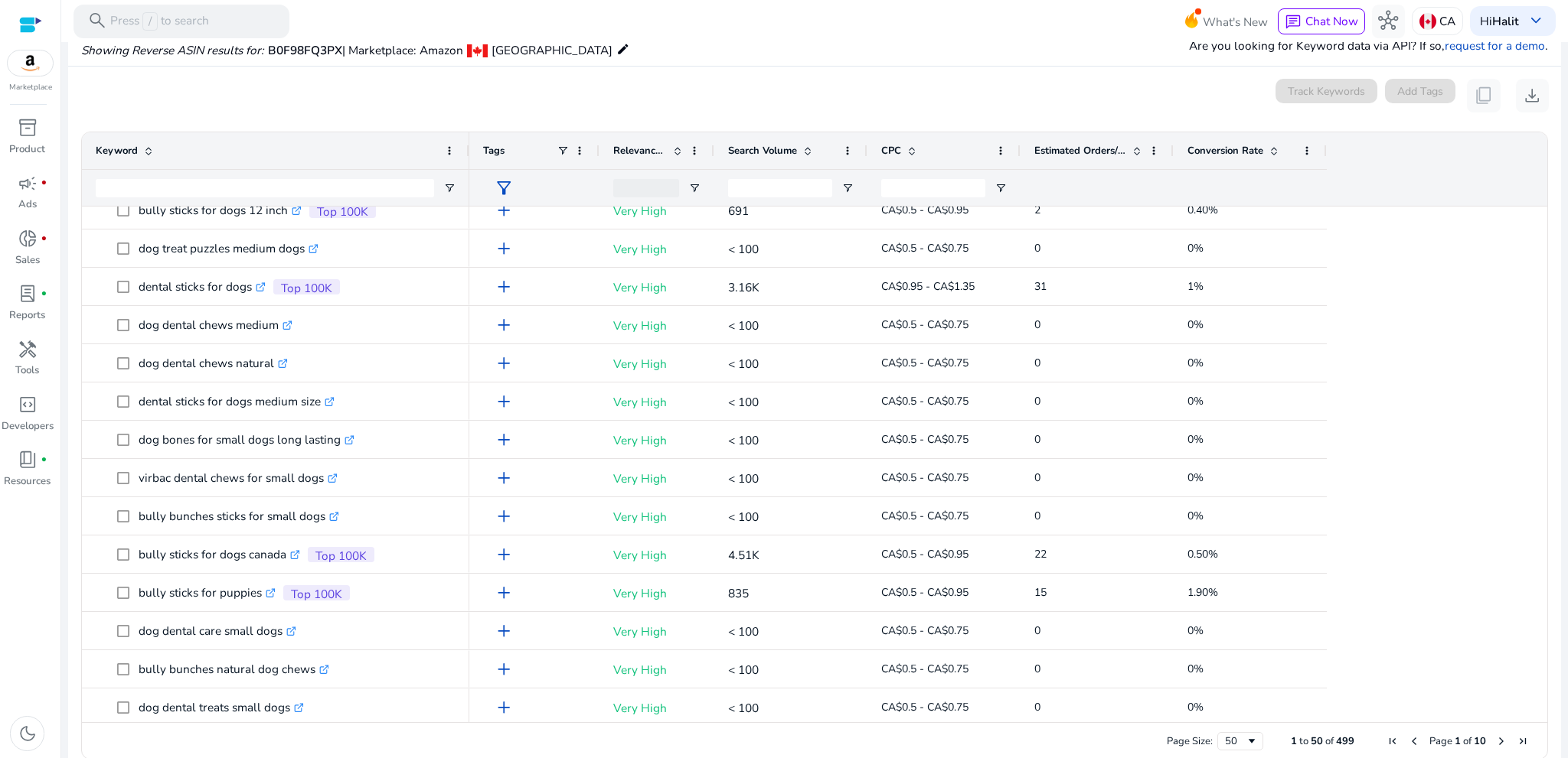
scroll to position [0, 0]
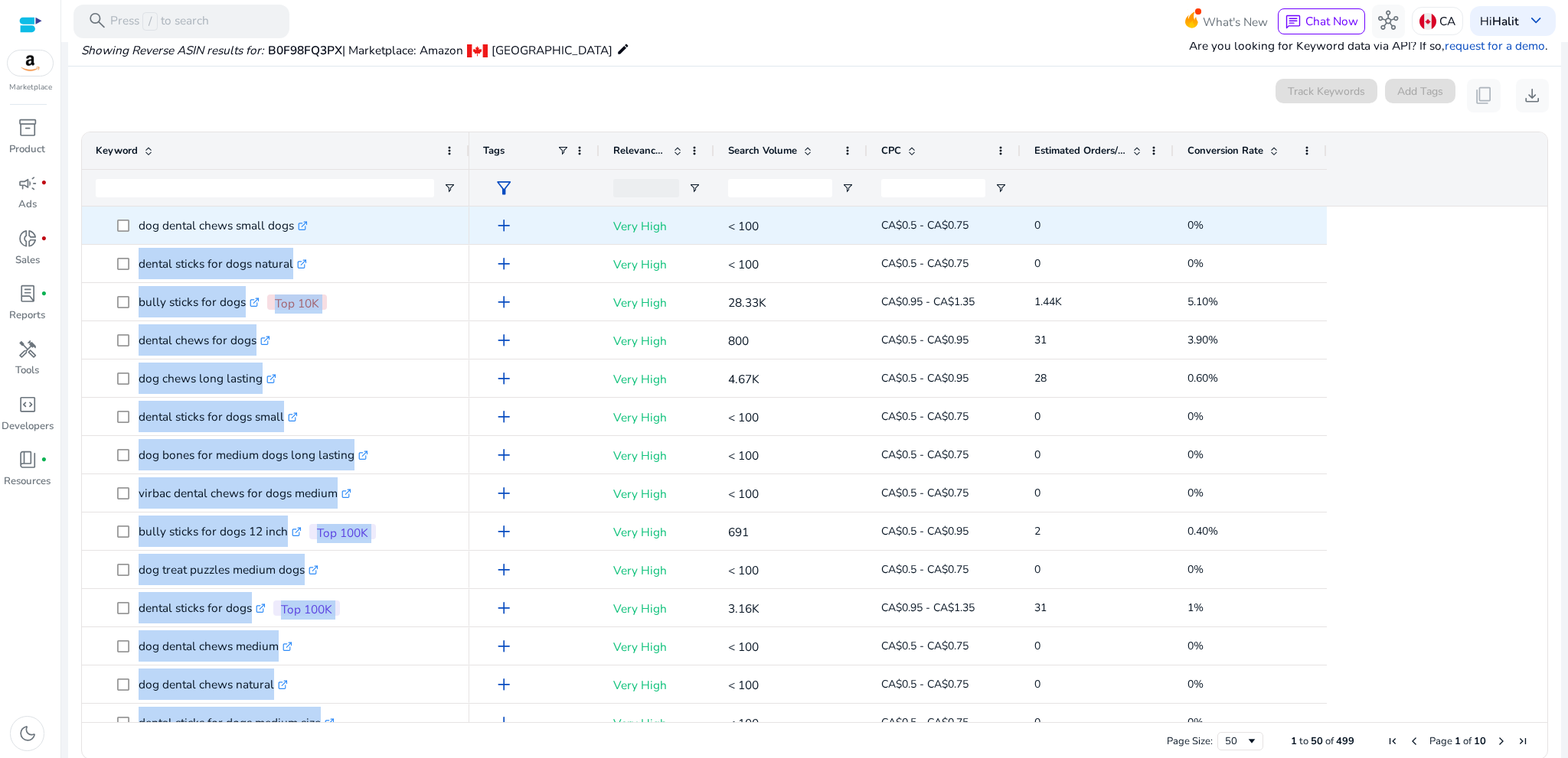
drag, startPoint x: 299, startPoint y: 707, endPoint x: 138, endPoint y: 224, distance: 509.1
copy div ".st0{fill:#2c8af8} bully sticks for dogs 12 inch canada .st0{fill:#2c8af8} brai…"
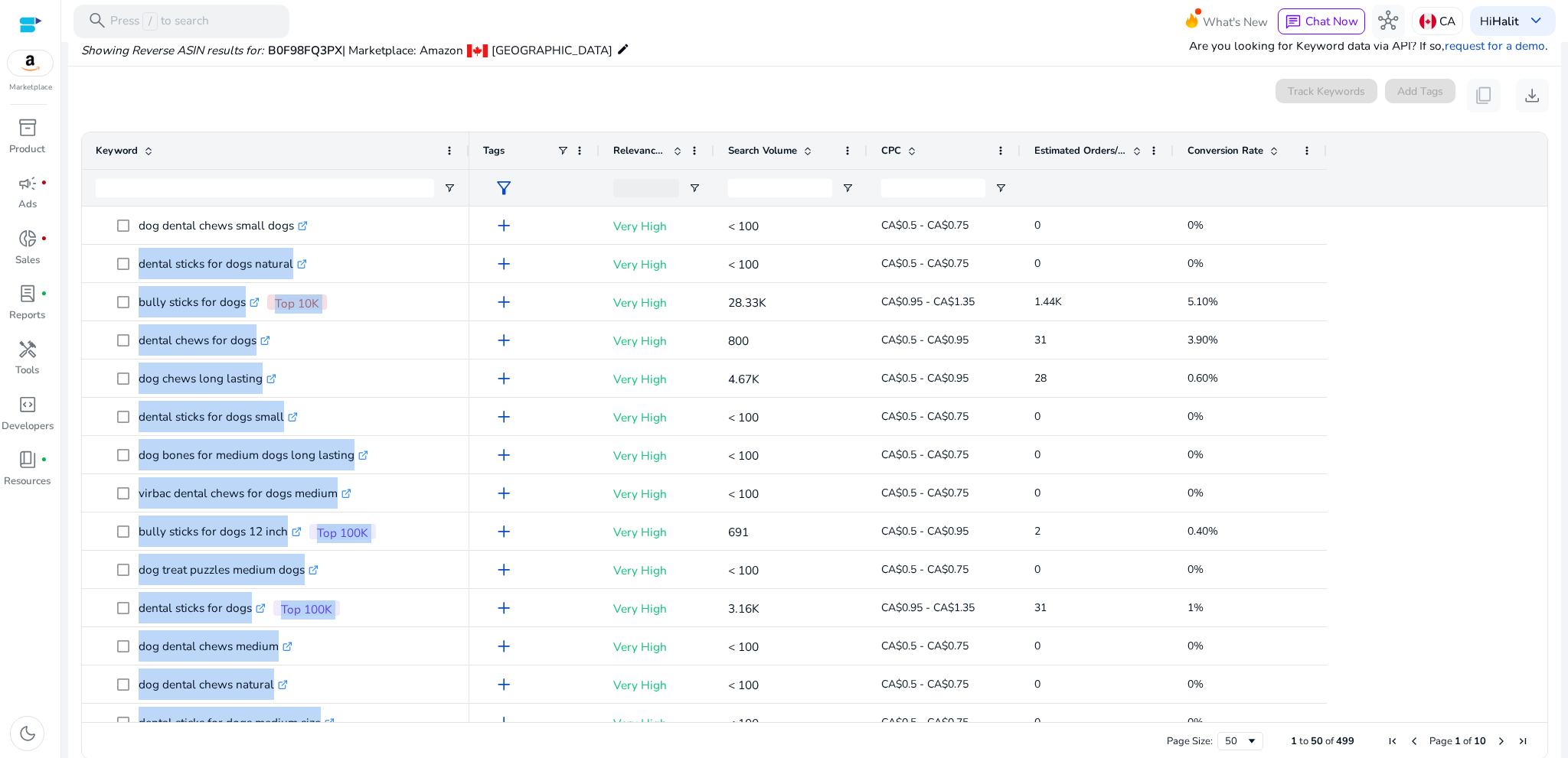
click at [780, 156] on span "Search Volume" at bounding box center [762, 150] width 69 height 14
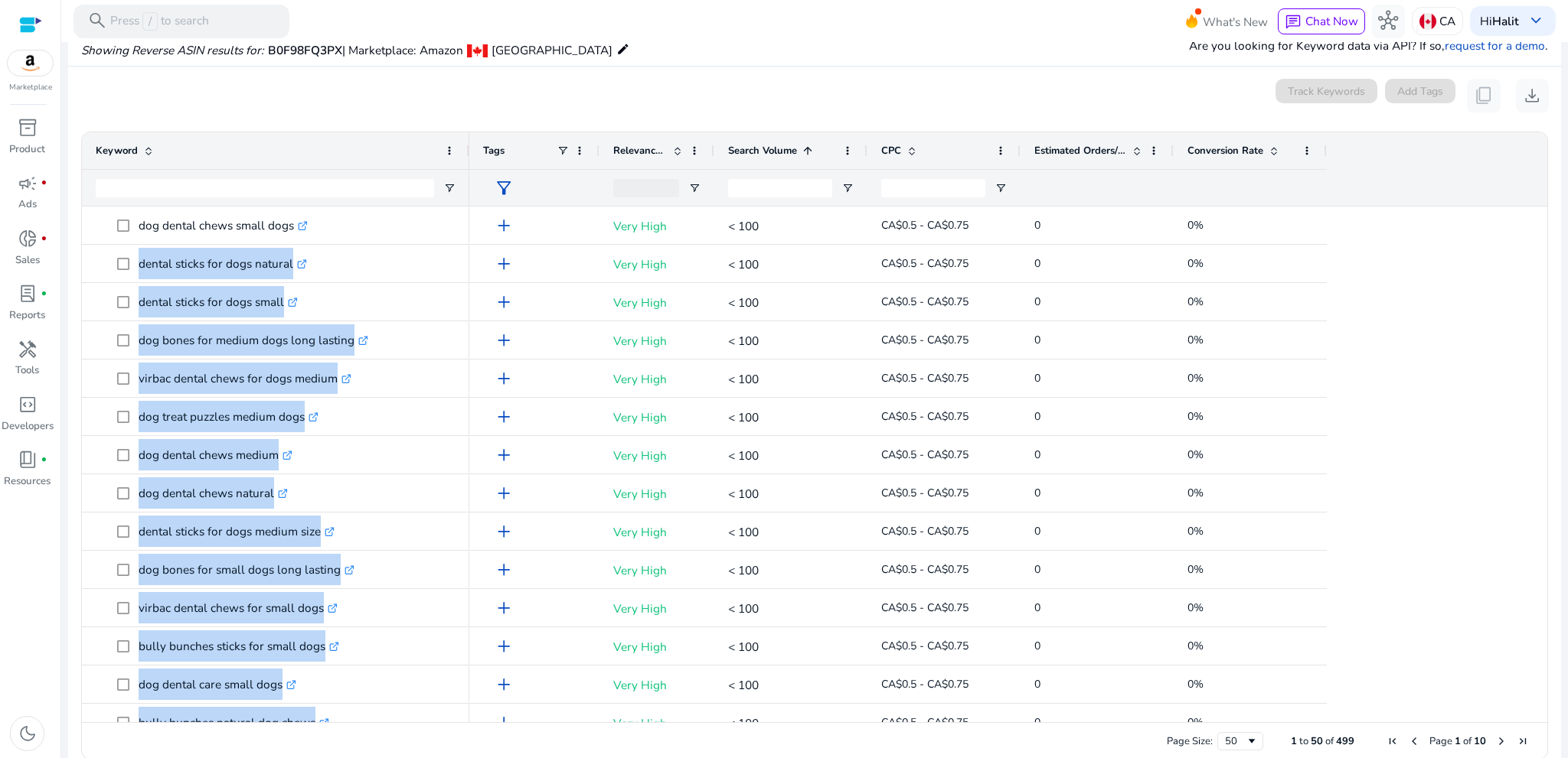
click at [780, 156] on span "Search Volume" at bounding box center [762, 150] width 69 height 14
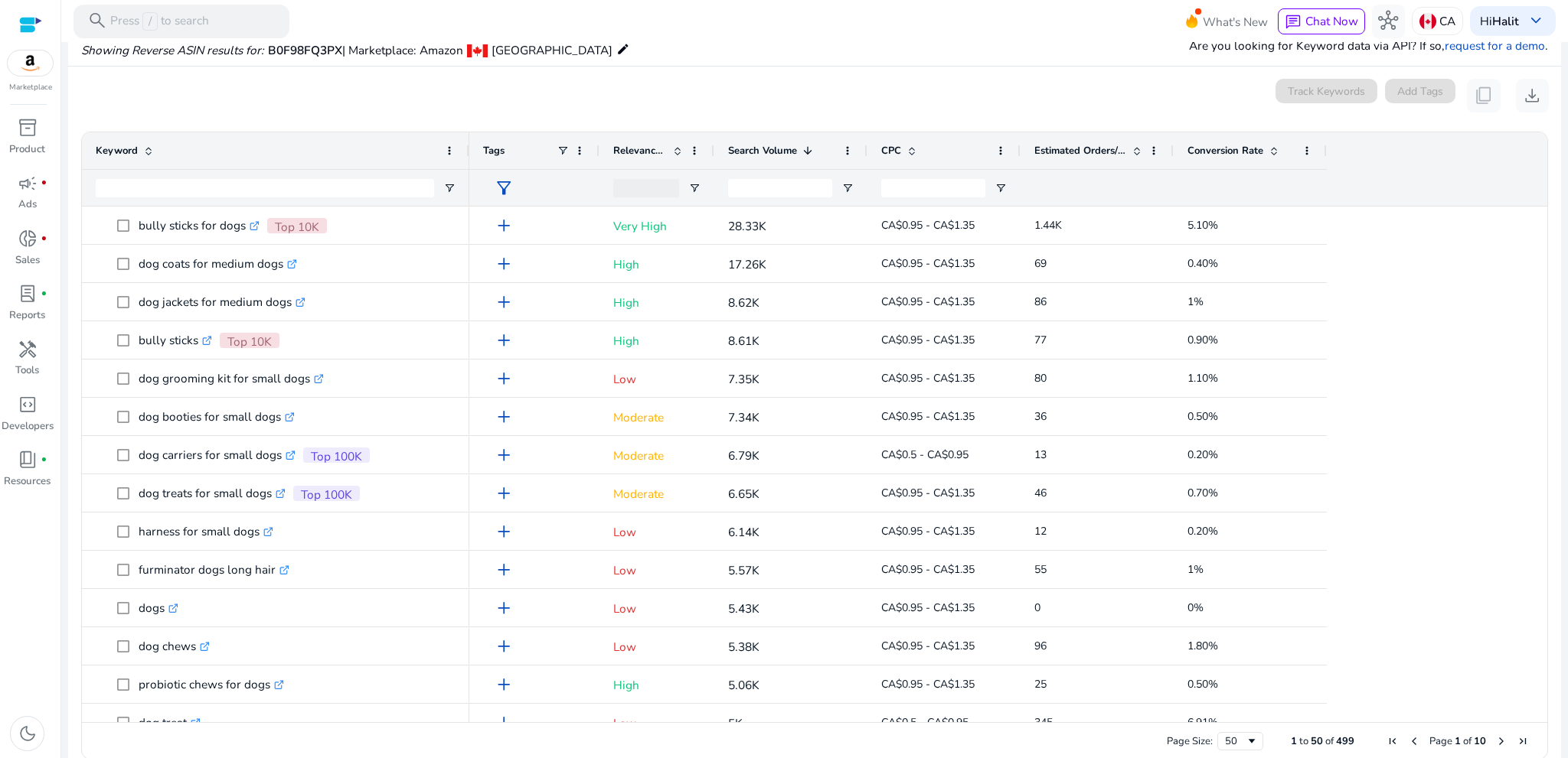
click at [319, 88] on div "0 keyword(s) selected Track Keywords Add Tags content_copy download" at bounding box center [814, 95] width 1468 height 33
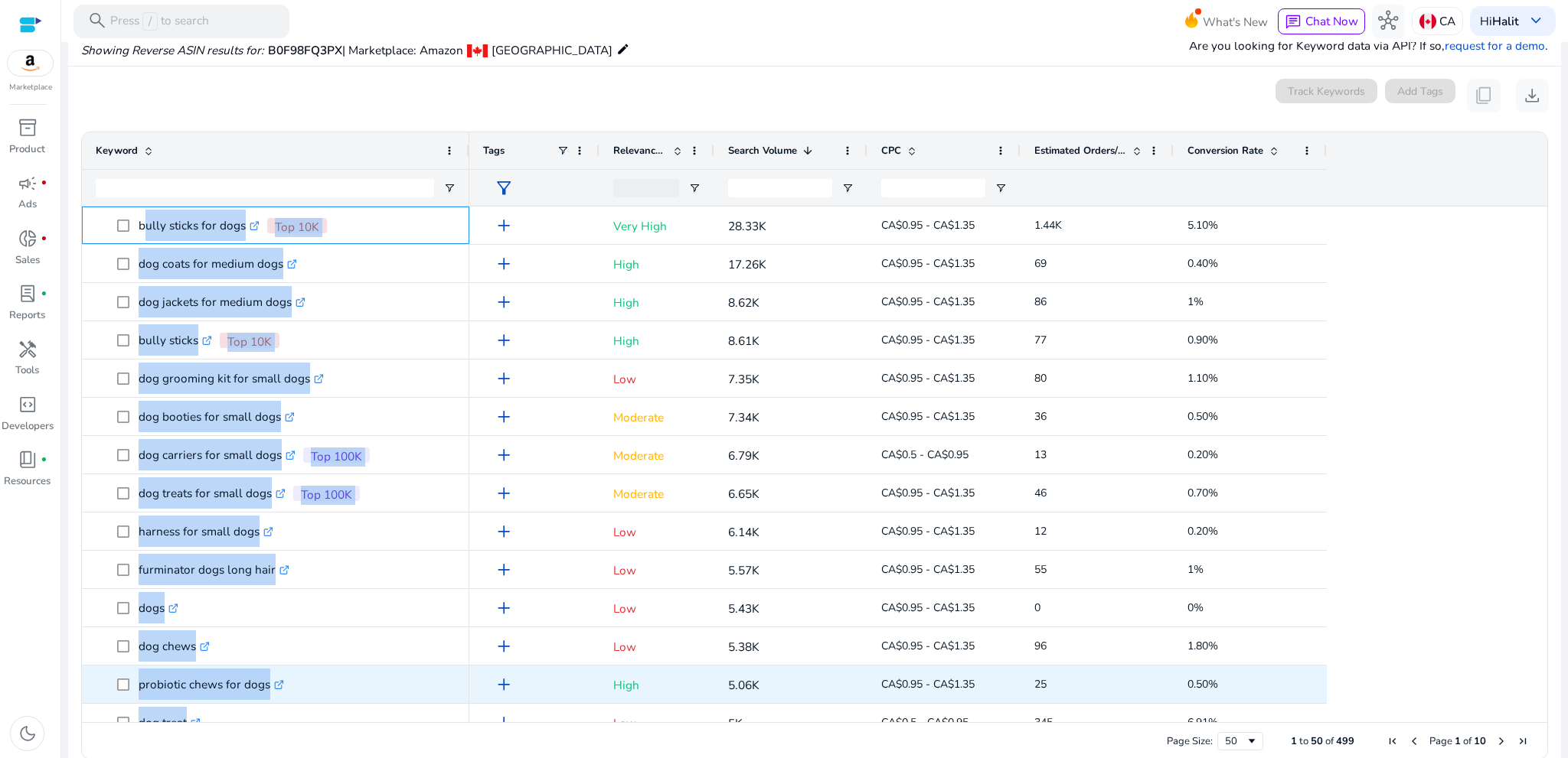
scroll to position [268, 0]
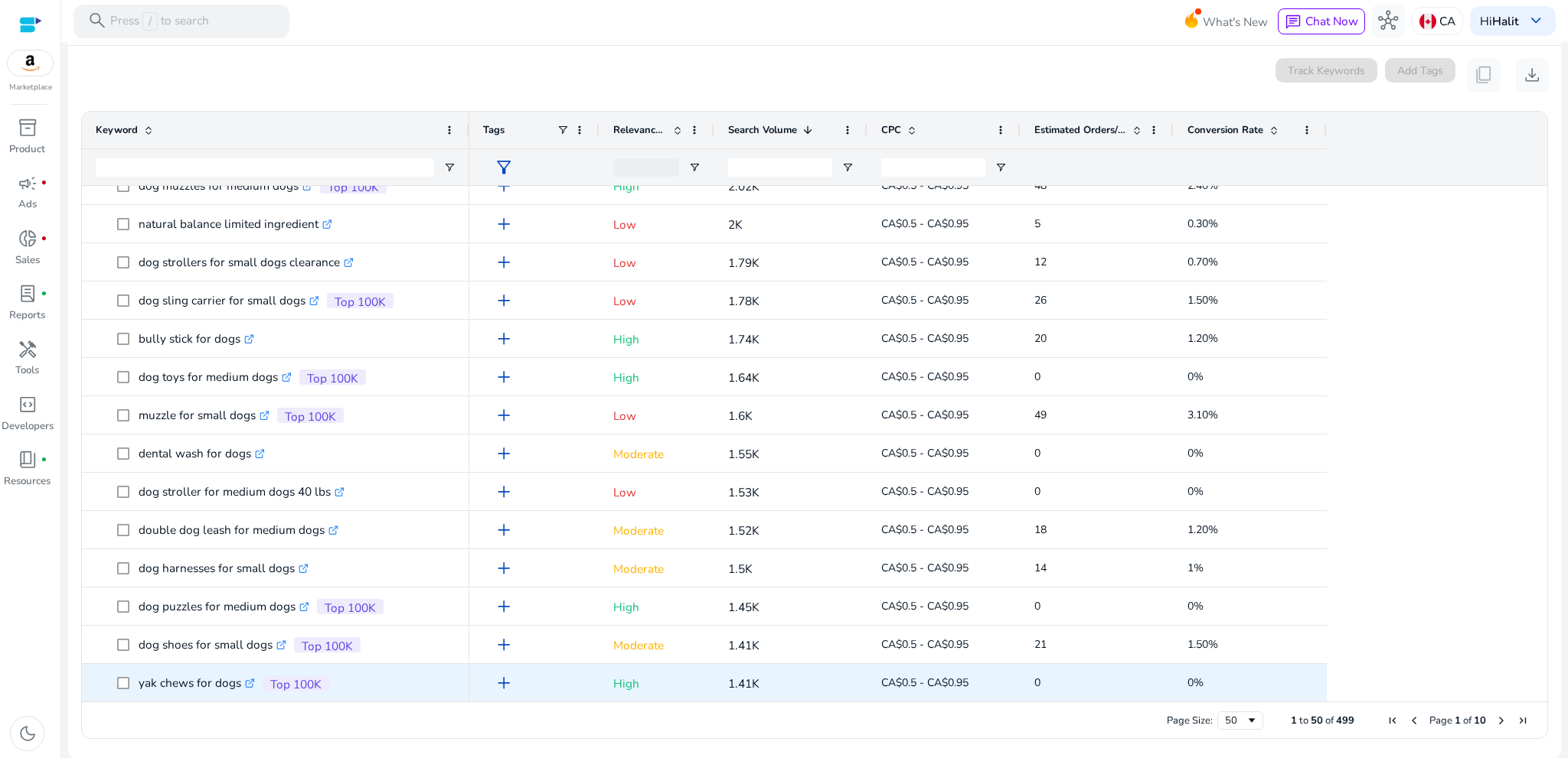
drag, startPoint x: 150, startPoint y: 235, endPoint x: 252, endPoint y: 687, distance: 463.4
copy div "bully sticks for dogs .st0{fill:#2c8af8} Top 10K dog treats for medium dogs .st…"
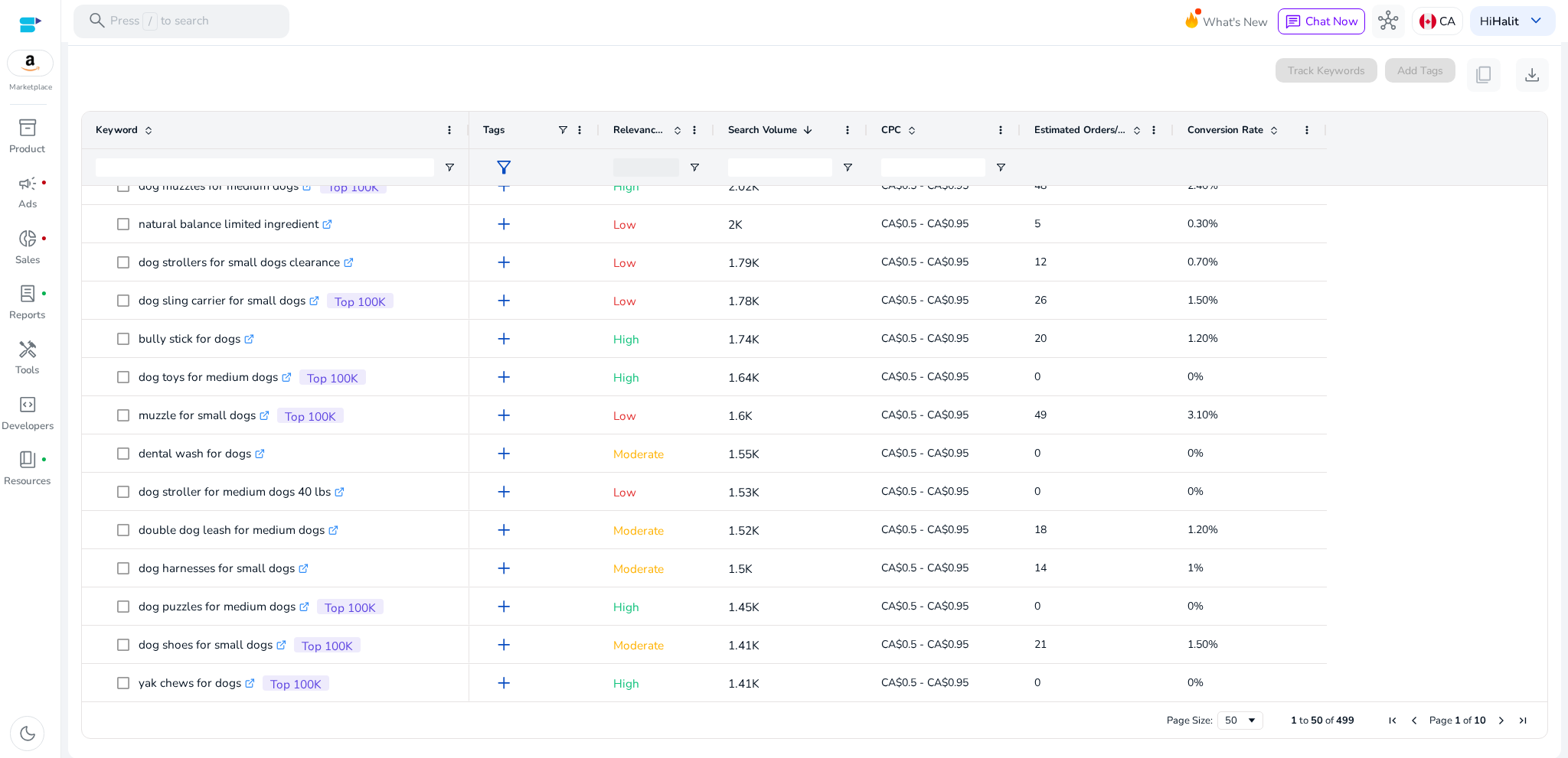
click at [33, 570] on div "inventory_2 Product campaign fiber_manual_record Ads donut_small fiber_manual_r…" at bounding box center [30, 436] width 61 height 643
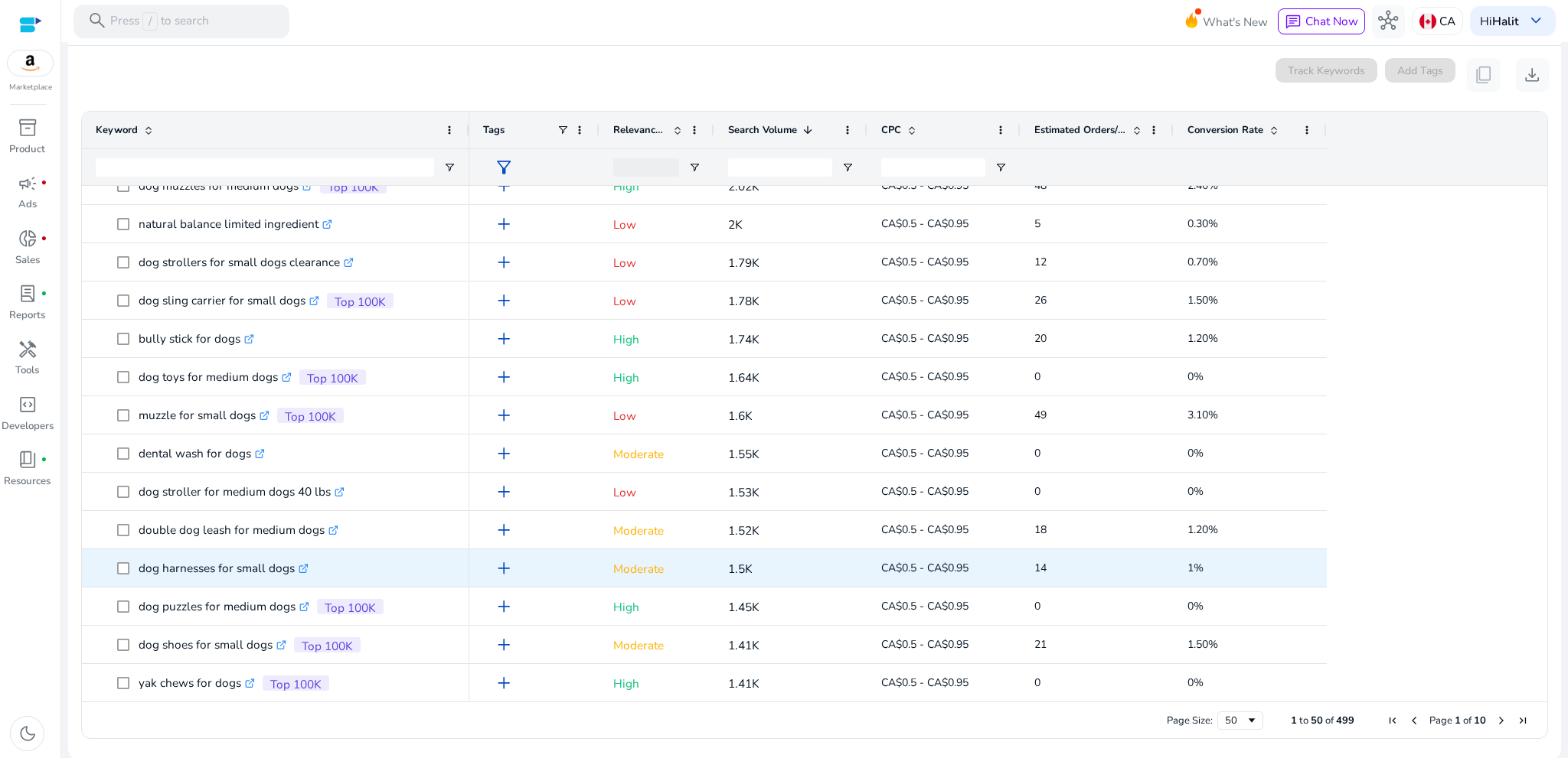
click at [305, 568] on icon ".st0{fill:#2c8af8}" at bounding box center [303, 569] width 10 height 9
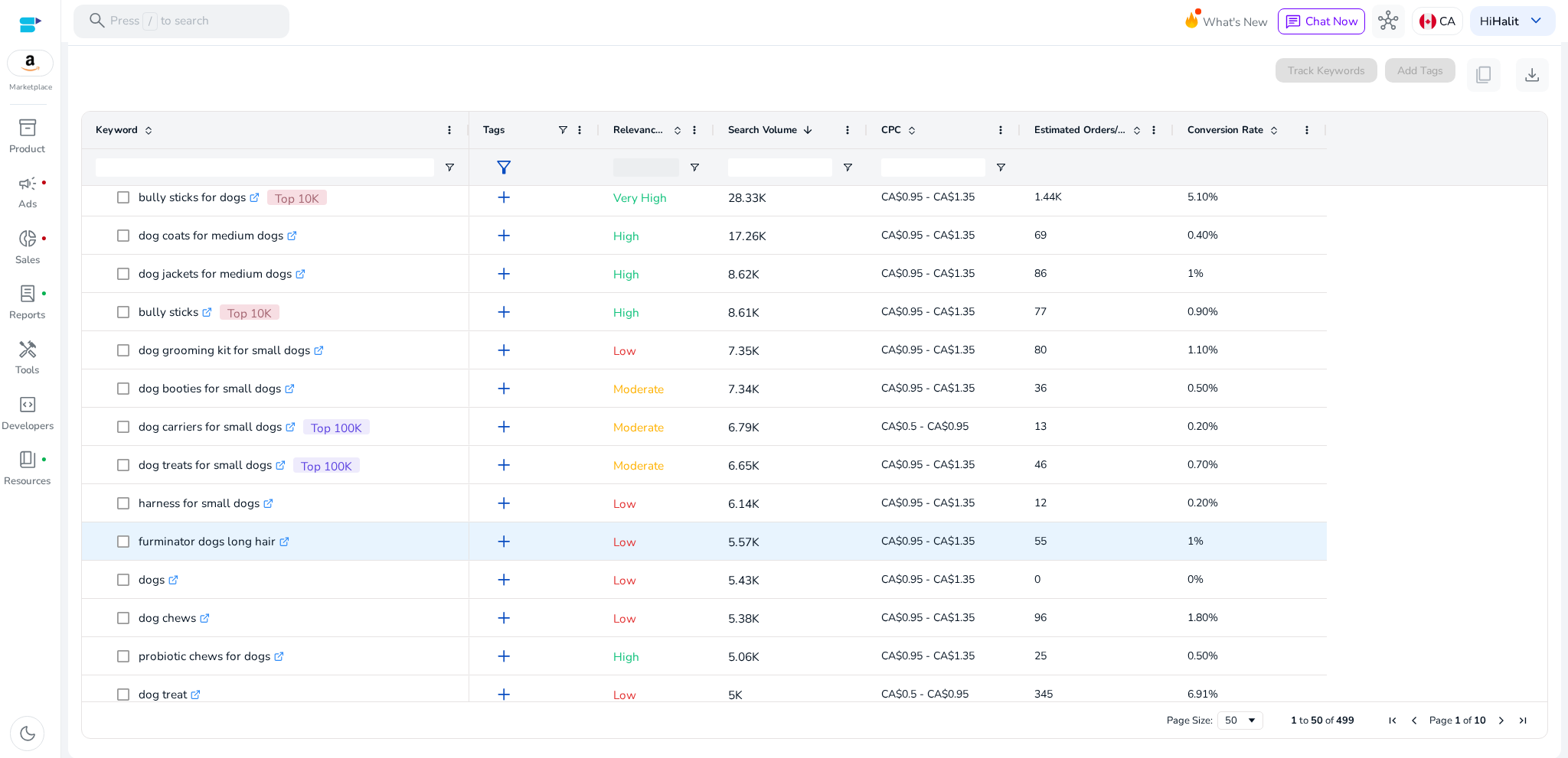
scroll to position [0, 0]
